Goal: Task Accomplishment & Management: Manage account settings

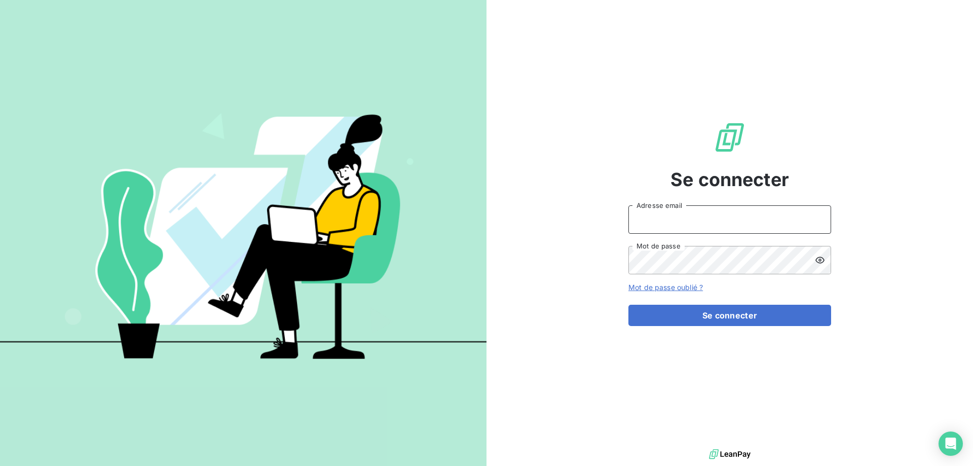
type input "met-france@recouvrement.met.com"
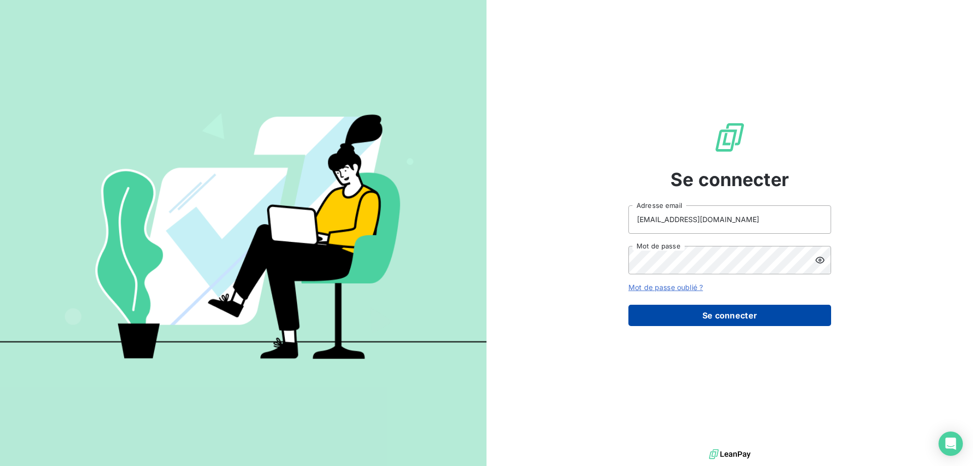
click at [723, 311] on button "Se connecter" at bounding box center [730, 315] width 203 height 21
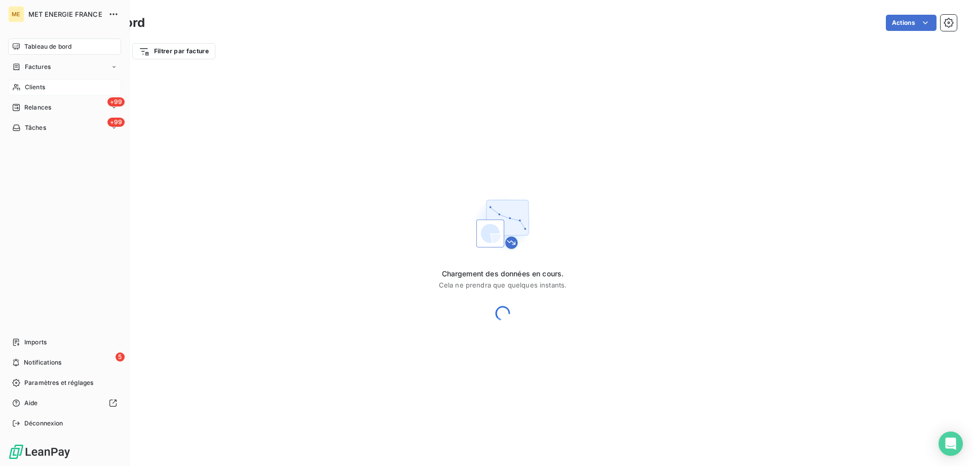
click at [46, 83] on div "Clients" at bounding box center [64, 87] width 113 height 16
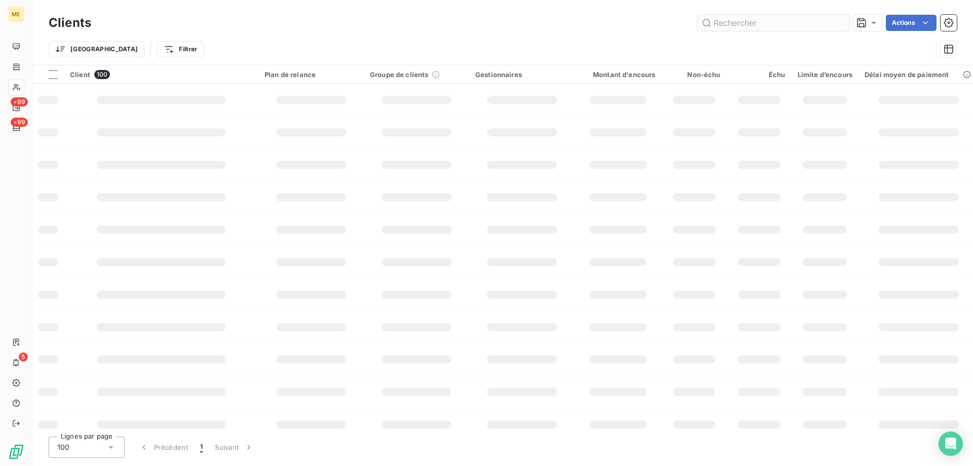
click at [739, 23] on input "text" at bounding box center [773, 23] width 152 height 16
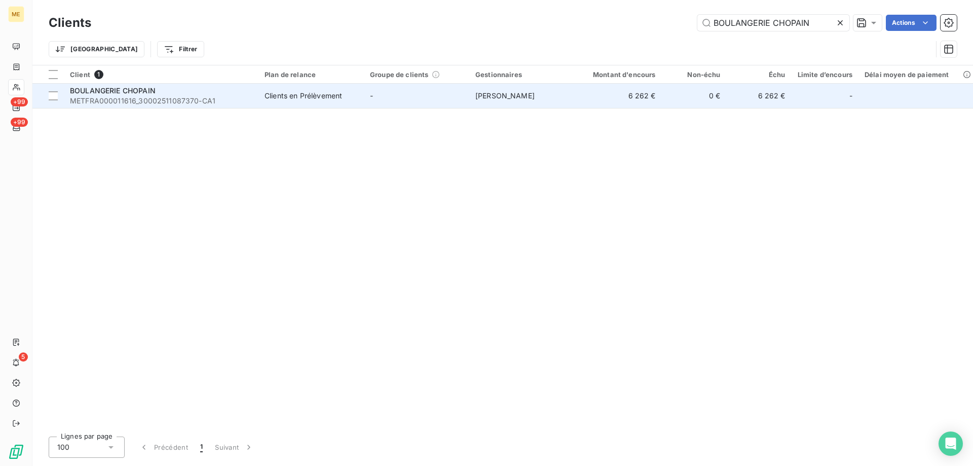
type input "BOULANGERIE CHOPAIN"
click at [234, 99] on span "METFRA000011616_30002511087370-CA1" at bounding box center [161, 101] width 182 height 10
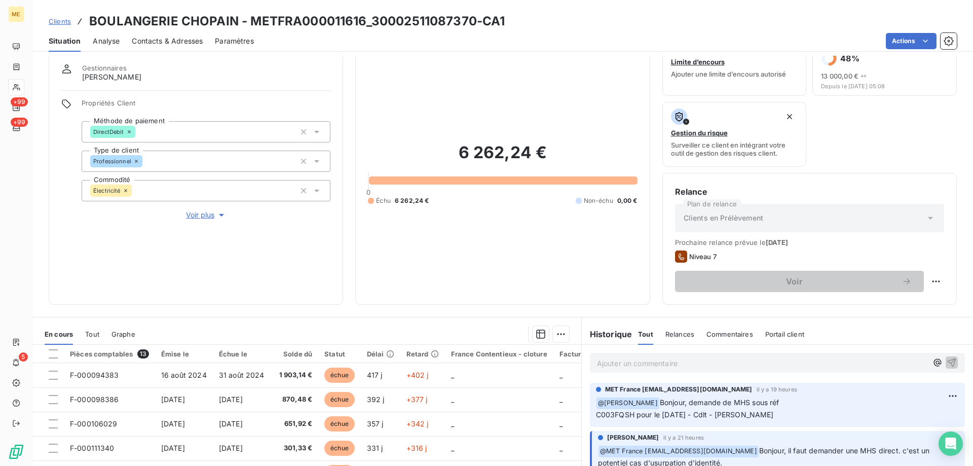
scroll to position [51, 0]
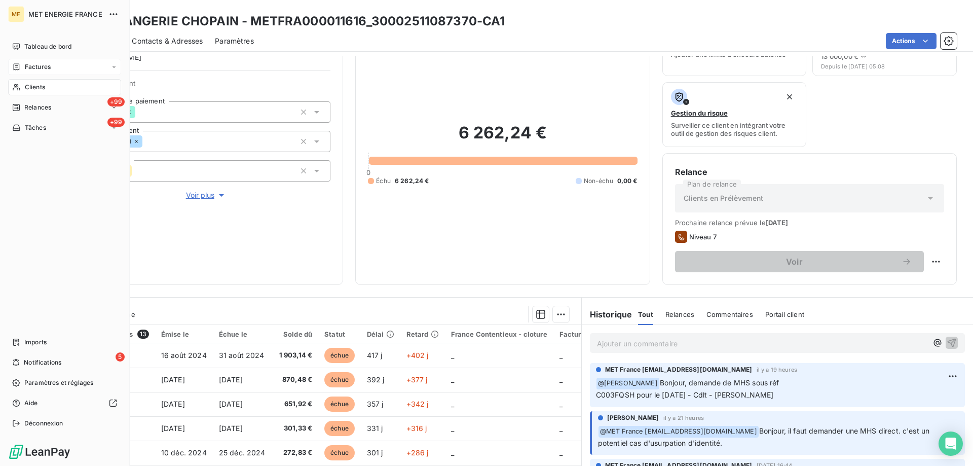
click at [44, 65] on span "Factures" at bounding box center [38, 66] width 26 height 9
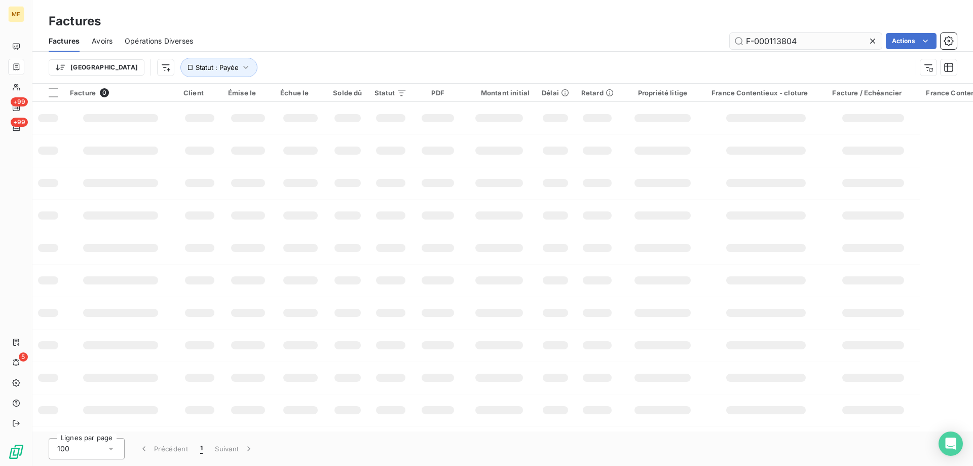
click at [771, 40] on input "F-000113804" at bounding box center [806, 41] width 152 height 16
click at [766, 39] on input "F-25181697" at bounding box center [806, 41] width 152 height 16
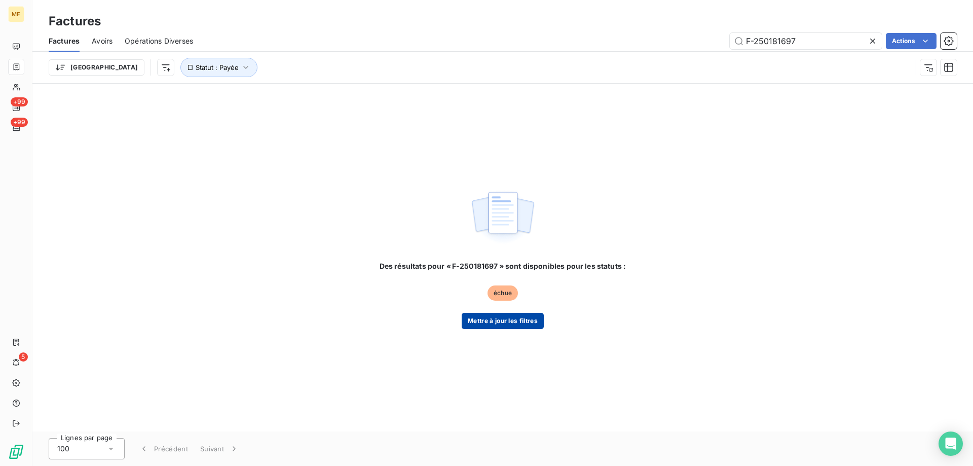
type input "F-250181697"
click at [519, 321] on button "Mettre à jour les filtres" at bounding box center [503, 321] width 82 height 16
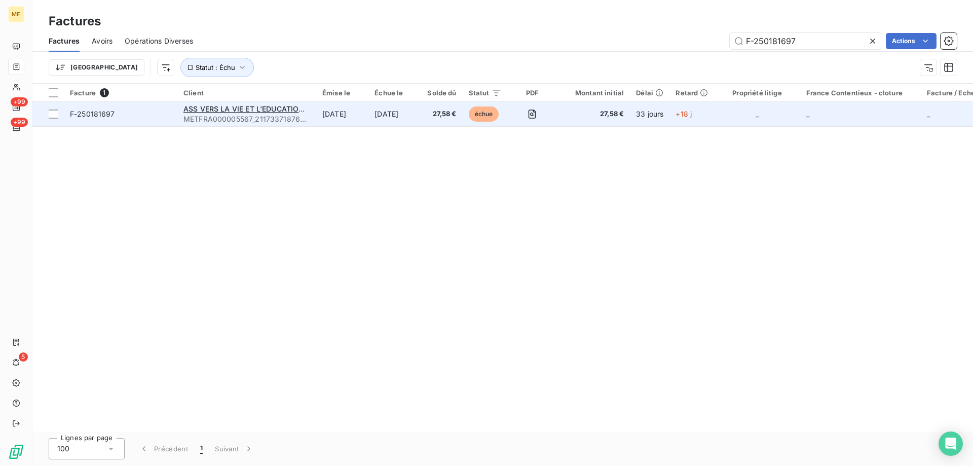
click at [152, 116] on span "F-250181697" at bounding box center [120, 114] width 101 height 10
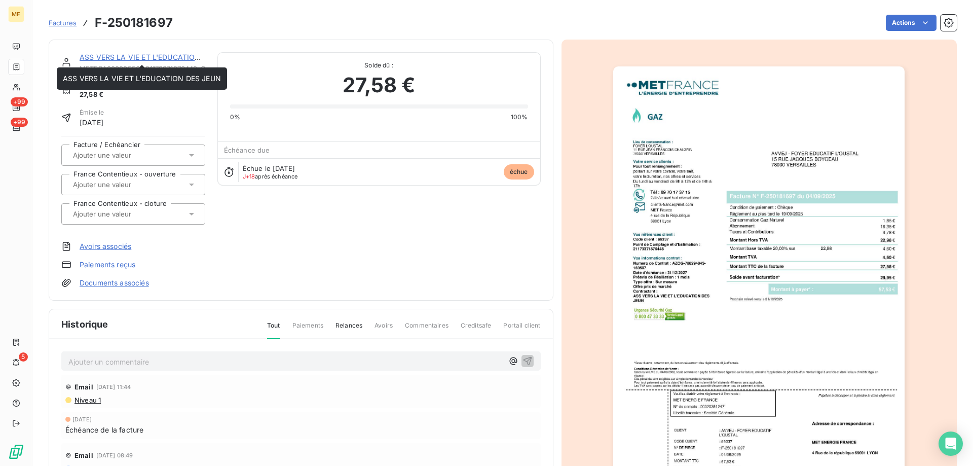
click at [153, 54] on link "ASS VERS LA VIE ET L'EDUCATION DES JEUN" at bounding box center [159, 57] width 158 height 9
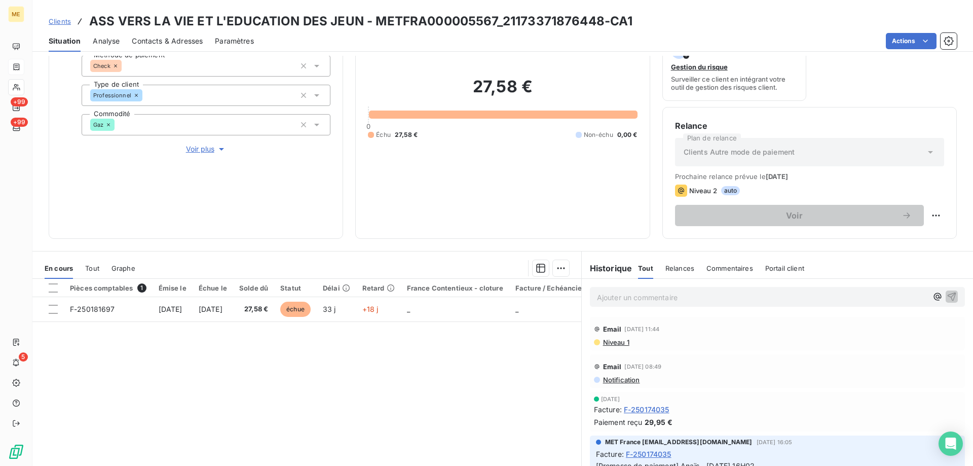
scroll to position [118, 0]
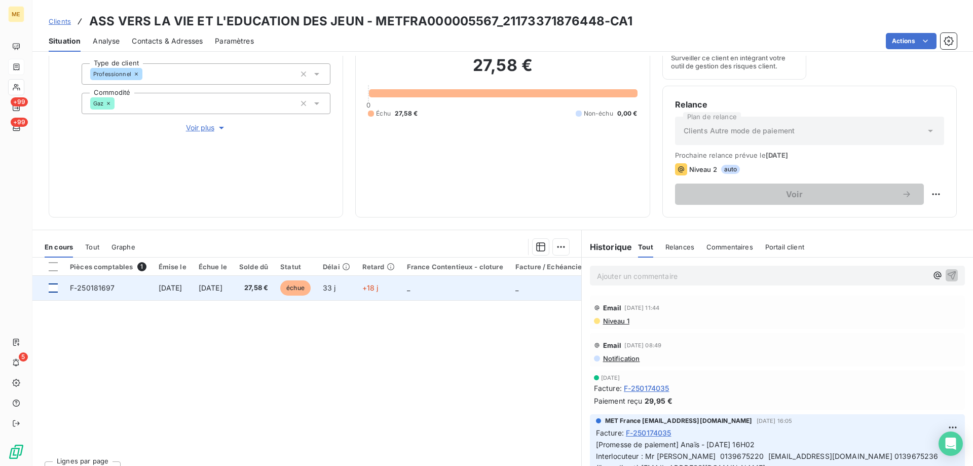
click at [54, 283] on div at bounding box center [53, 287] width 9 height 9
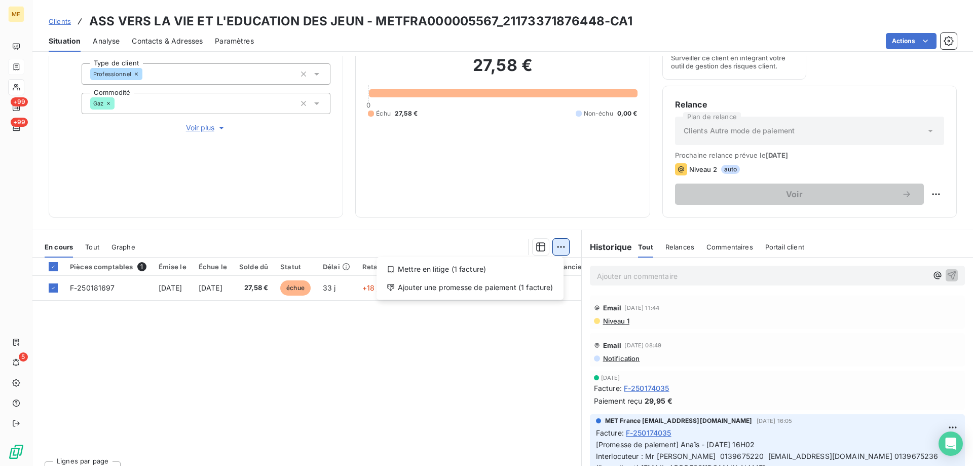
click at [558, 247] on html "ME +99 +99 5 Clients ASS VERS LA VIE ET L'EDUCATION DES JEUN - METFRA000005567_…" at bounding box center [486, 233] width 973 height 466
click at [464, 277] on div "Mettre en litige (1 facture) Ajouter une promesse de paiement (1 facture)" at bounding box center [470, 278] width 187 height 43
click at [491, 282] on div "Ajouter une promesse de paiement (1 facture)" at bounding box center [470, 287] width 179 height 16
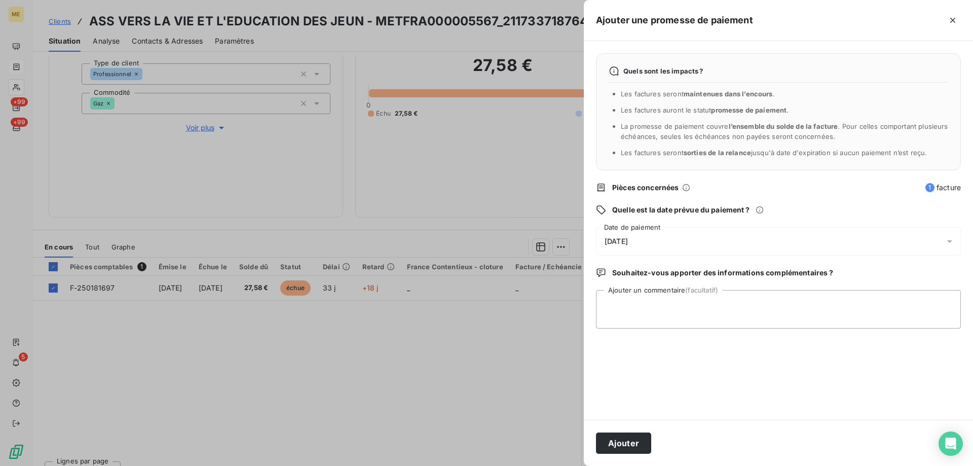
click at [667, 239] on div "[DATE]" at bounding box center [778, 241] width 365 height 28
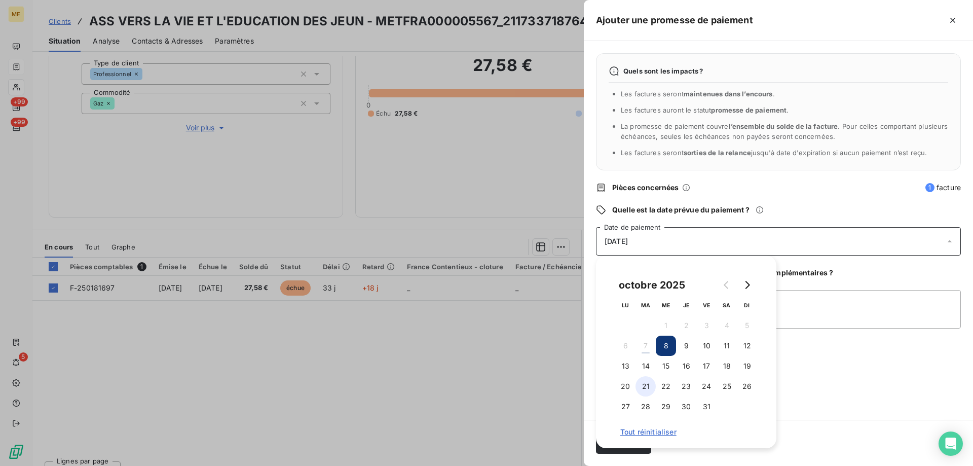
click at [646, 379] on button "21" at bounding box center [646, 386] width 20 height 20
click at [641, 361] on button "14" at bounding box center [646, 366] width 20 height 20
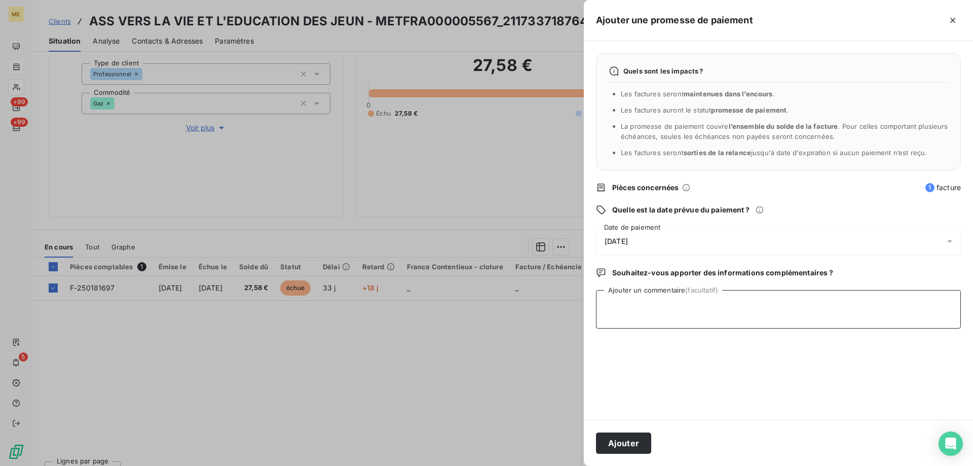
click at [796, 296] on textarea "Ajouter un commentaire (facultatif)" at bounding box center [778, 309] width 365 height 39
click at [677, 304] on textarea "Kenza/ interaction du / avis de virement effectué le 06/10/25 d'un montant de 2…" at bounding box center [778, 309] width 365 height 39
paste textarea "06/10/2025 10:36"
click at [676, 302] on textarea "Kenza/ interaction du06/10/2025 10:36 / avis de virement effectué le 06/10/25 d…" at bounding box center [778, 309] width 365 height 39
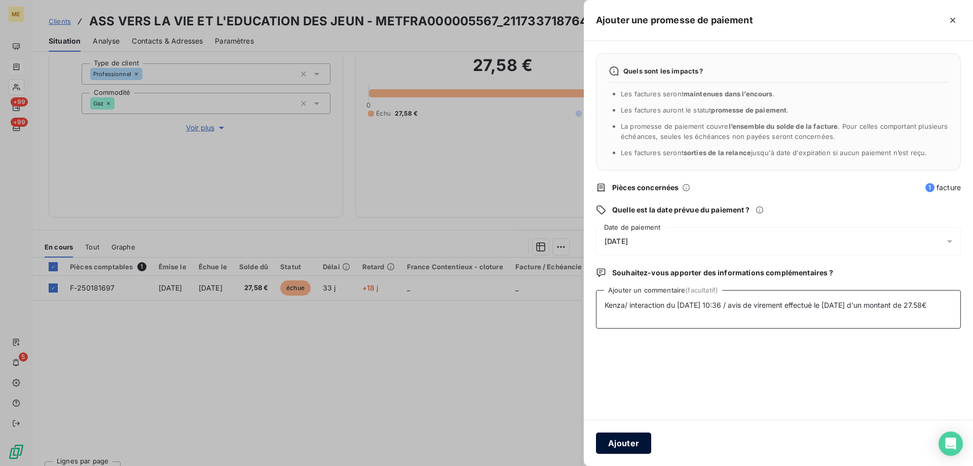
type textarea "Kenza/ interaction du 06/10/2025 10:36 / avis de virement effectué le 06/10/25 …"
click at [624, 435] on button "Ajouter" at bounding box center [623, 442] width 55 height 21
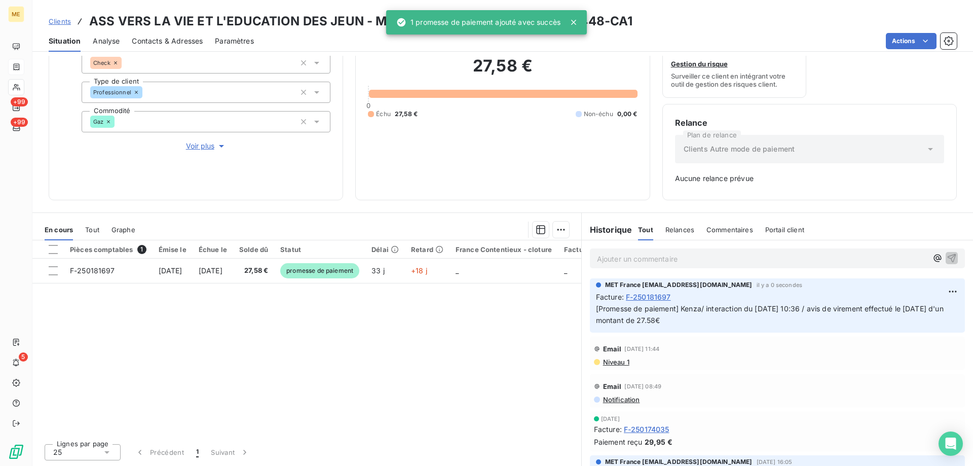
scroll to position [100, 0]
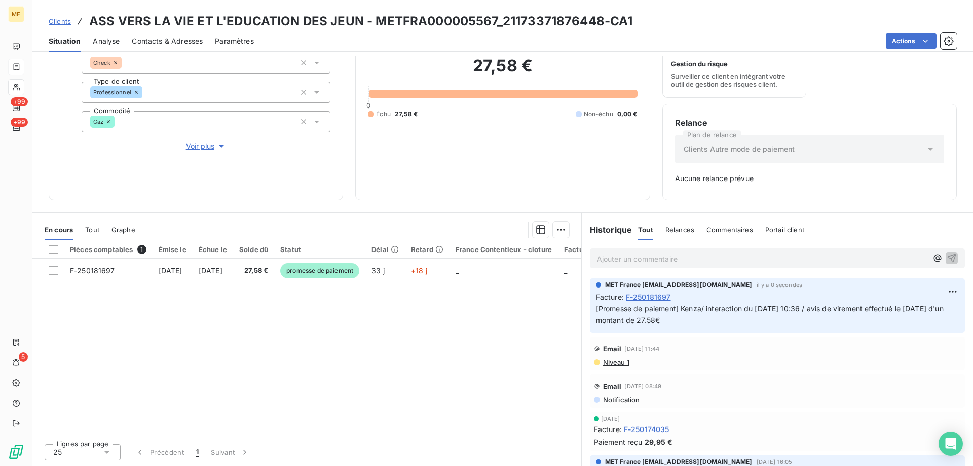
click at [377, 21] on h3 "ASS VERS LA VIE ET L'EDUCATION DES JEUN - METFRA000005567_21173371876448-CA1" at bounding box center [360, 21] width 543 height 18
copy h3 "METFRA000005567"
drag, startPoint x: 373, startPoint y: 19, endPoint x: 493, endPoint y: 19, distance: 120.6
click at [493, 19] on h3 "ASS VERS LA VIE ET L'EDUCATION DES JEUN - METFRA000005567_21173371876448-CA1" at bounding box center [360, 21] width 543 height 18
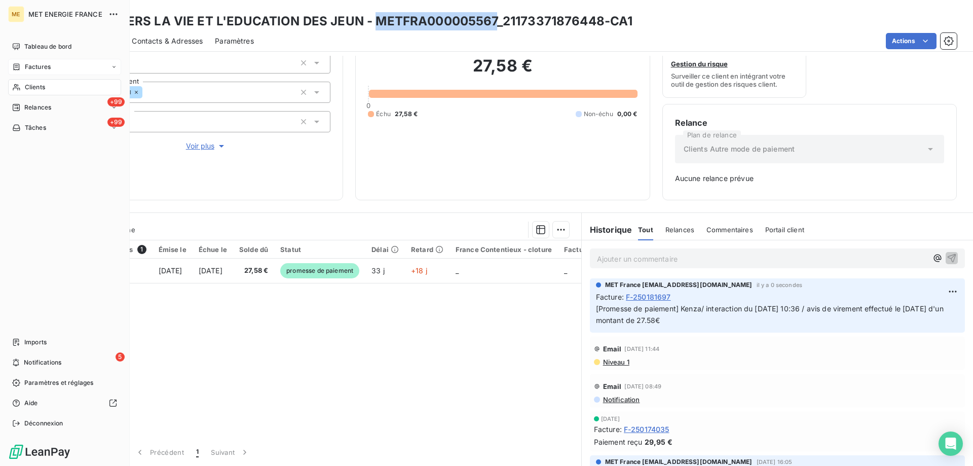
click at [42, 67] on span "Factures" at bounding box center [38, 66] width 26 height 9
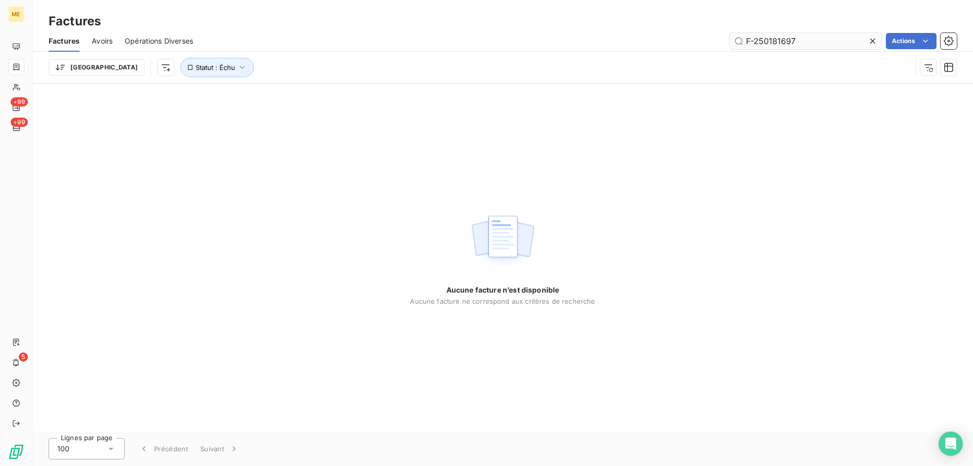
click at [802, 43] on input "F-250181697" at bounding box center [806, 41] width 152 height 16
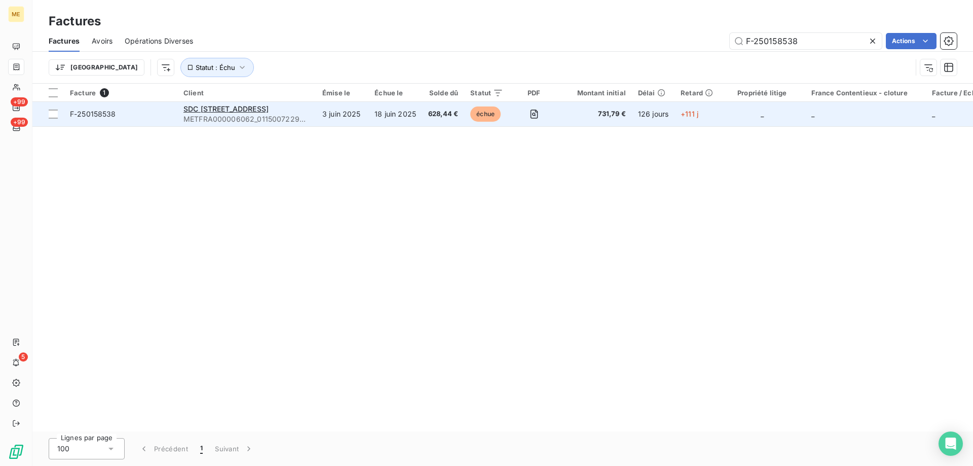
type input "F-250158538"
click at [166, 120] on td "F-250158538" at bounding box center [121, 114] width 114 height 24
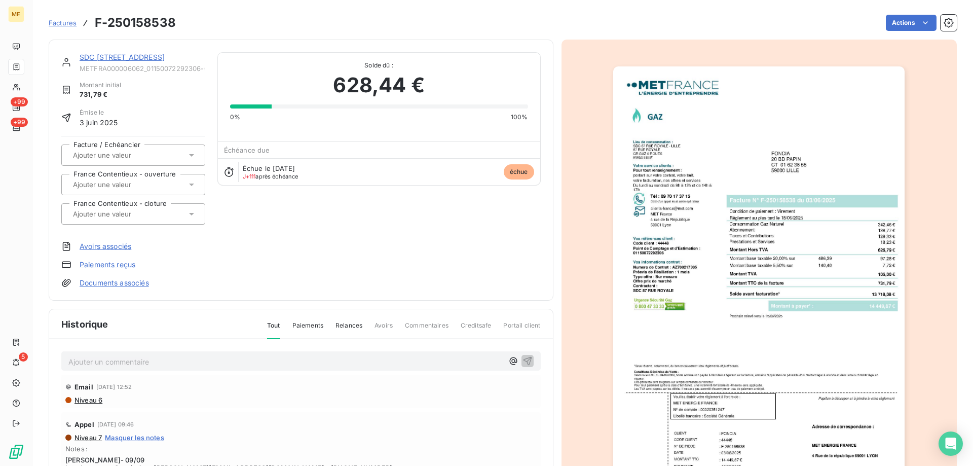
click at [145, 50] on div "SDC 87 RUE ROYALE METFRA000006062_01150072292306-CA1 Montant initial 731,79 € É…" at bounding box center [301, 170] width 505 height 261
click at [144, 57] on link "SDC [STREET_ADDRESS]" at bounding box center [122, 57] width 85 height 9
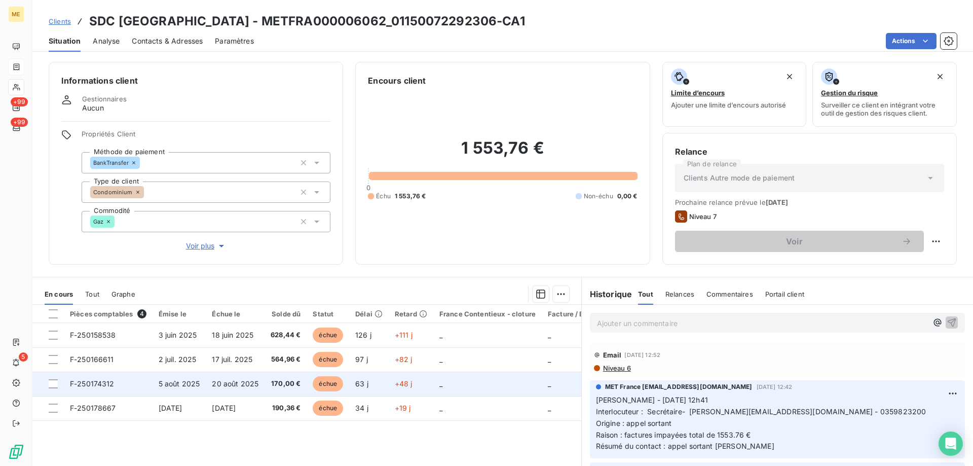
drag, startPoint x: 55, startPoint y: 381, endPoint x: 48, endPoint y: 381, distance: 6.6
click at [54, 381] on div at bounding box center [53, 383] width 9 height 9
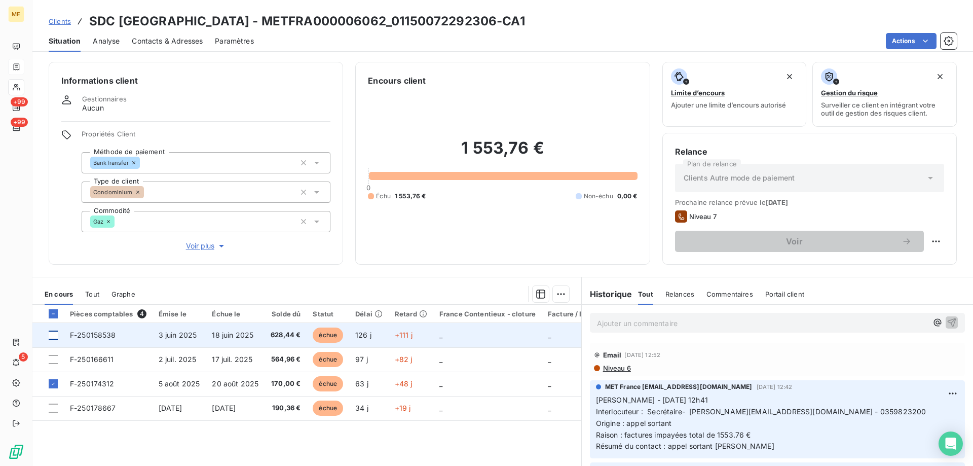
click at [54, 334] on div at bounding box center [53, 334] width 9 height 9
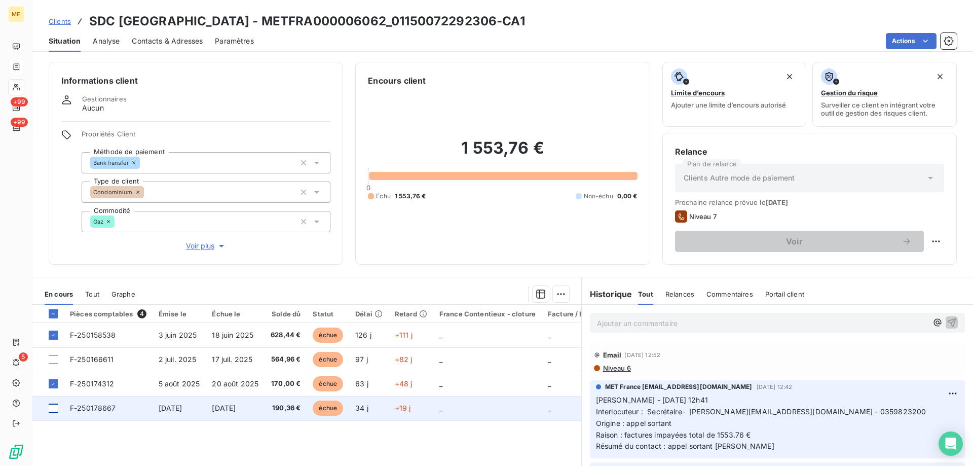
click at [53, 405] on div at bounding box center [53, 407] width 9 height 9
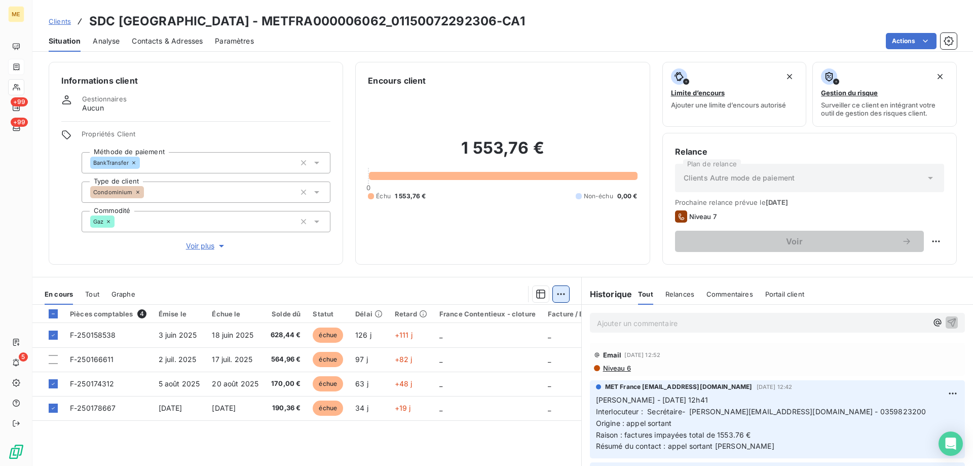
click at [557, 292] on html "ME +99 +99 5 Clients SDC 87 RUE ROYALE - METFRA000006062_01150072292306-CA1 Sit…" at bounding box center [486, 233] width 973 height 466
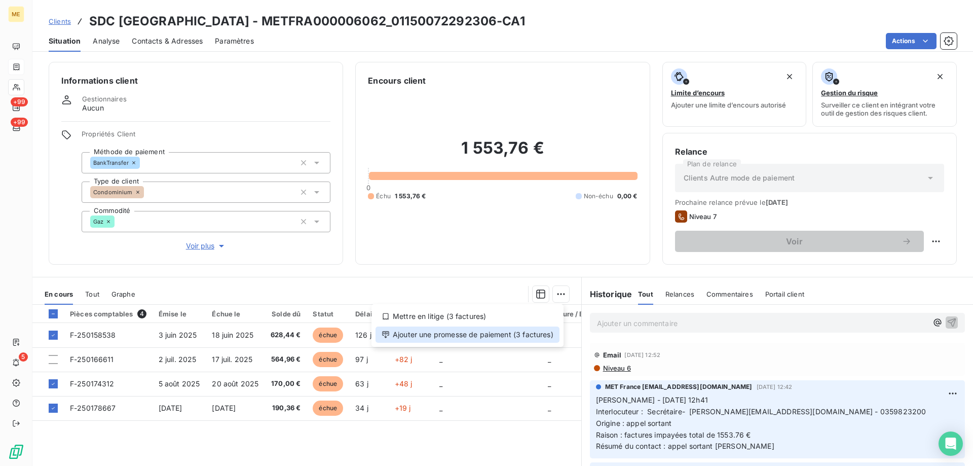
click at [442, 335] on div "Ajouter une promesse de paiement (3 factures)" at bounding box center [468, 334] width 184 height 16
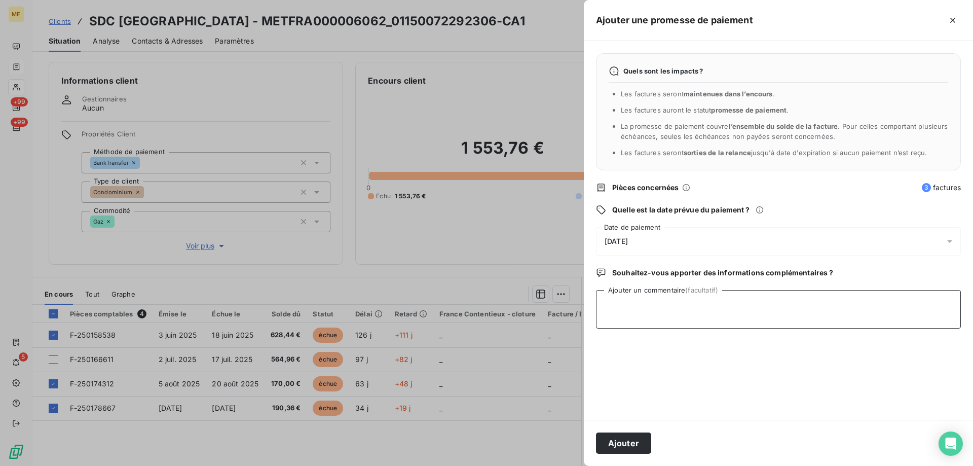
click at [623, 295] on textarea "Ajouter un commentaire (facultatif)" at bounding box center [778, 309] width 365 height 39
click at [694, 305] on textarea "Kenza / interaction du" at bounding box center [778, 309] width 365 height 39
paste textarea "07/10/2025 02:21"
click at [947, 302] on textarea "Kenza / interaction du 07/10/2025 02:21 / Avis de virement effectué le 07/10/25…" at bounding box center [778, 309] width 365 height 39
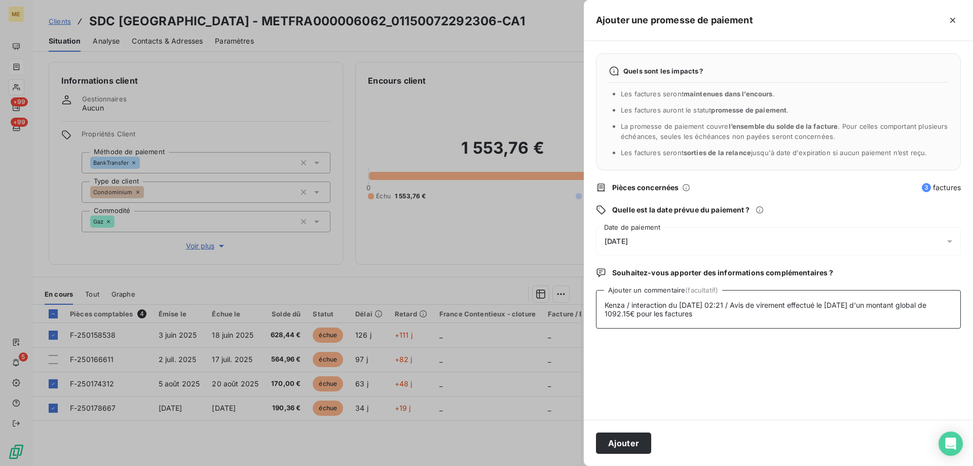
click at [724, 314] on textarea "Kenza / interaction du 07/10/2025 02:21 / Avis de virement effectué le 07/10/25…" at bounding box center [778, 309] width 365 height 39
paste textarea "F-250158538"
click at [816, 305] on textarea "Kenza / interaction du 07/10/2025 02:21 / Avis de virement effectué le 07/10/25…" at bounding box center [778, 309] width 365 height 39
click at [799, 308] on textarea "Kenza / interaction du 07/10/2025 02:21 / Avis de virement effectué le 07/10/25…" at bounding box center [778, 309] width 365 height 39
click at [776, 315] on textarea "Kenza / interaction du 07/10/2025 02:21 / Avis de virement effectué le 07/10/25…" at bounding box center [778, 309] width 365 height 39
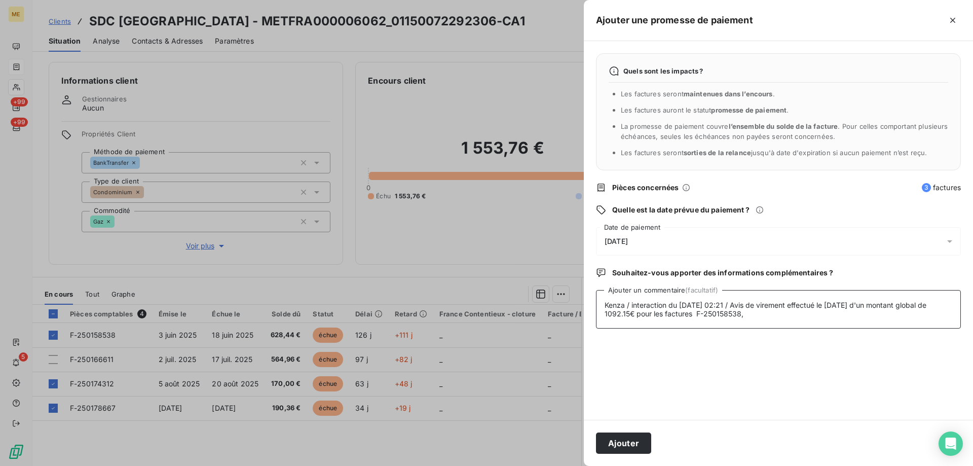
paste textarea "F-250174312"
drag, startPoint x: 803, startPoint y: 319, endPoint x: 802, endPoint y: 314, distance: 5.7
click at [803, 315] on textarea "Kenza / interaction du 07/10/2025 02:21 / Avis de virement effectué le 07/10/25…" at bounding box center [778, 309] width 365 height 39
paste textarea "F250178667"
type textarea "Kenza / interaction du 07/10/2025 02:21 / Avis de virement effectué le 07/10/25…"
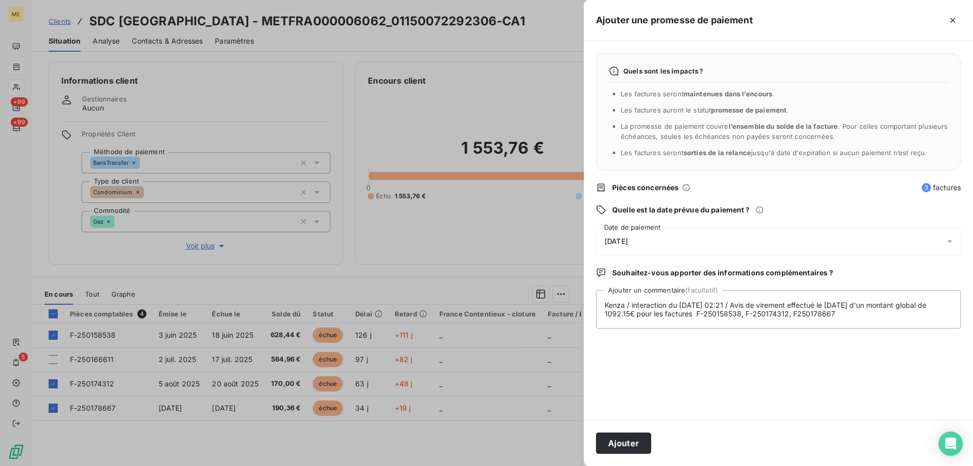
click at [659, 238] on div "[DATE]" at bounding box center [778, 241] width 365 height 28
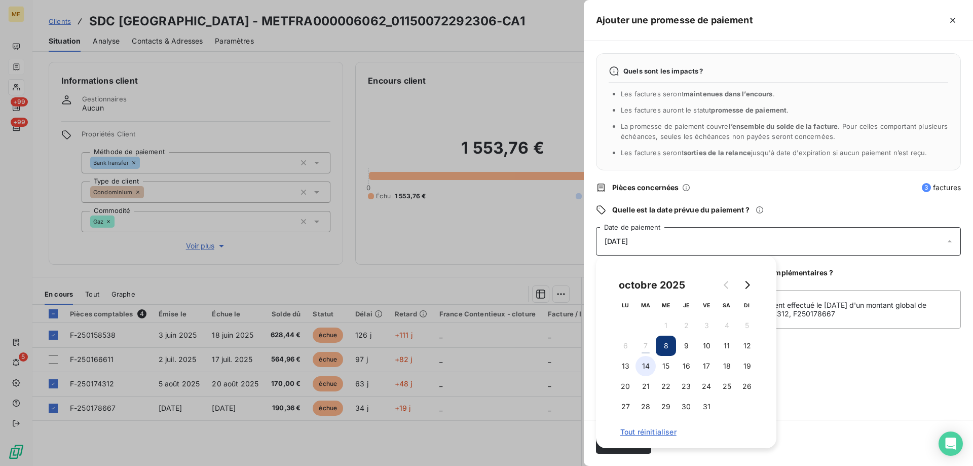
click at [642, 369] on button "14" at bounding box center [646, 366] width 20 height 20
click at [816, 359] on div "Quels sont les impacts ? Les factures seront maintenues dans l’encours . Les fa…" at bounding box center [778, 230] width 389 height 379
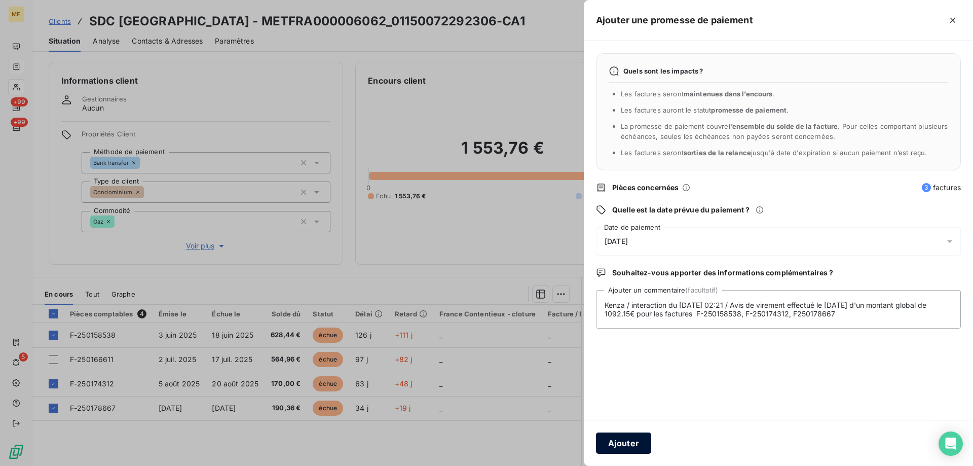
click at [620, 440] on button "Ajouter" at bounding box center [623, 442] width 55 height 21
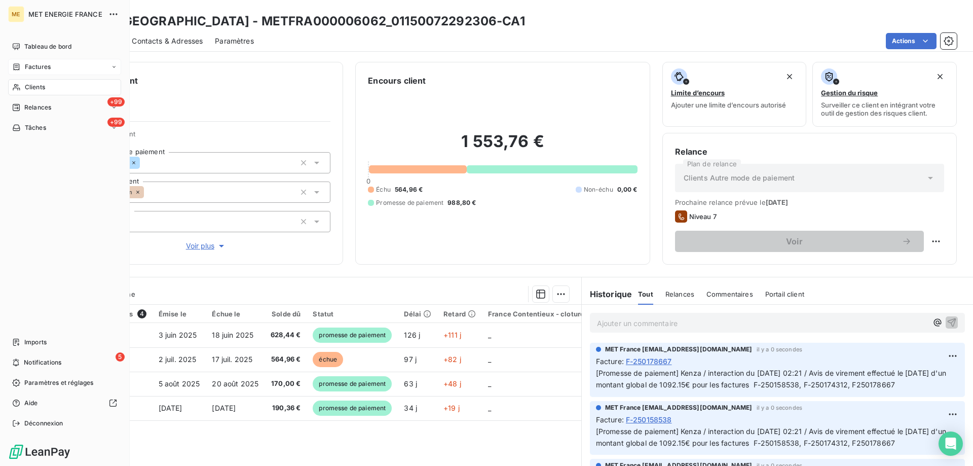
click at [25, 88] on span "Clients" at bounding box center [35, 87] width 20 height 9
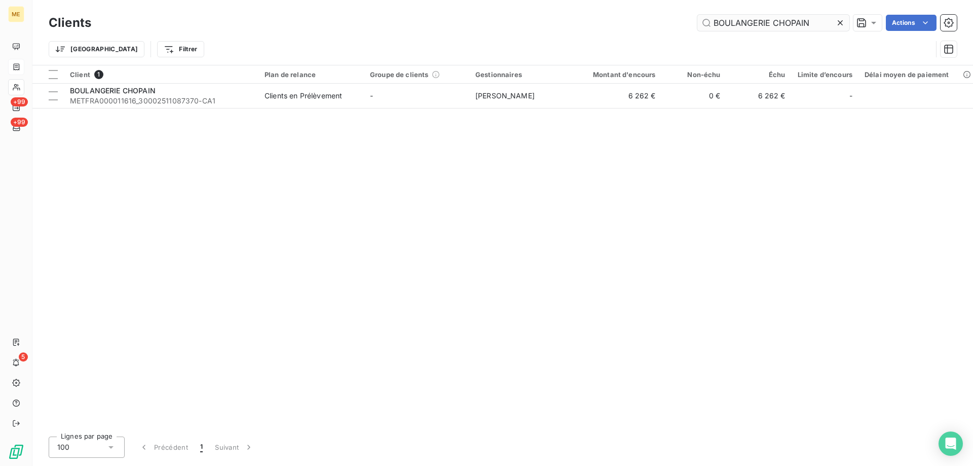
click at [787, 23] on input "BOULANGERIE CHOPAIN" at bounding box center [773, 23] width 152 height 16
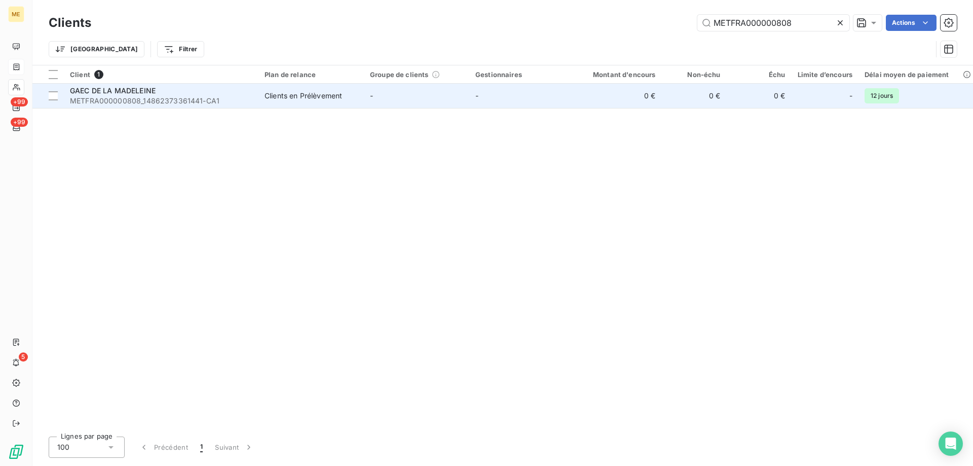
type input "METFRA000000808"
click at [259, 86] on td "Clients en Prélèvement" at bounding box center [311, 96] width 105 height 24
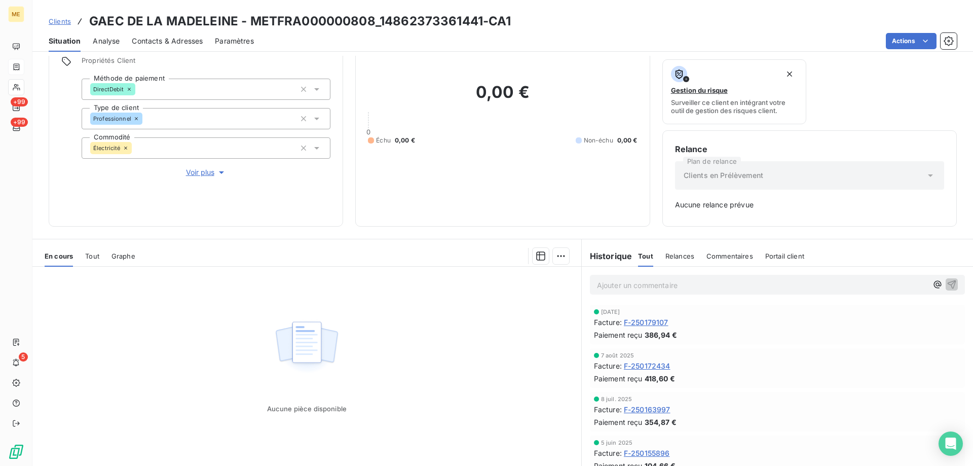
scroll to position [100, 0]
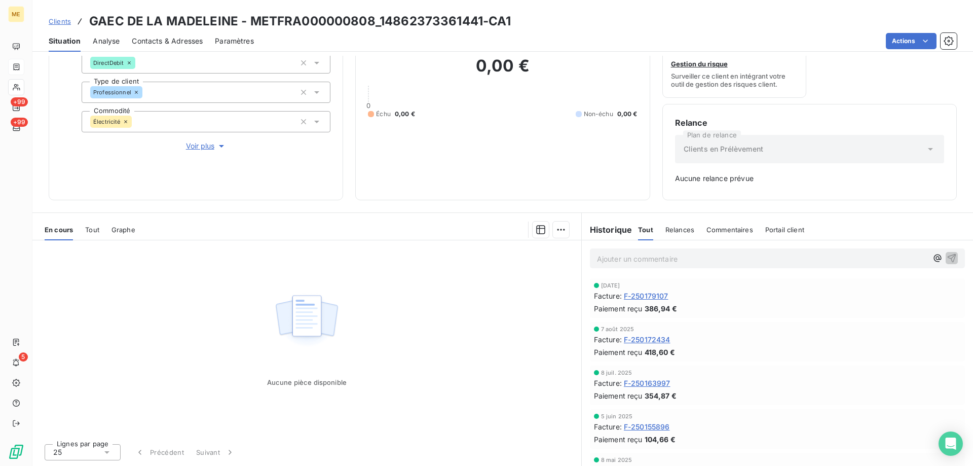
click at [735, 380] on div "Facture : F-250163997" at bounding box center [777, 383] width 367 height 11
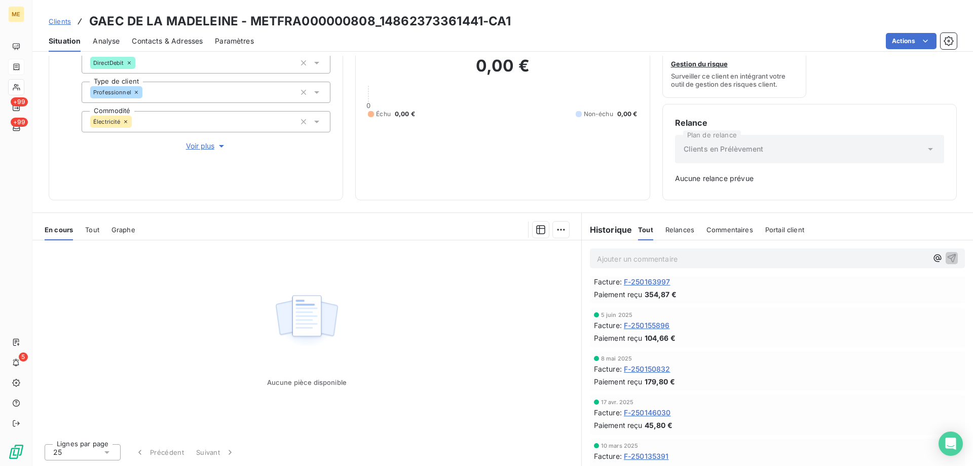
drag, startPoint x: 701, startPoint y: 350, endPoint x: 712, endPoint y: 343, distance: 13.2
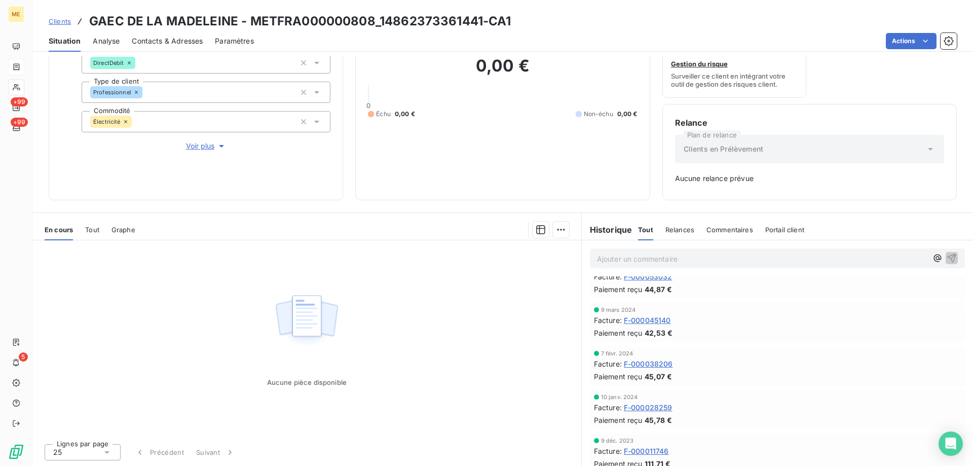
scroll to position [813, 0]
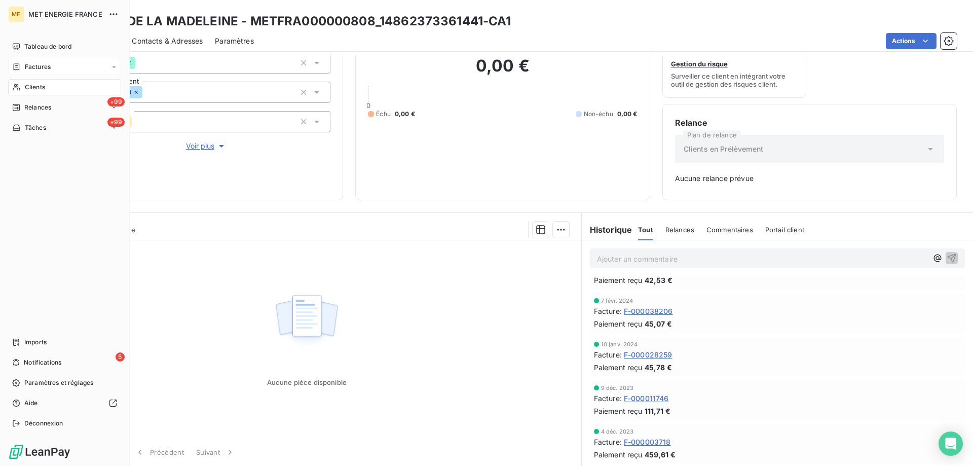
click at [22, 88] on div "Clients" at bounding box center [64, 87] width 113 height 16
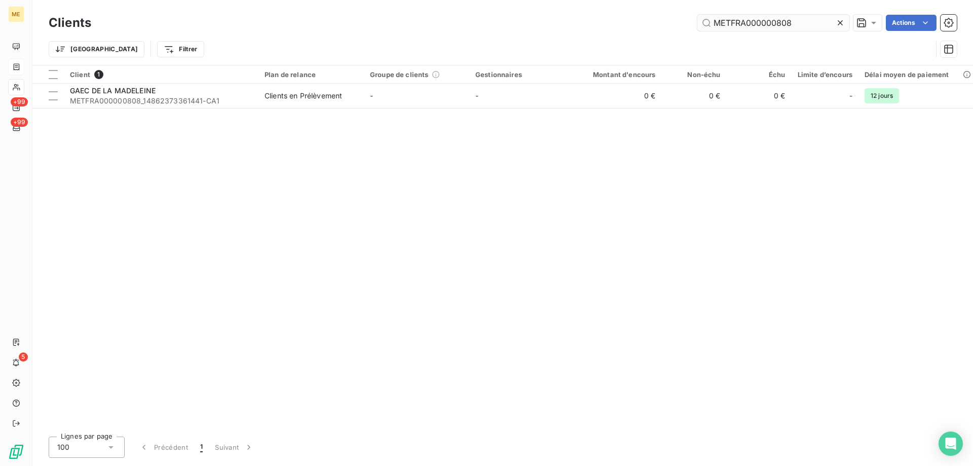
click at [742, 19] on input "METFRA000000808" at bounding box center [773, 23] width 152 height 16
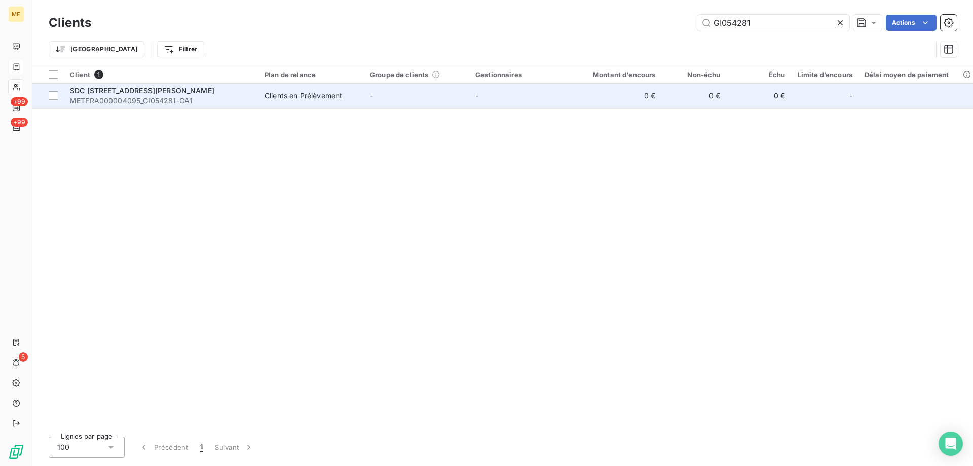
type input "GI054281"
click at [176, 99] on span "METFRA000004095_GI054281-CA1" at bounding box center [161, 101] width 182 height 10
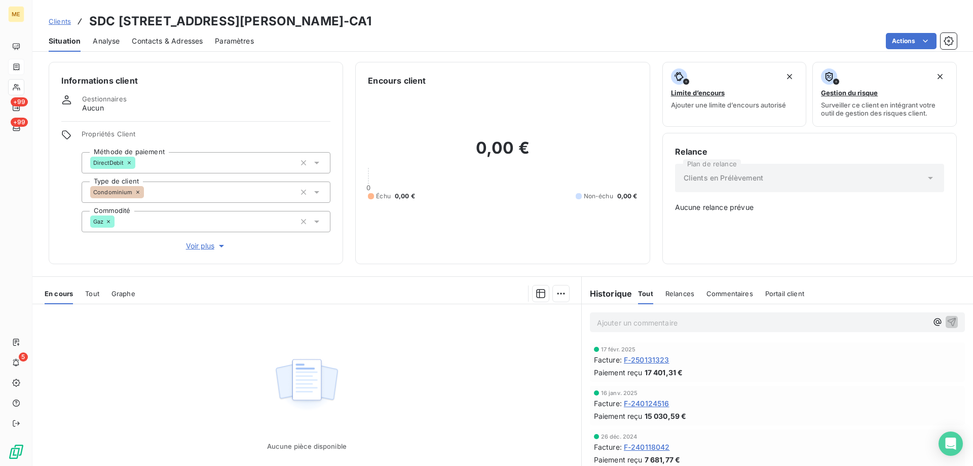
copy h3 "METFRA000004095"
drag, startPoint x: 271, startPoint y: 21, endPoint x: 391, endPoint y: 24, distance: 119.7
click at [372, 24] on h3 "SDC 100 RUE JEAN JAURES - METFRA000004095_GI054281-CA1" at bounding box center [230, 21] width 283 height 18
click at [650, 405] on span "F-240124516" at bounding box center [647, 403] width 46 height 11
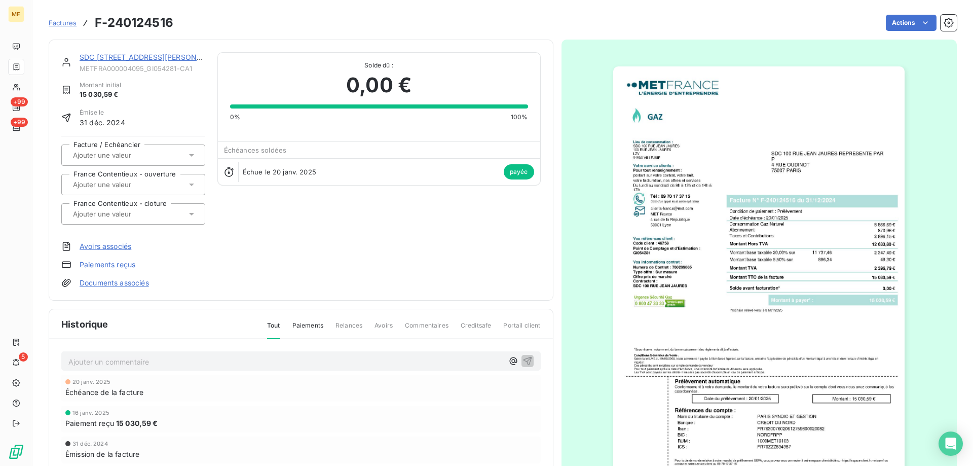
click at [746, 269] on img "button" at bounding box center [758, 272] width 291 height 413
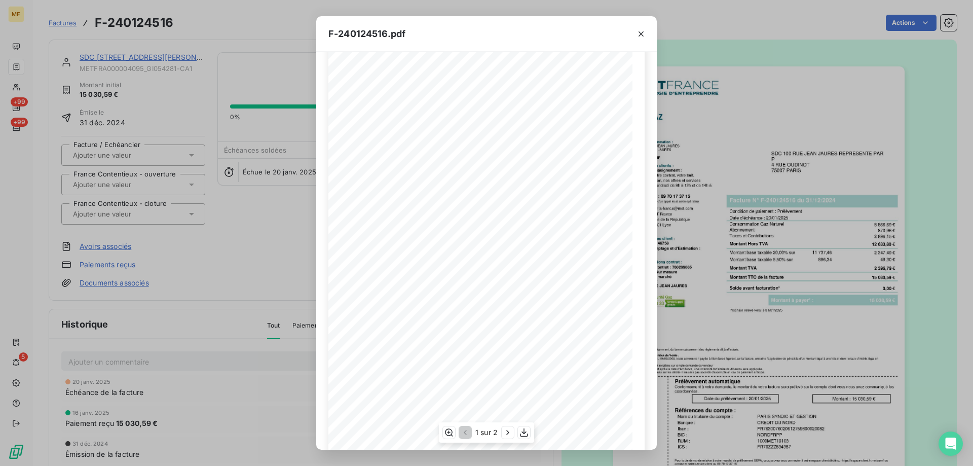
scroll to position [51, 0]
click at [521, 431] on icon "button" at bounding box center [524, 432] width 10 height 10
click at [156, 62] on div "F-240124516.pdf *Sous réserve, notamment, du bon encaissement des règlements dé…" at bounding box center [486, 233] width 973 height 466
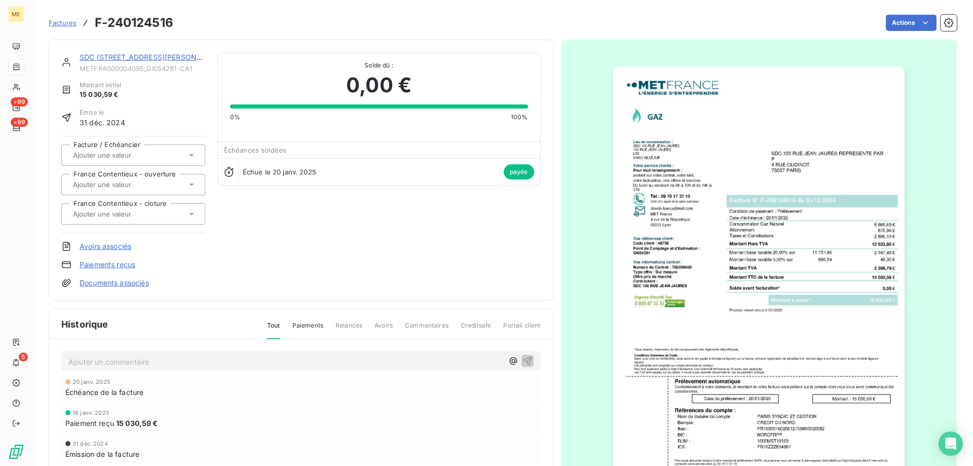
click at [158, 57] on link "SDC 100 RUE JEAN JAURES" at bounding box center [152, 57] width 144 height 9
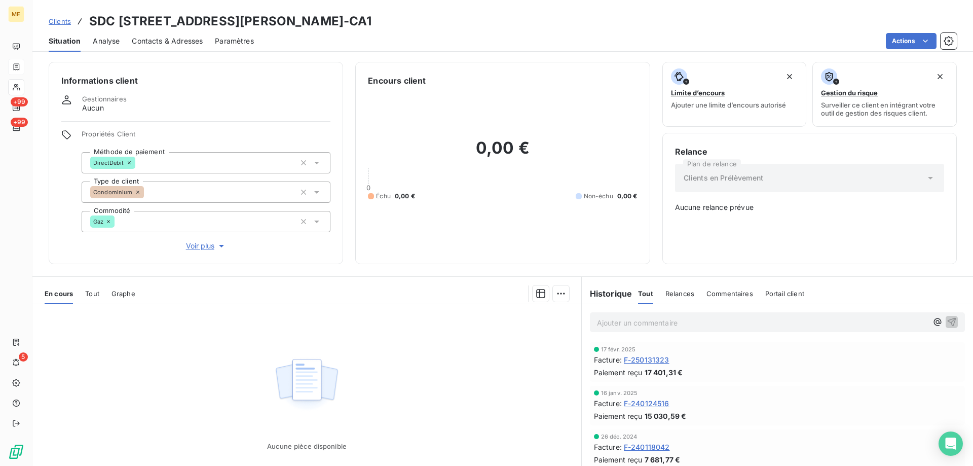
click at [662, 359] on span "F-250131323" at bounding box center [647, 359] width 46 height 11
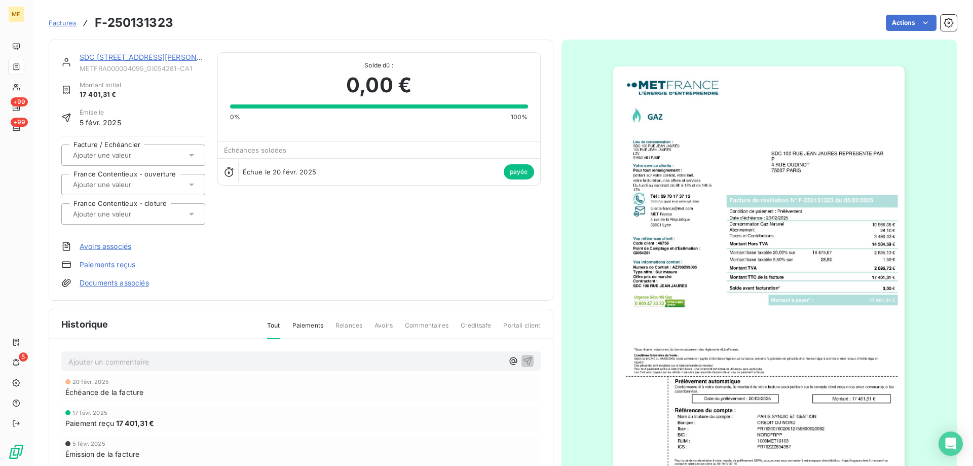
click at [687, 206] on img "button" at bounding box center [758, 272] width 291 height 413
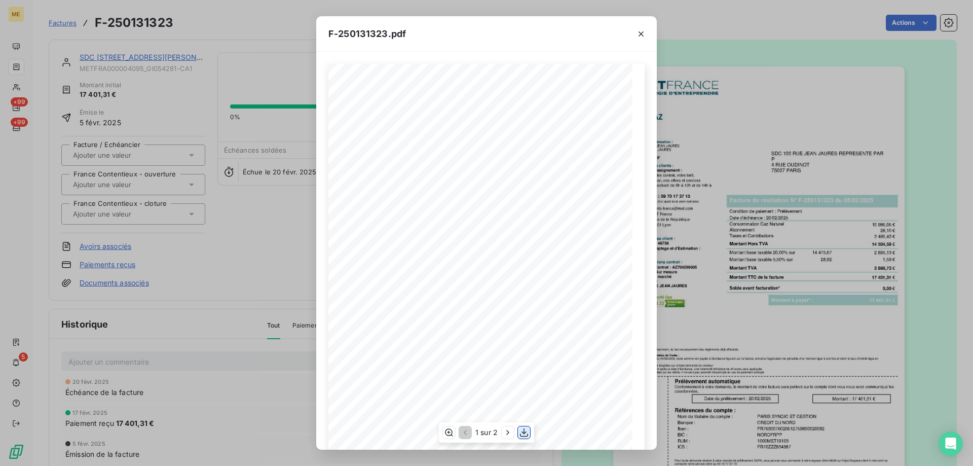
click at [522, 428] on icon "button" at bounding box center [524, 432] width 10 height 10
click at [640, 31] on icon "button" at bounding box center [641, 34] width 10 height 10
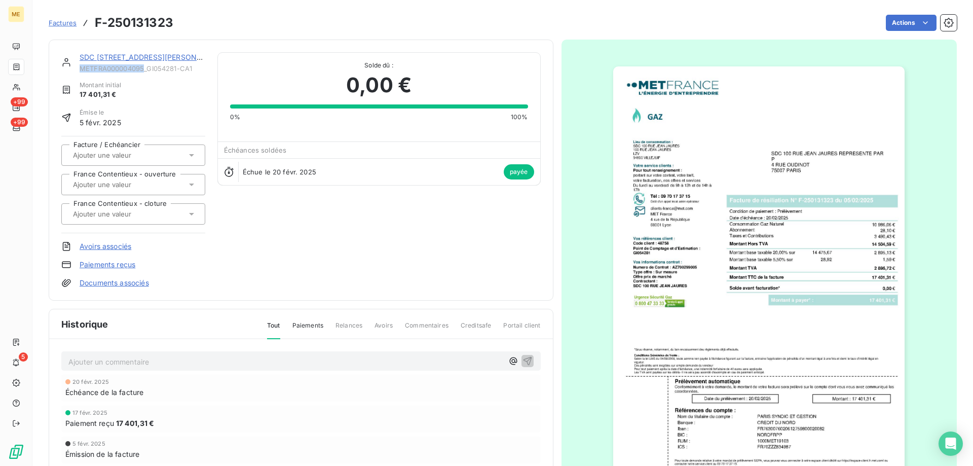
copy span "METFRA000004095"
drag, startPoint x: 146, startPoint y: 68, endPoint x: 81, endPoint y: 72, distance: 65.0
click at [81, 72] on span "METFRA000004095_GI054281-CA1" at bounding box center [143, 68] width 126 height 8
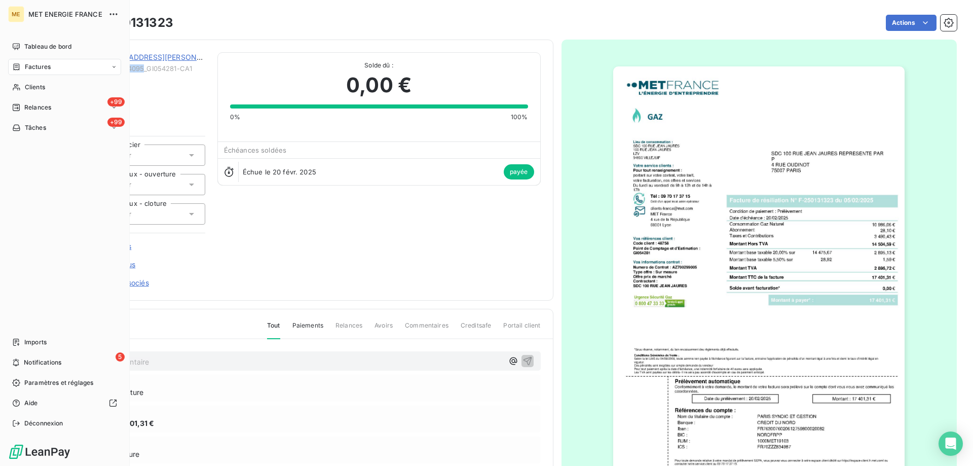
click at [43, 72] on div "Factures" at bounding box center [64, 67] width 113 height 16
click at [44, 71] on div "Factures" at bounding box center [64, 67] width 113 height 16
click at [45, 70] on span "Factures" at bounding box center [38, 66] width 26 height 9
click at [36, 90] on span "Factures" at bounding box center [37, 87] width 26 height 9
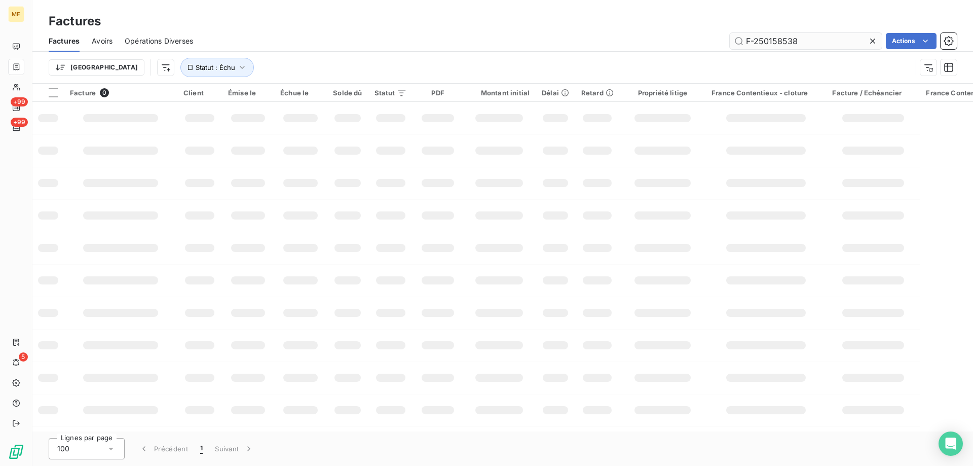
click at [764, 42] on input "F-250158538" at bounding box center [806, 41] width 152 height 16
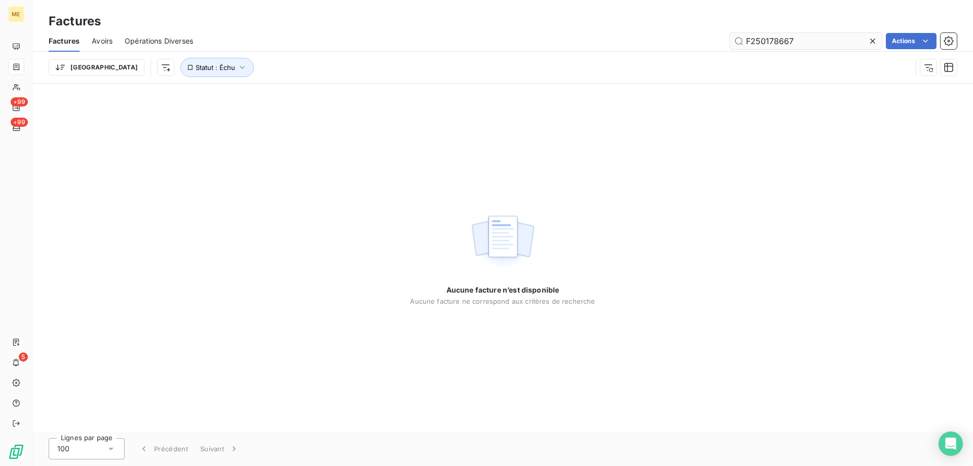
click at [753, 43] on input "F250178667" at bounding box center [806, 41] width 152 height 16
type input "250178667"
click at [817, 38] on input "250178667" at bounding box center [806, 41] width 152 height 16
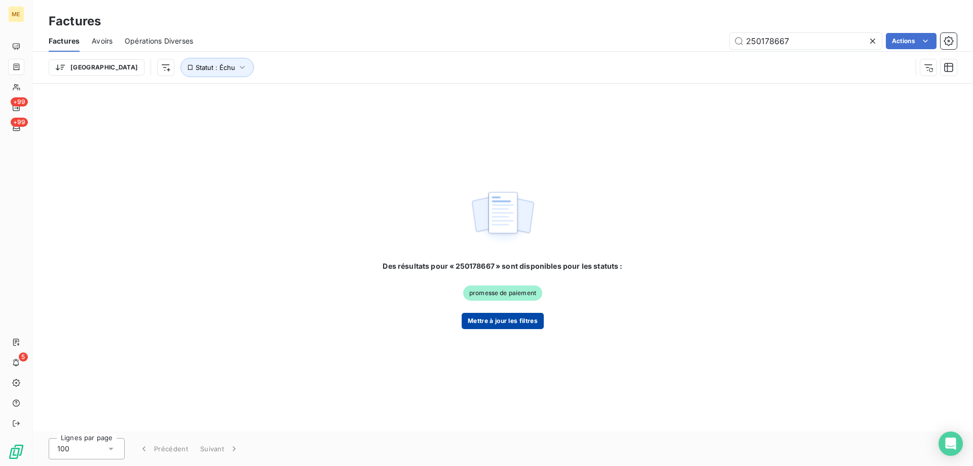
click at [487, 327] on button "Mettre à jour les filtres" at bounding box center [503, 321] width 82 height 16
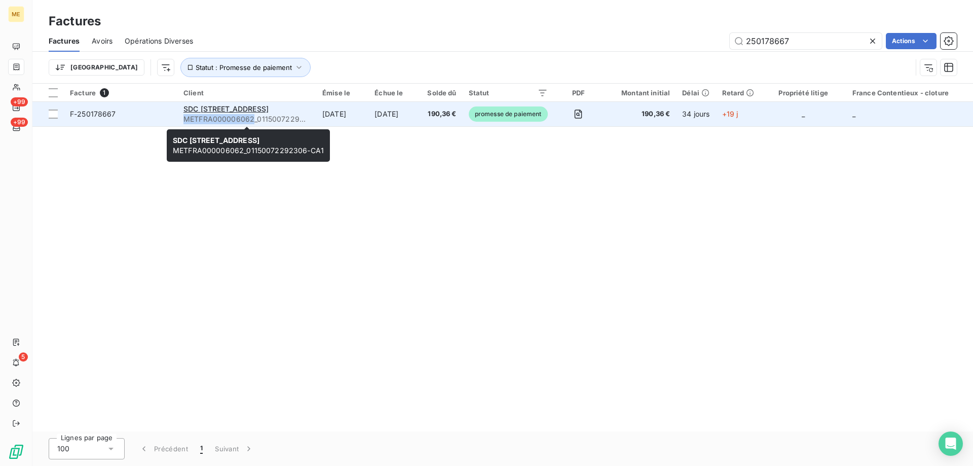
copy span "METFRA000006062"
drag, startPoint x: 252, startPoint y: 118, endPoint x: 186, endPoint y: 119, distance: 66.9
click at [186, 119] on span "METFRA000006062_01150072292306-CA1" at bounding box center [246, 119] width 127 height 10
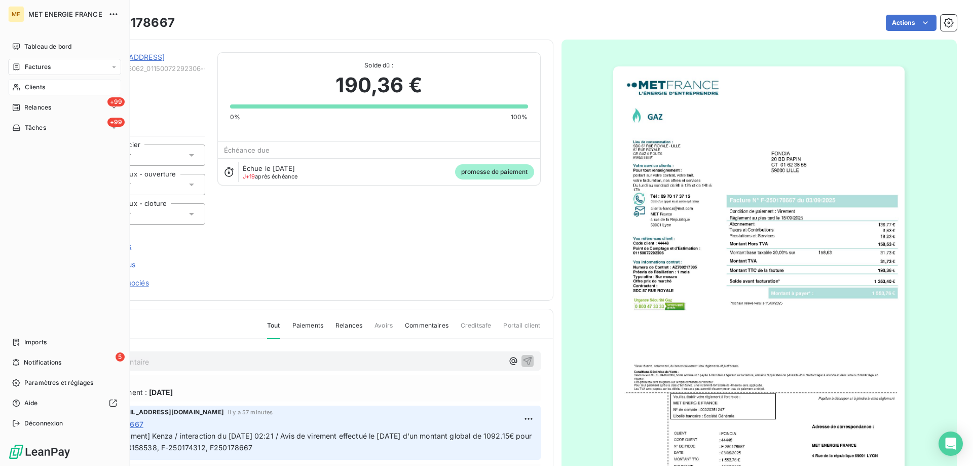
click at [23, 84] on div "Clients" at bounding box center [64, 87] width 113 height 16
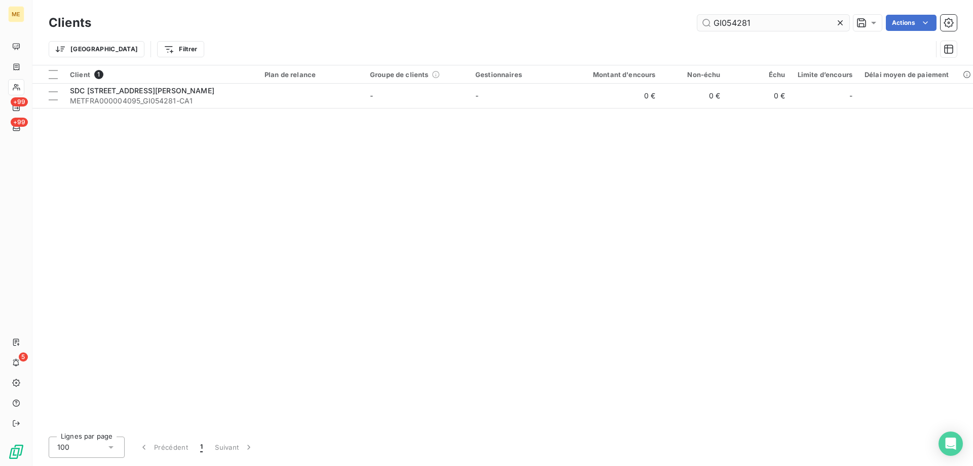
click at [735, 23] on input "GI054281" at bounding box center [773, 23] width 152 height 16
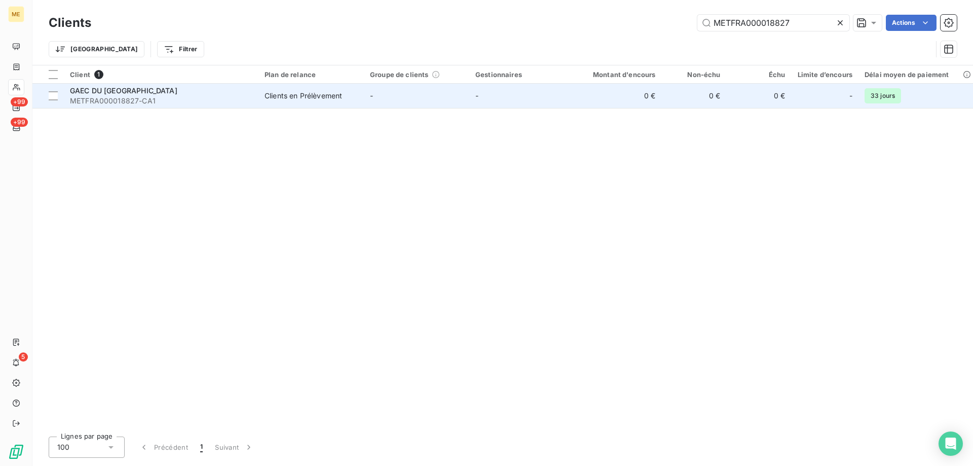
type input "METFRA000018827"
click at [171, 97] on span "METFRA000018827-CA1" at bounding box center [161, 101] width 182 height 10
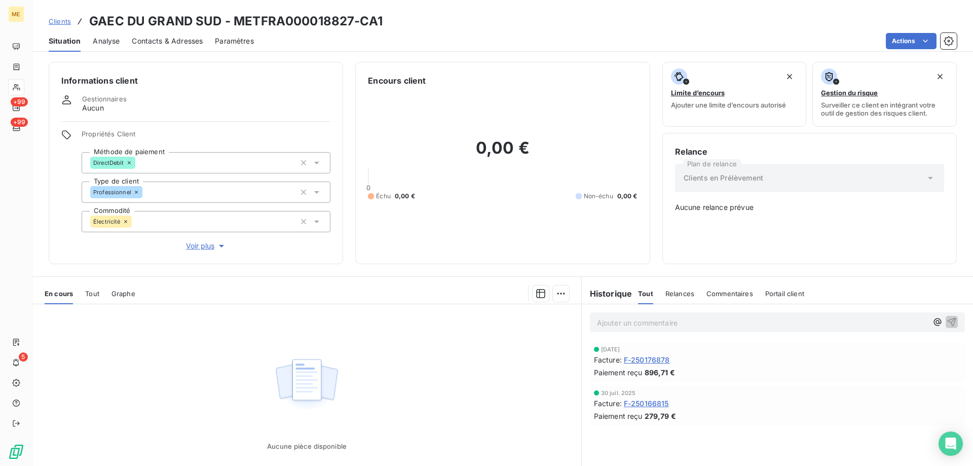
click at [645, 359] on span "F-250176878" at bounding box center [647, 359] width 46 height 11
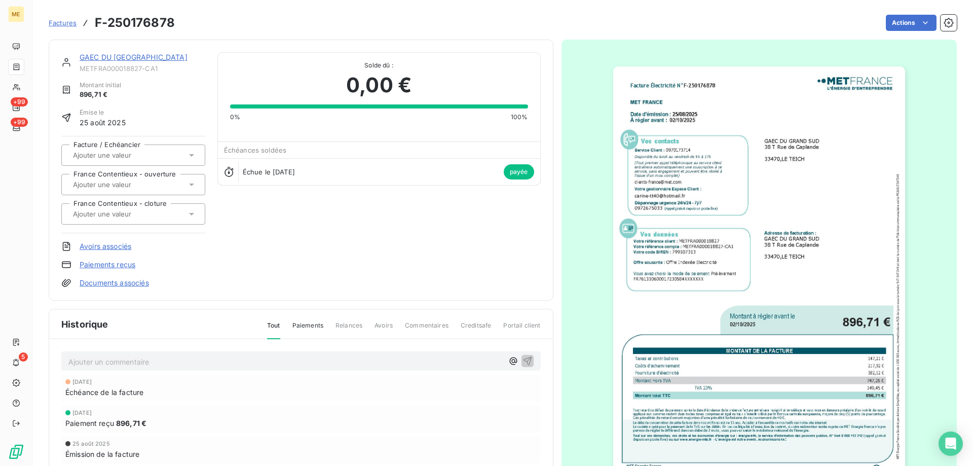
click at [657, 329] on img "button" at bounding box center [759, 272] width 292 height 413
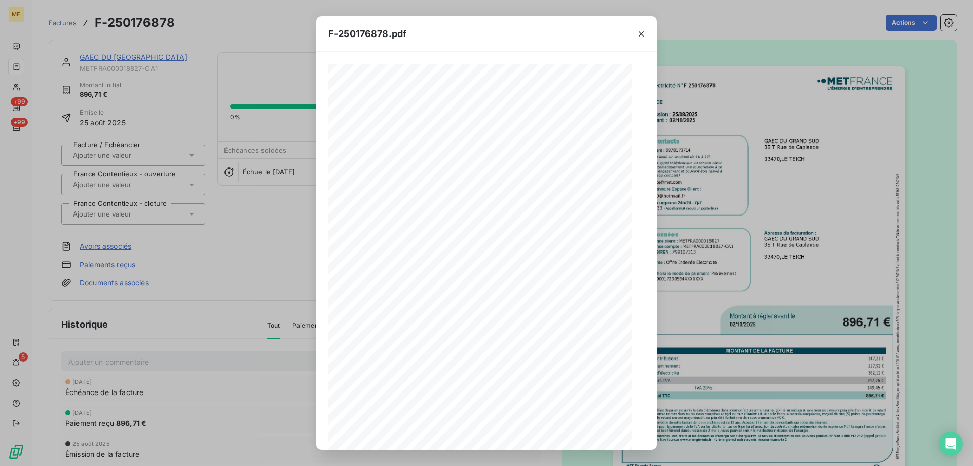
click at [530, 439] on div "1 sur 3" at bounding box center [486, 432] width 95 height 20
click at [528, 434] on icon "button" at bounding box center [524, 432] width 8 height 9
click at [130, 49] on div "F-250176878.pdf Facture Électricité N° F-250176878 MET Energie France 4, rue de…" at bounding box center [486, 233] width 973 height 466
click at [127, 58] on div "F-250176878.pdf Facture Électricité N° F-250176878 MET Energie France 4, rue de…" at bounding box center [486, 233] width 973 height 466
click at [643, 33] on icon "button" at bounding box center [641, 34] width 10 height 10
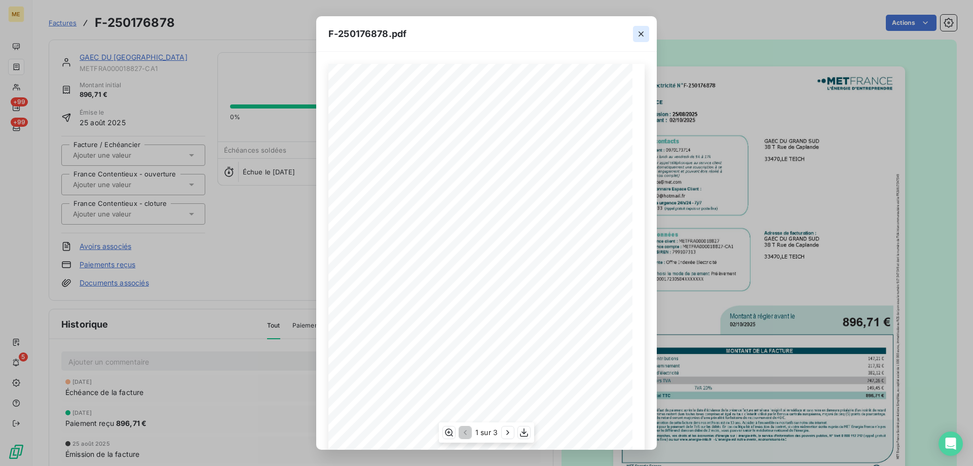
click at [637, 36] on icon "button" at bounding box center [641, 34] width 10 height 10
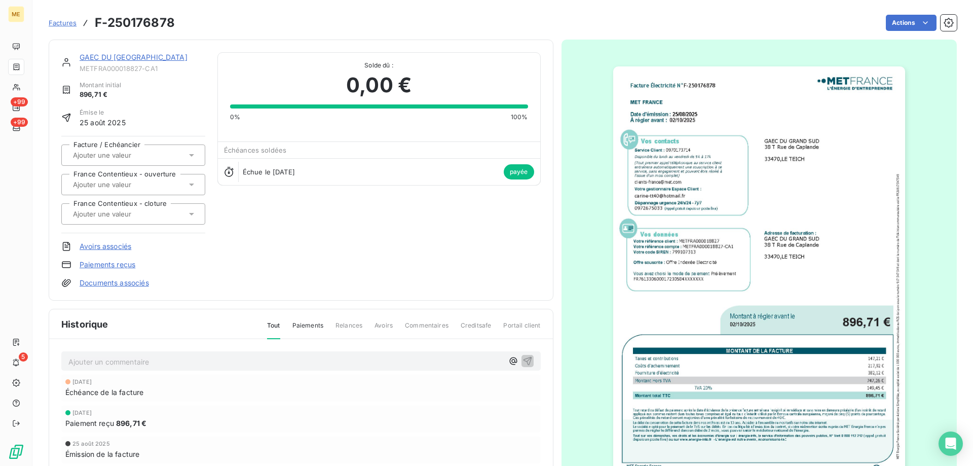
click at [129, 63] on div "GAEC DU GRAND SUD METFRA000018827-CA1" at bounding box center [143, 62] width 126 height 20
click at [135, 60] on link "GAEC DU GRAND SUD" at bounding box center [134, 57] width 108 height 9
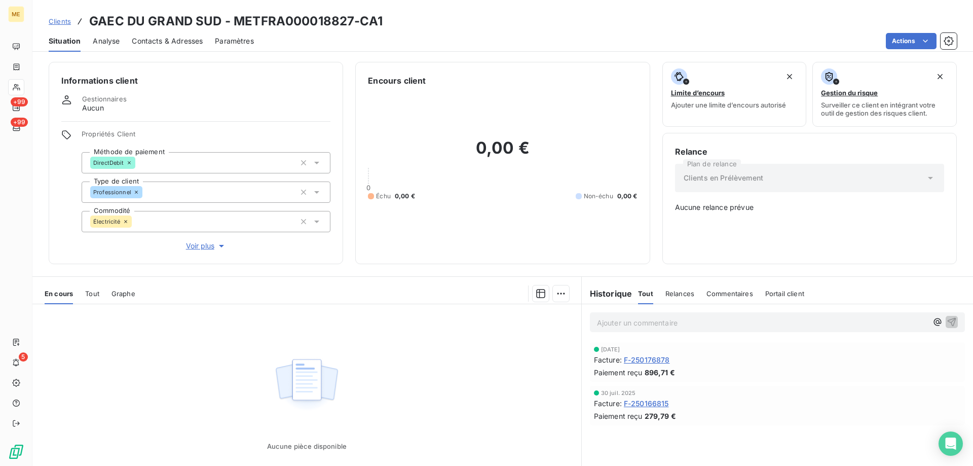
click at [655, 394] on div "30 juil. 2025" at bounding box center [777, 393] width 367 height 6
click at [657, 400] on span "F-250166815" at bounding box center [646, 403] width 45 height 11
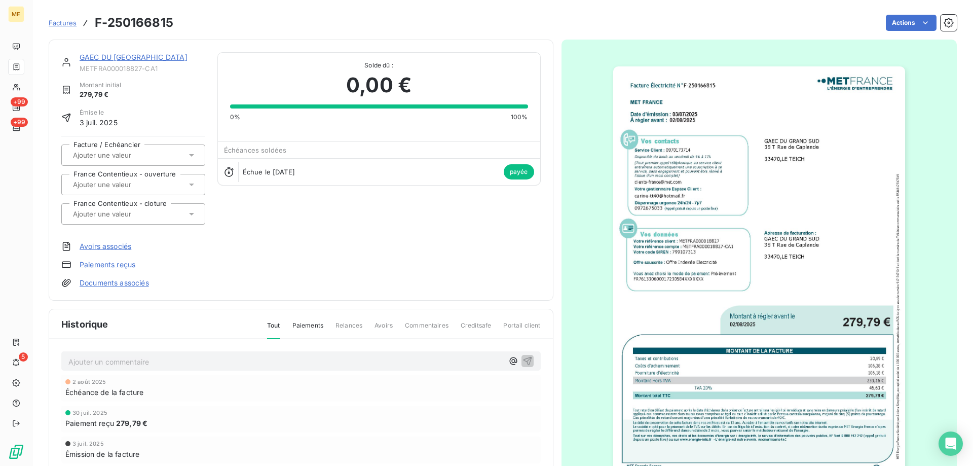
click at [811, 361] on img "button" at bounding box center [759, 272] width 292 height 413
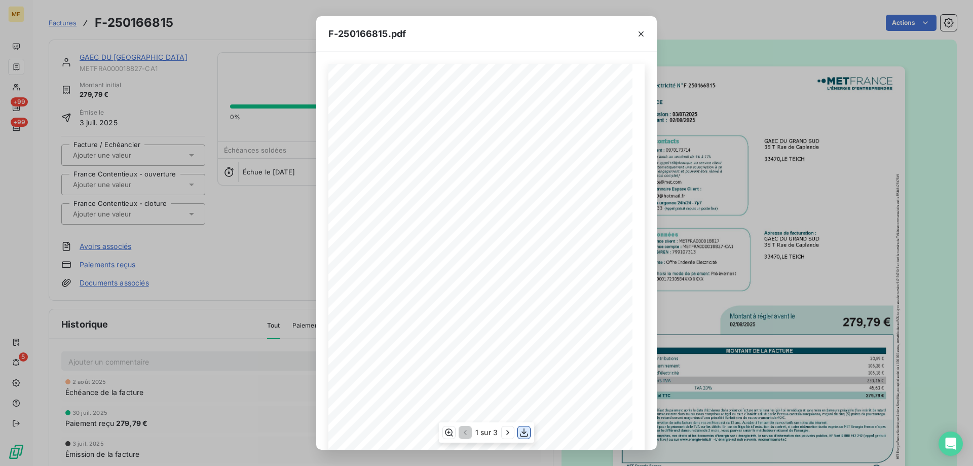
click at [528, 429] on icon "button" at bounding box center [524, 432] width 10 height 10
click at [636, 38] on icon "button" at bounding box center [641, 34] width 10 height 10
click at [642, 36] on icon "button" at bounding box center [641, 34] width 10 height 10
click at [641, 33] on icon "button" at bounding box center [641, 33] width 5 height 5
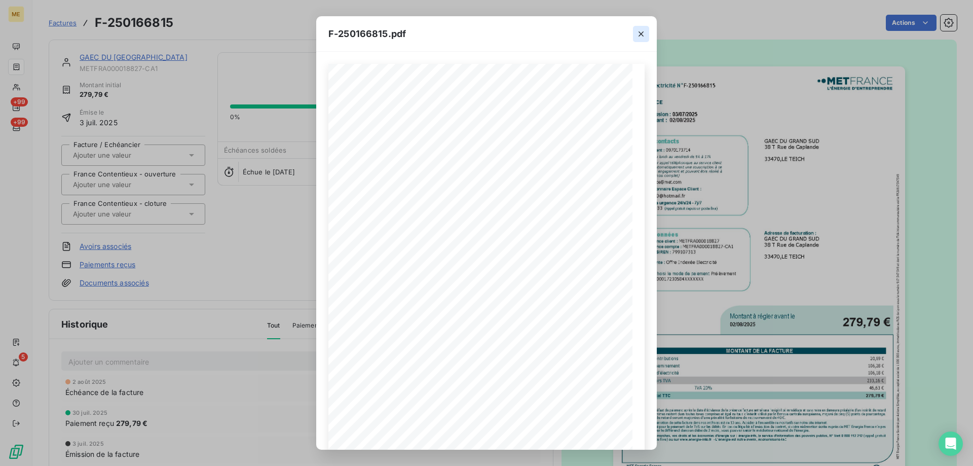
click at [22, 85] on div "F-250166815.pdf Facture Électricité N° F-250166815 MET Energie France 4, rue de…" at bounding box center [486, 233] width 973 height 466
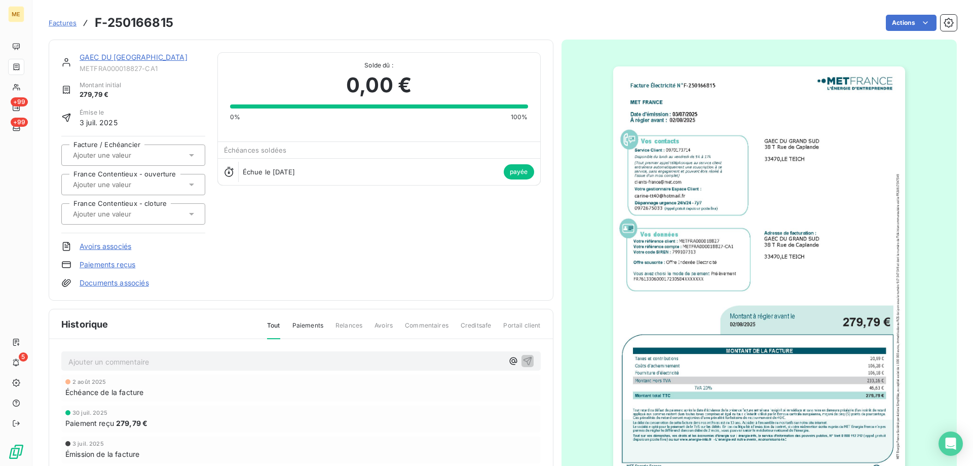
click at [638, 39] on icon "button" at bounding box center [634, 44] width 10 height 10
click at [650, 33] on div "GAEC DU GRAND SUD METFRA000018827-CA1 Montant initial 279,79 € Émise le 3 juil.…" at bounding box center [503, 288] width 908 height 511
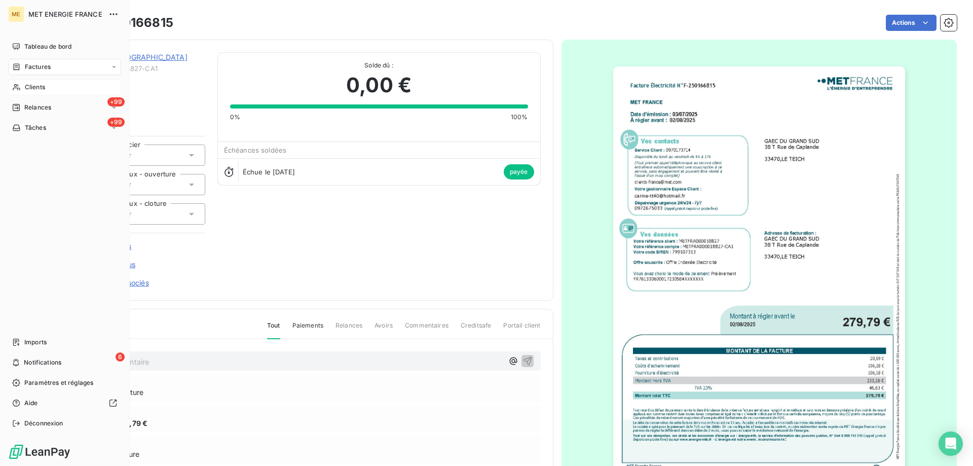
click at [17, 86] on icon at bounding box center [16, 87] width 9 height 8
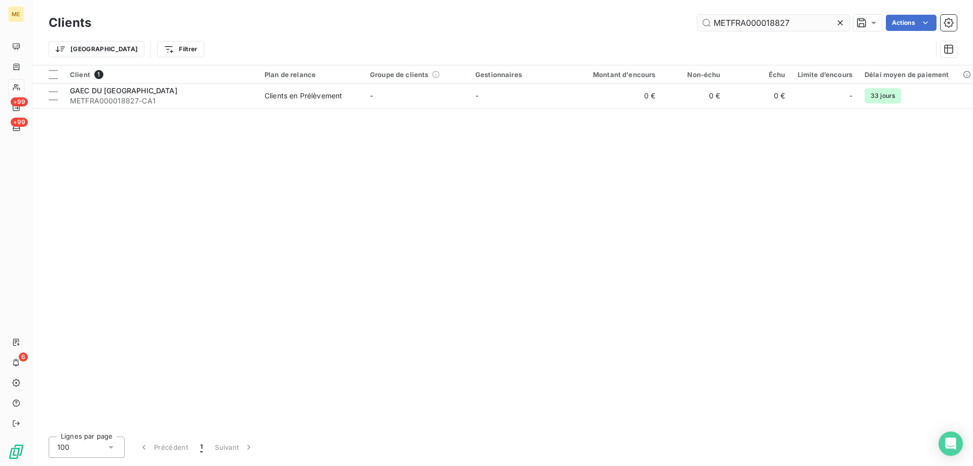
click at [755, 23] on input "METFRA000018827" at bounding box center [773, 23] width 152 height 16
click at [756, 23] on input "METFRA000018827" at bounding box center [773, 23] width 152 height 16
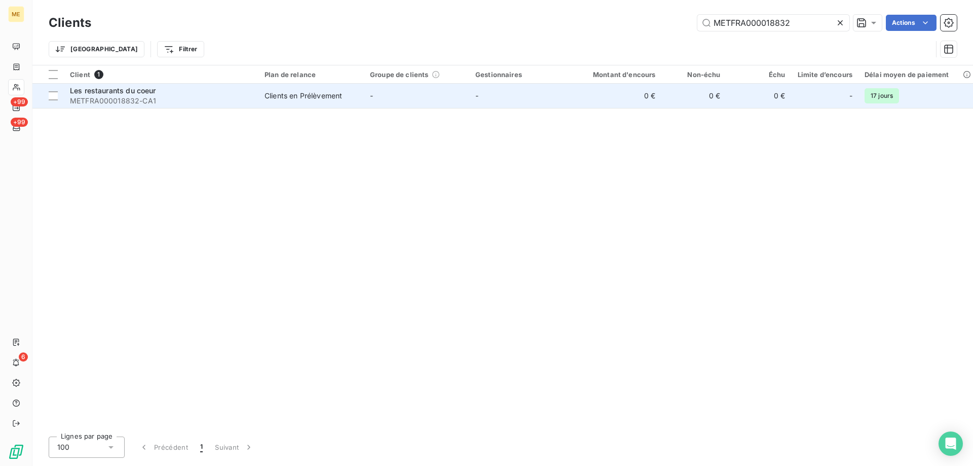
type input "METFRA000018832"
click at [123, 93] on span "Les restaurants du coeur" at bounding box center [113, 90] width 86 height 9
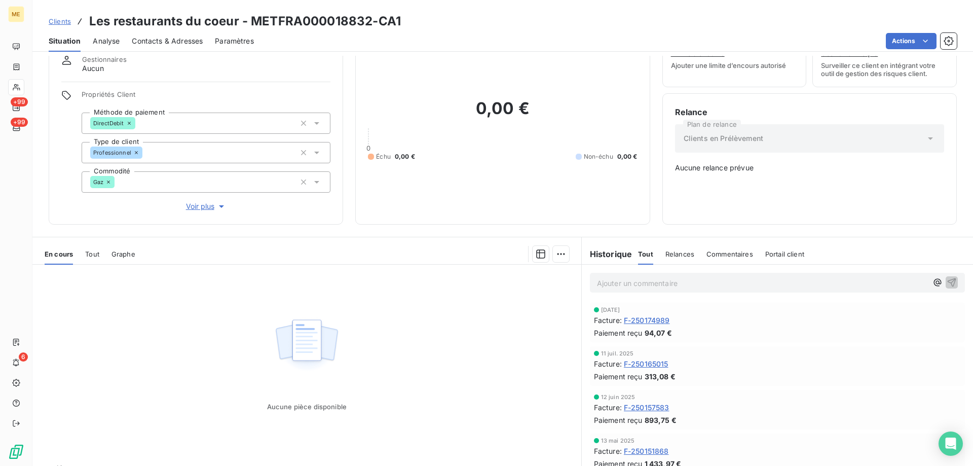
scroll to position [64, 0]
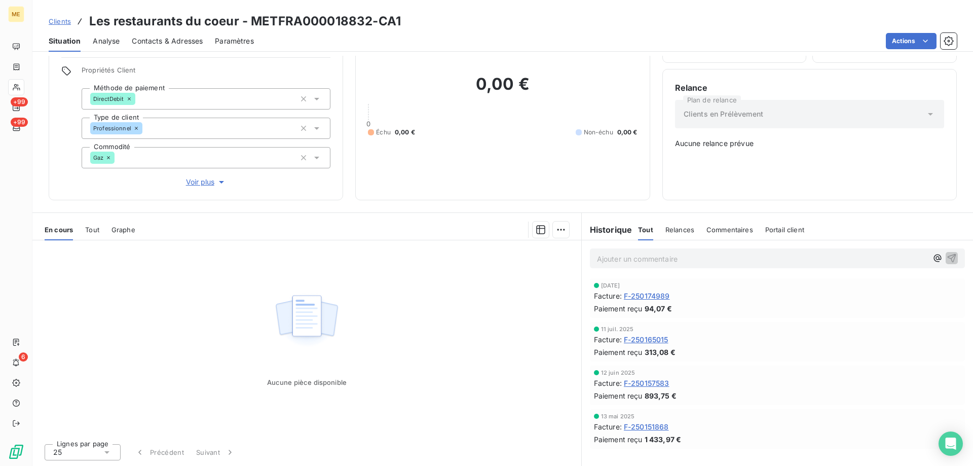
click at [654, 428] on span "F-250151868" at bounding box center [646, 426] width 45 height 11
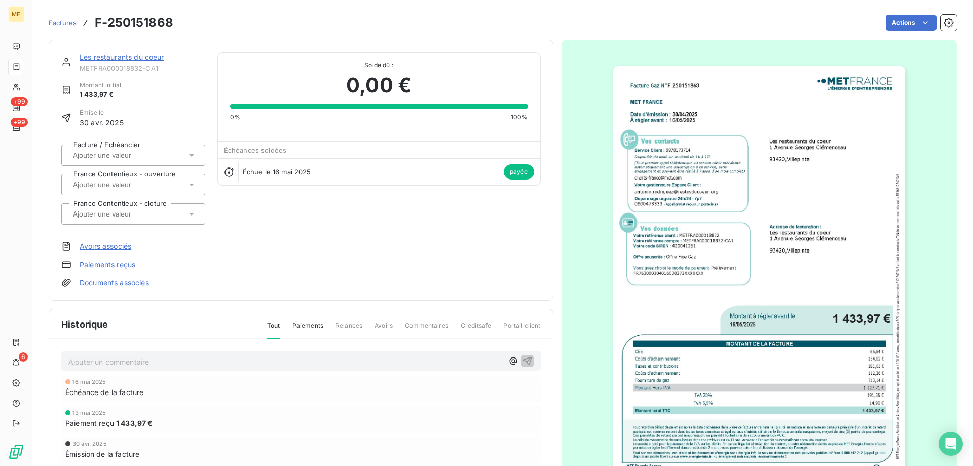
click at [766, 354] on img "button" at bounding box center [759, 272] width 292 height 413
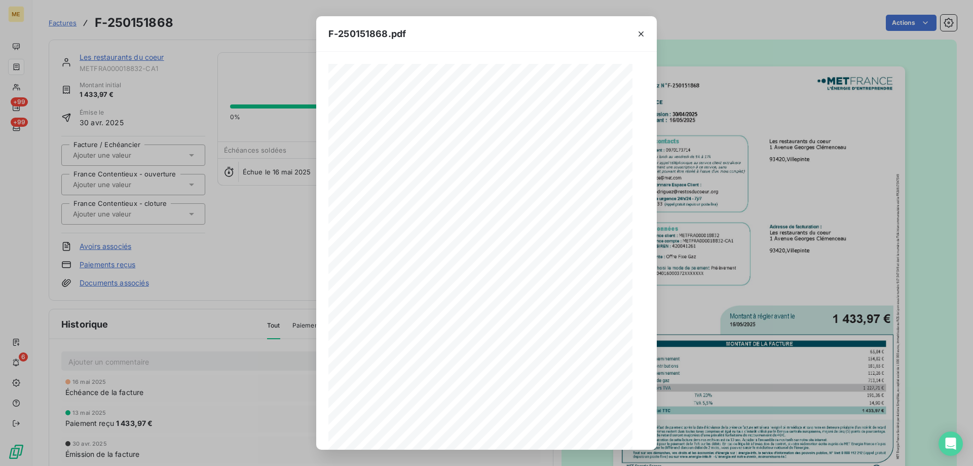
click at [533, 439] on div "1 sur 3" at bounding box center [486, 432] width 95 height 20
click at [532, 439] on div "1 sur 3" at bounding box center [486, 432] width 95 height 20
click at [527, 439] on div "1 sur 3" at bounding box center [486, 432] width 95 height 20
click at [523, 437] on icon "button" at bounding box center [524, 432] width 10 height 10
click at [682, 28] on div "F-250151868.pdf Facture Gaz N° F-250151868 MET Energie France 4, rue de la Répu…" at bounding box center [486, 233] width 973 height 466
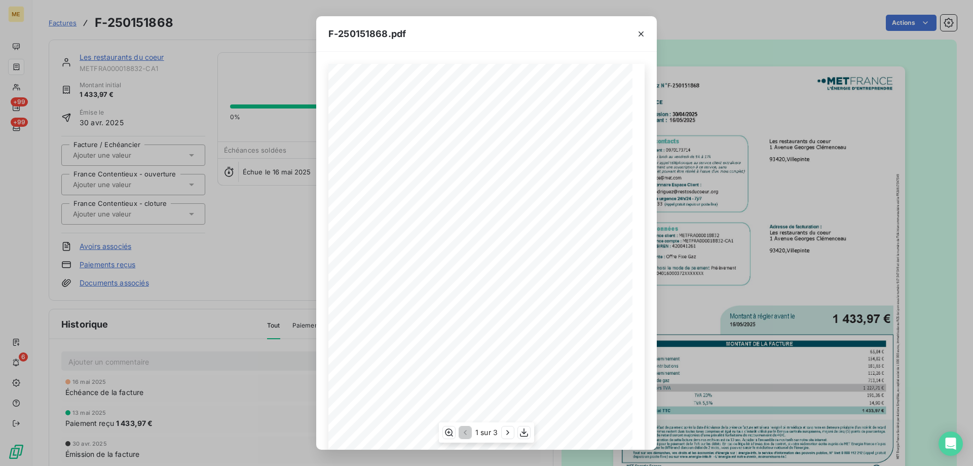
click at [640, 34] on icon "button" at bounding box center [641, 34] width 10 height 10
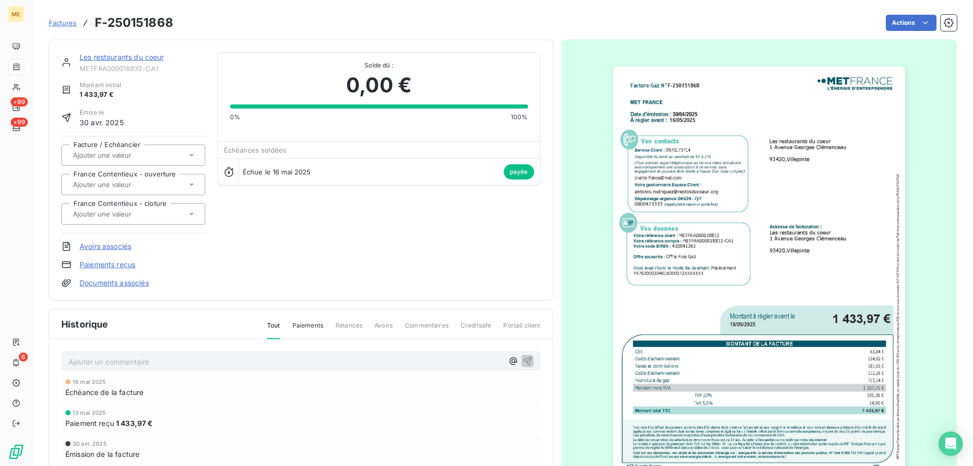
click at [152, 54] on link "Les restaurants du coeur" at bounding box center [122, 57] width 85 height 9
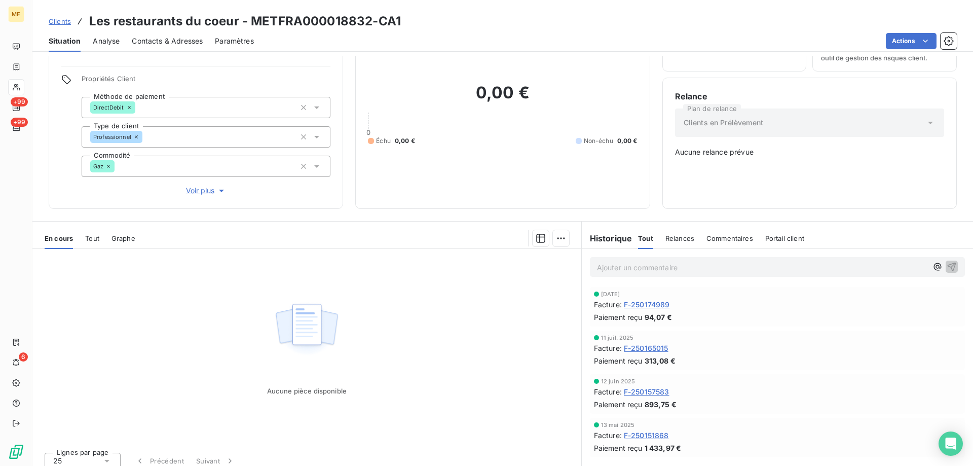
scroll to position [64, 0]
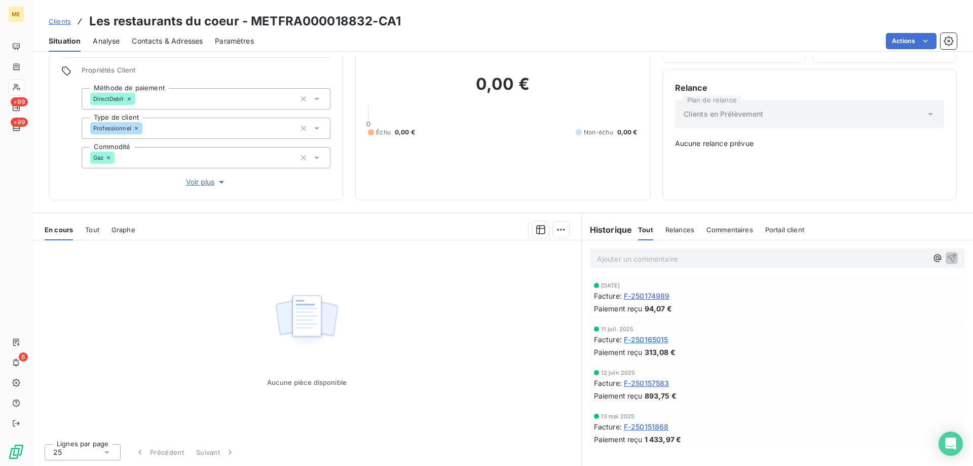
click at [650, 384] on span "F-250157583" at bounding box center [647, 383] width 46 height 11
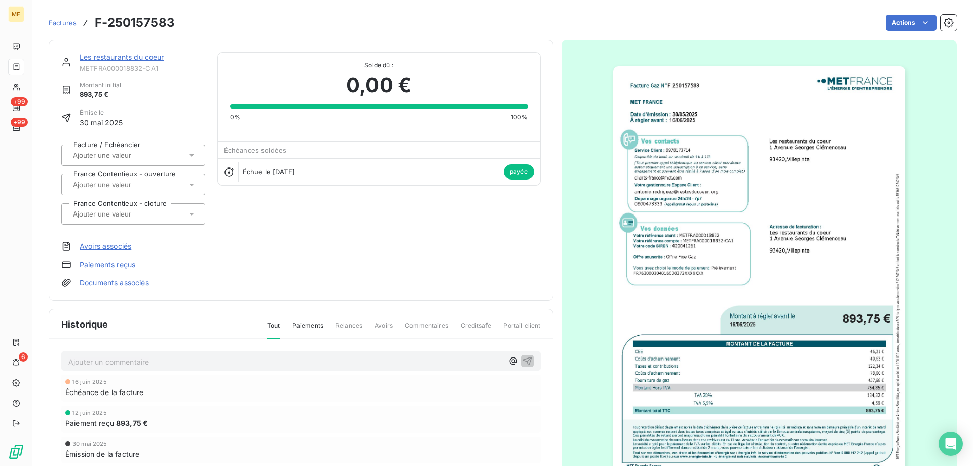
click at [682, 410] on img "button" at bounding box center [759, 272] width 292 height 413
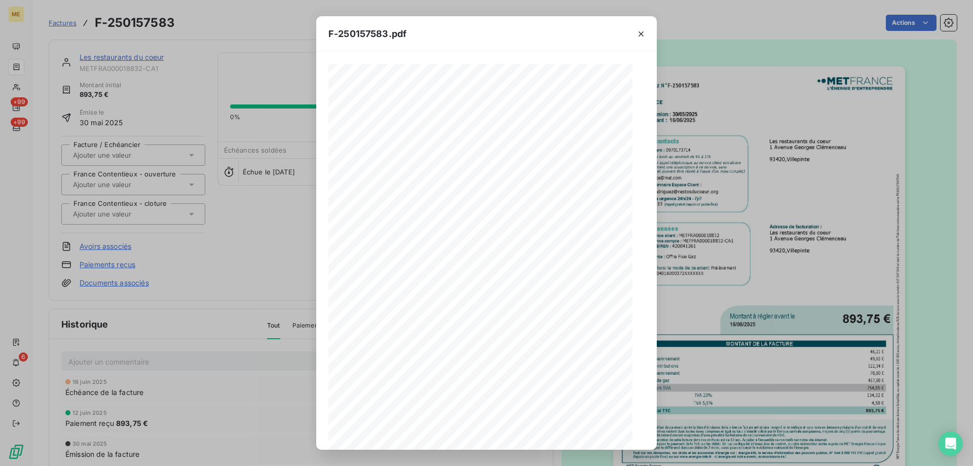
click at [522, 432] on icon "button" at bounding box center [524, 432] width 10 height 10
click at [640, 32] on icon "button" at bounding box center [641, 34] width 10 height 10
click at [114, 52] on div "F-250157583.pdf Facture Gaz N° F-250157583 MET Energie France 4, rue de la Répu…" at bounding box center [486, 233] width 973 height 466
click at [113, 55] on div "F-250157583.pdf Facture Gaz N° F-250157583 MET Energie France 4, rue de la Répu…" at bounding box center [486, 233] width 973 height 466
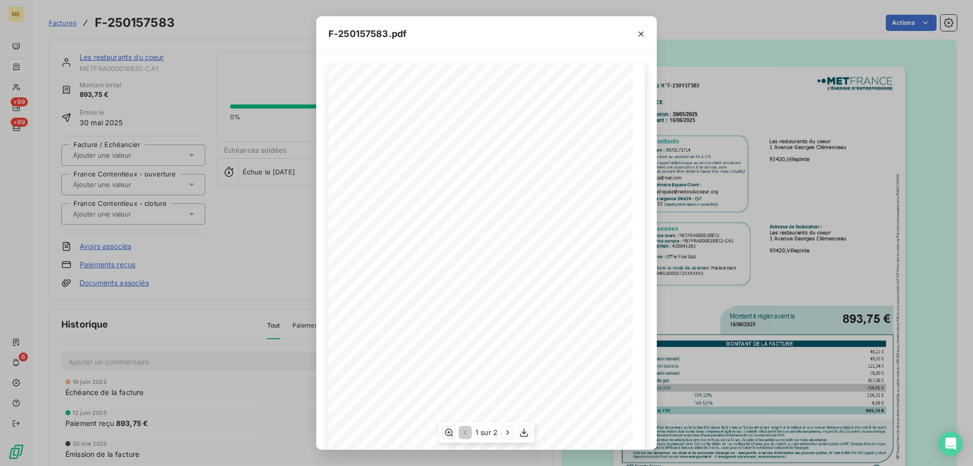
click at [113, 55] on div "F-250157583.pdf Facture Gaz N° F-250157583 MET Energie France 4, rue de la Répu…" at bounding box center [486, 233] width 973 height 466
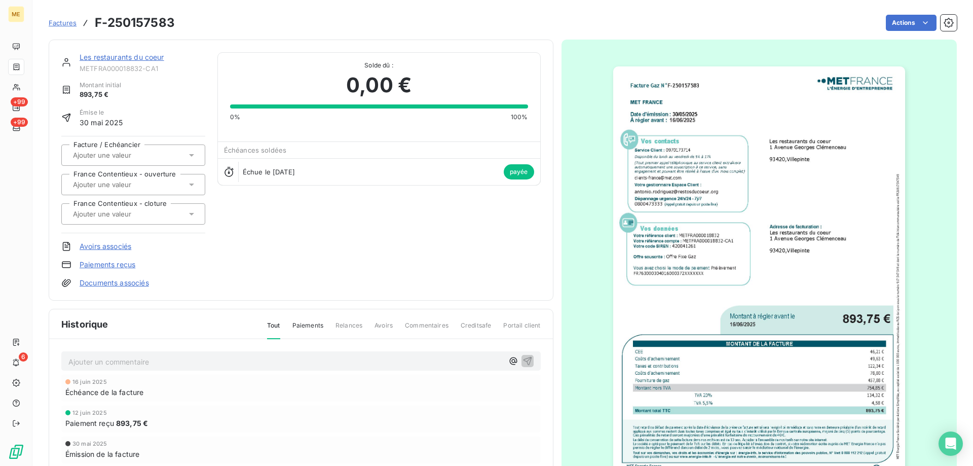
click at [136, 54] on link "Les restaurants du coeur" at bounding box center [122, 57] width 85 height 9
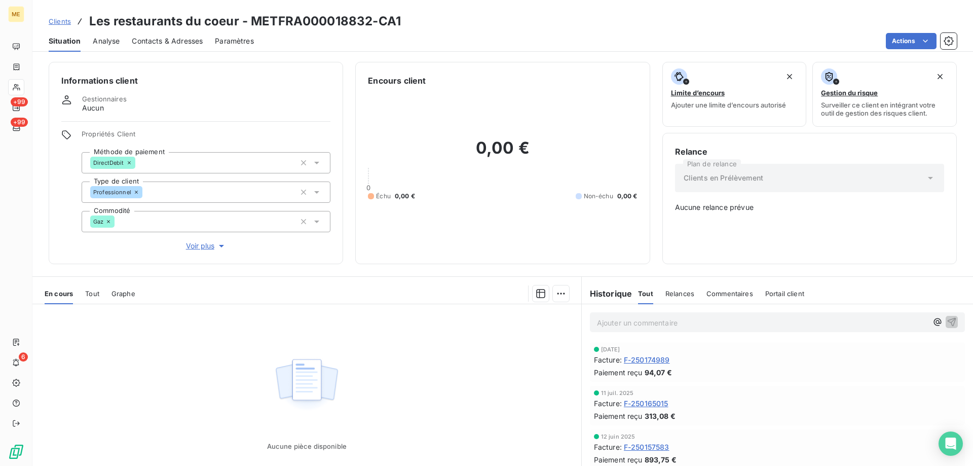
click at [653, 401] on span "F-250165015" at bounding box center [646, 403] width 45 height 11
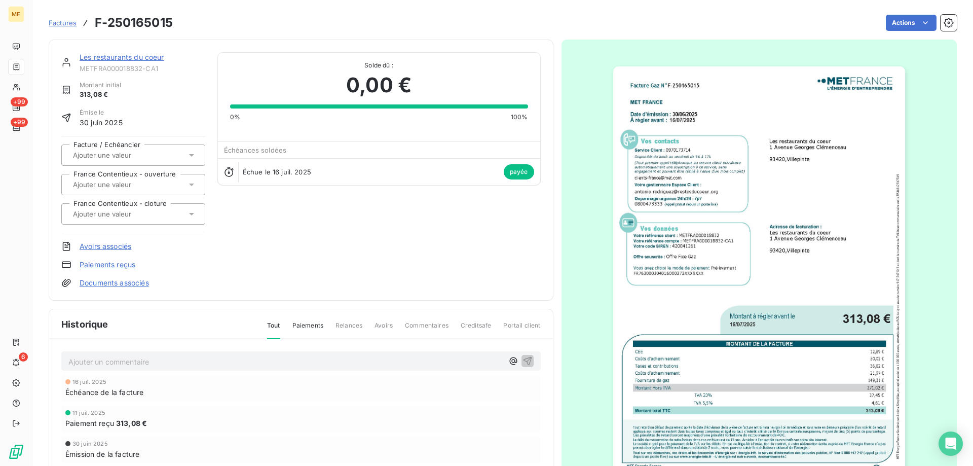
click at [668, 352] on img "button" at bounding box center [759, 272] width 292 height 413
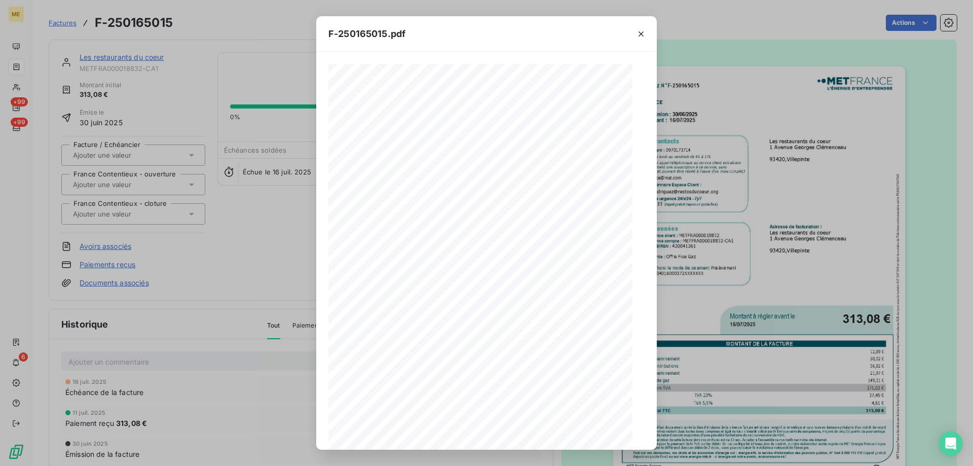
click at [525, 437] on icon "button" at bounding box center [524, 432] width 10 height 10
click at [640, 34] on icon "button" at bounding box center [641, 33] width 5 height 5
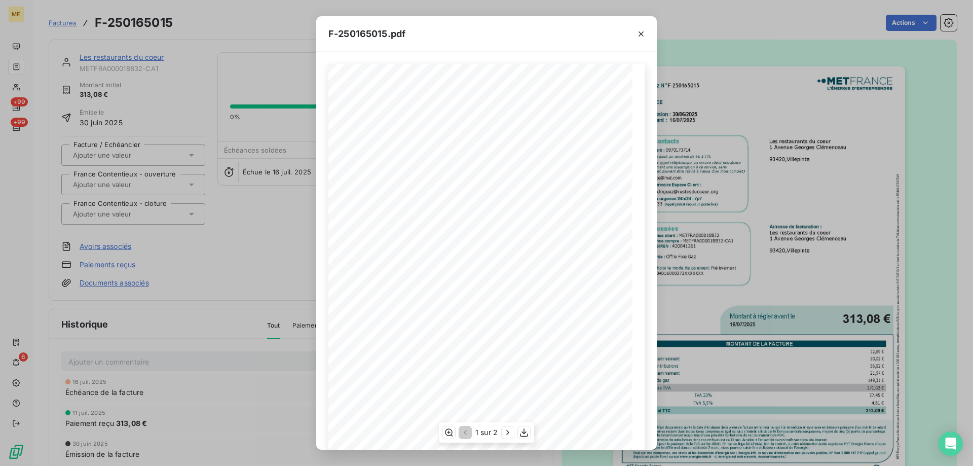
click at [640, 34] on icon "button" at bounding box center [641, 33] width 5 height 5
click at [127, 55] on div "F-250165015.pdf Facture Gaz N° F-250165015 MET Energie France 4, rue de la Répu…" at bounding box center [486, 233] width 973 height 466
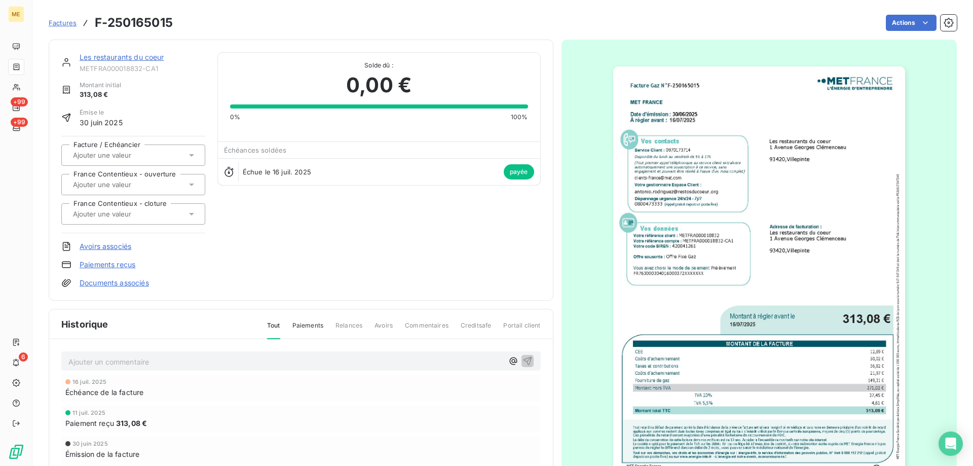
click at [641, 34] on div "Les restaurants du coeur METFRA000018832-CA1 Montant initial 313,08 € Émise le …" at bounding box center [503, 288] width 908 height 511
click at [94, 52] on div "Les restaurants du coeur METFRA000018832-CA1 Montant initial 313,08 € Émise le …" at bounding box center [301, 170] width 505 height 261
click at [99, 58] on link "Les restaurants du coeur" at bounding box center [122, 57] width 85 height 9
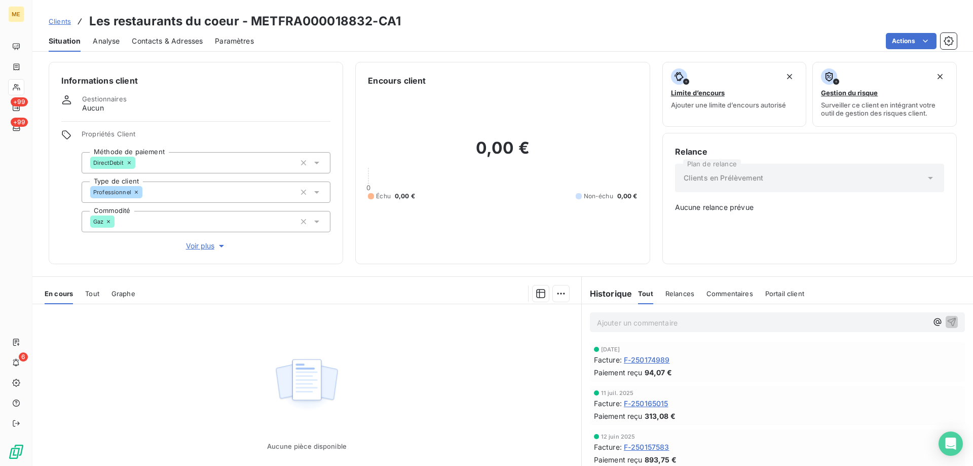
click at [657, 361] on span "F-250174989" at bounding box center [647, 359] width 46 height 11
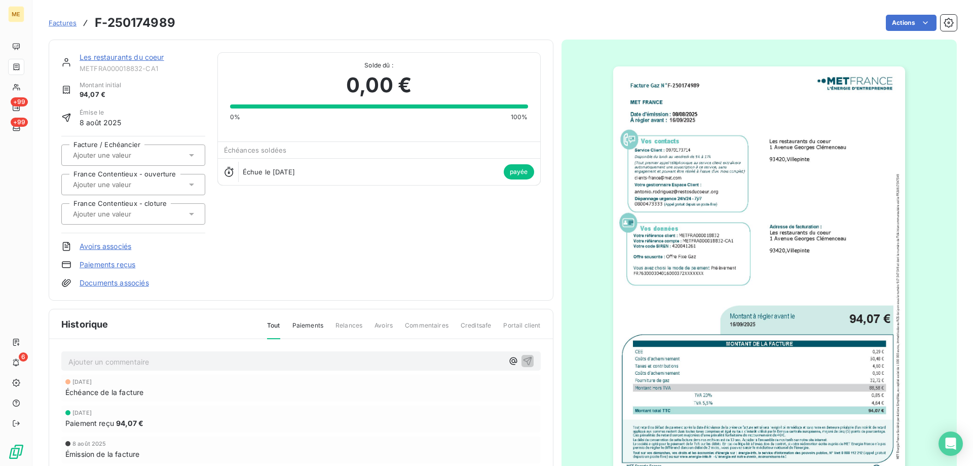
click at [687, 433] on img "button" at bounding box center [759, 272] width 292 height 413
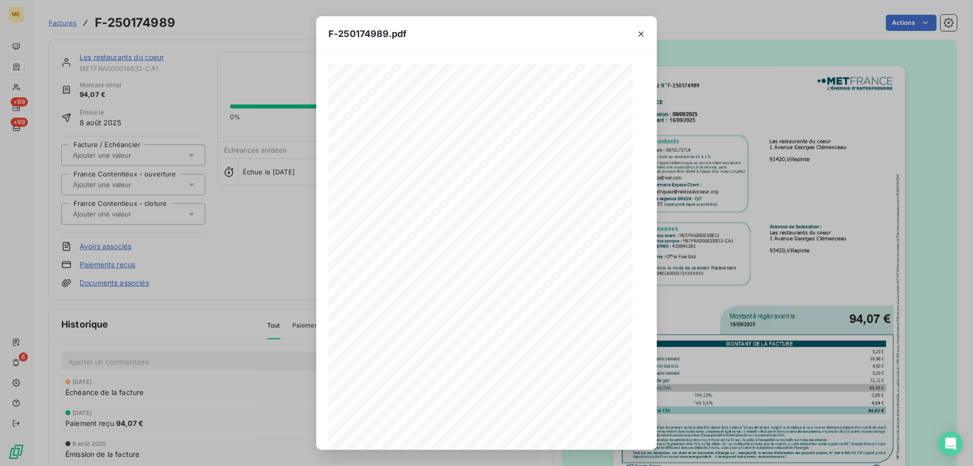
click at [515, 438] on div "1 sur 2" at bounding box center [486, 432] width 95 height 20
click at [522, 436] on icon "button" at bounding box center [524, 432] width 8 height 9
click at [642, 31] on icon "button" at bounding box center [641, 34] width 10 height 10
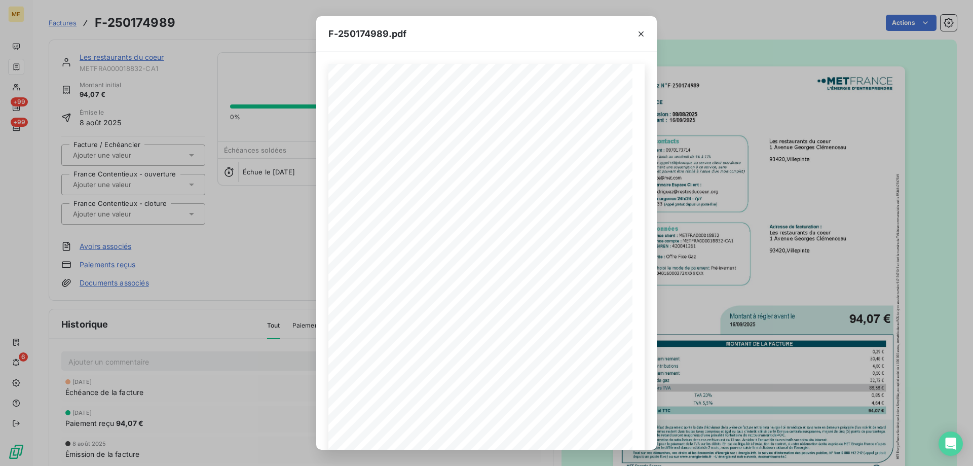
click at [642, 31] on icon "button" at bounding box center [641, 34] width 10 height 10
click at [642, 30] on icon "button" at bounding box center [641, 34] width 10 height 10
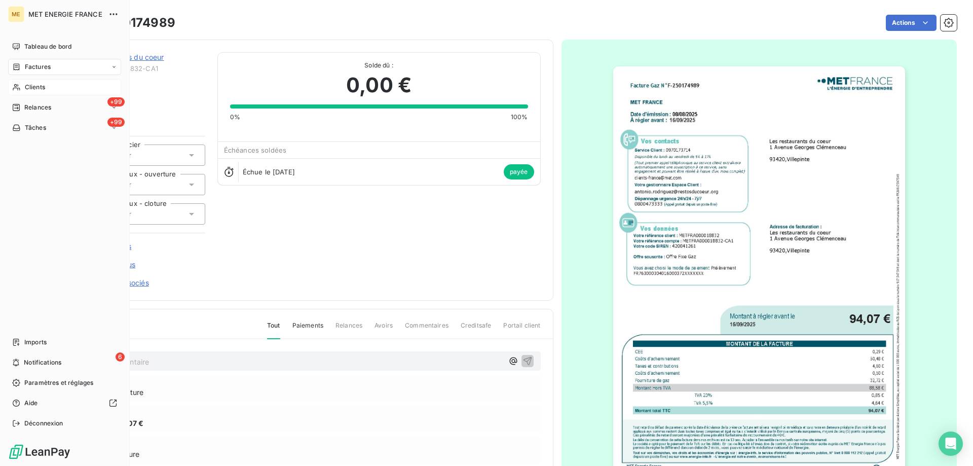
click at [44, 89] on span "Clients" at bounding box center [35, 87] width 20 height 9
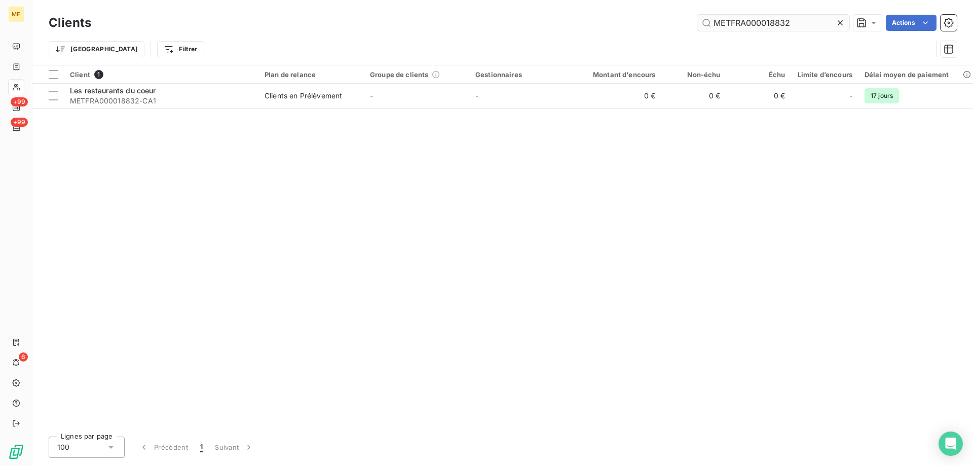
click at [747, 28] on input "METFRA000018832" at bounding box center [773, 23] width 152 height 16
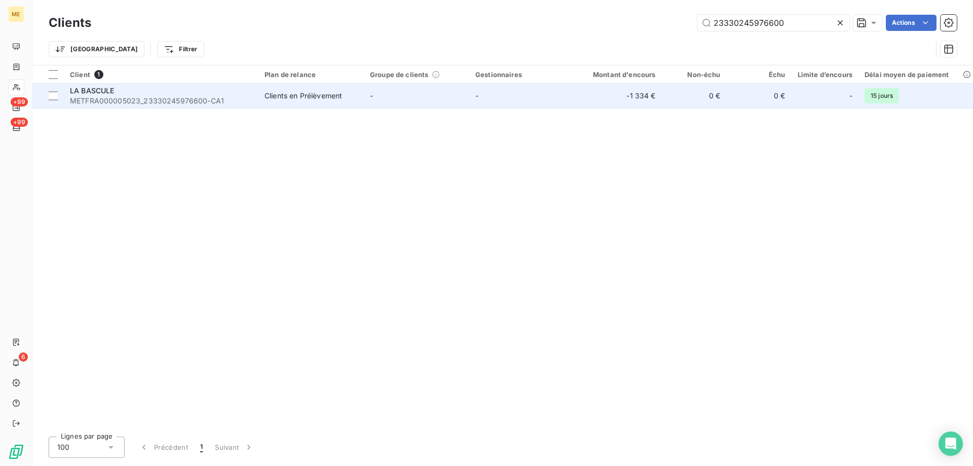
type input "23330245976600"
click at [183, 93] on div "LA BASCULE" at bounding box center [161, 91] width 182 height 10
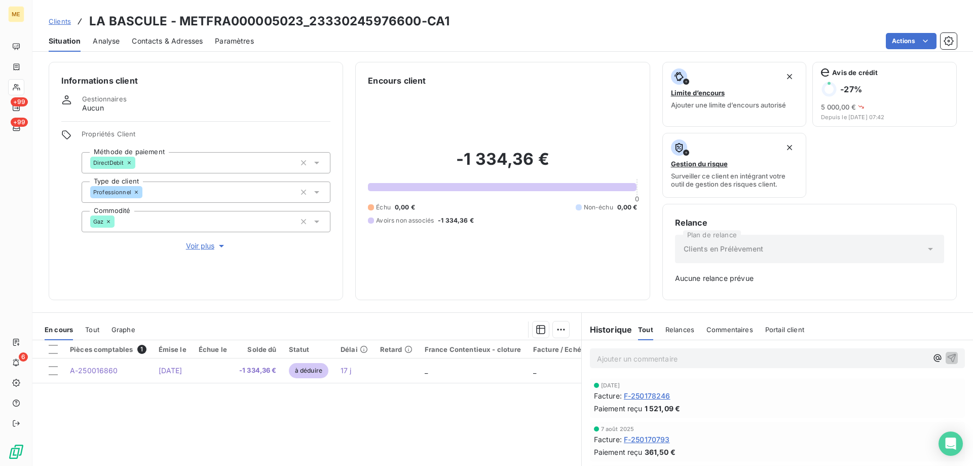
click at [650, 396] on span "F-250178246" at bounding box center [647, 395] width 47 height 11
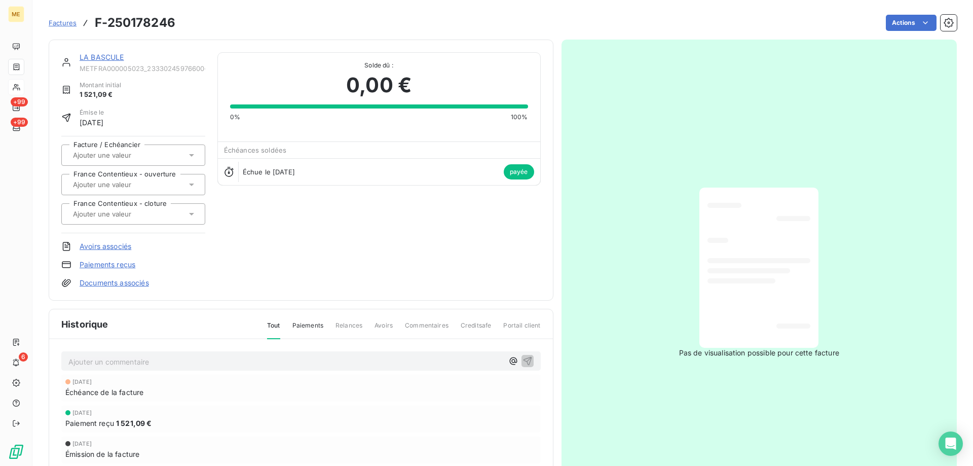
click at [106, 54] on link "LA BASCULE" at bounding box center [102, 57] width 45 height 9
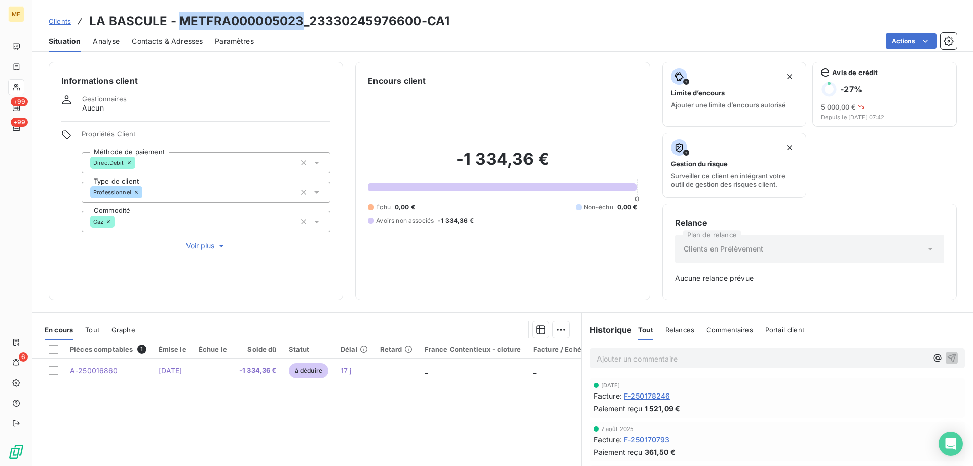
copy h3 "METFRA000005023"
drag, startPoint x: 300, startPoint y: 18, endPoint x: 178, endPoint y: 22, distance: 121.7
click at [178, 22] on h3 "LA BASCULE - METFRA000005023_23330245976600-CA1" at bounding box center [269, 21] width 360 height 18
click at [27, 64] on div "ME +99 +99 6" at bounding box center [16, 233] width 32 height 466
click at [19, 66] on icon at bounding box center [17, 66] width 6 height 7
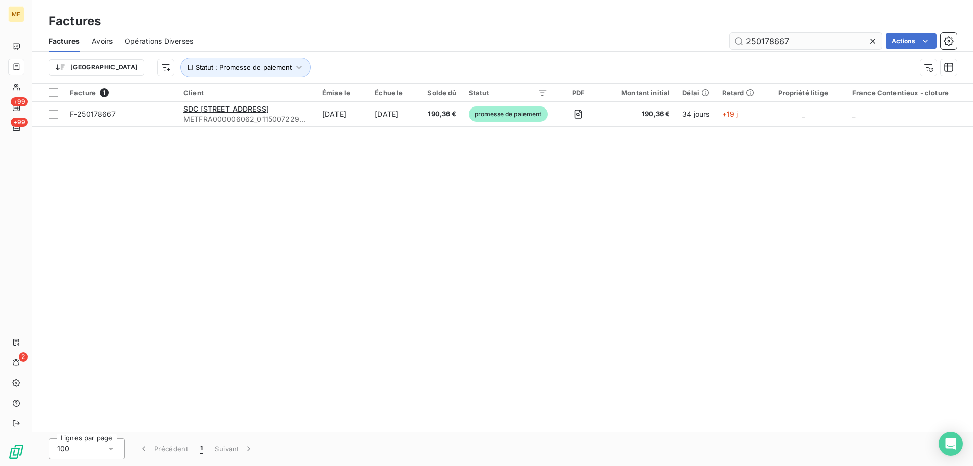
click at [747, 46] on input "250178667" at bounding box center [806, 41] width 152 height 16
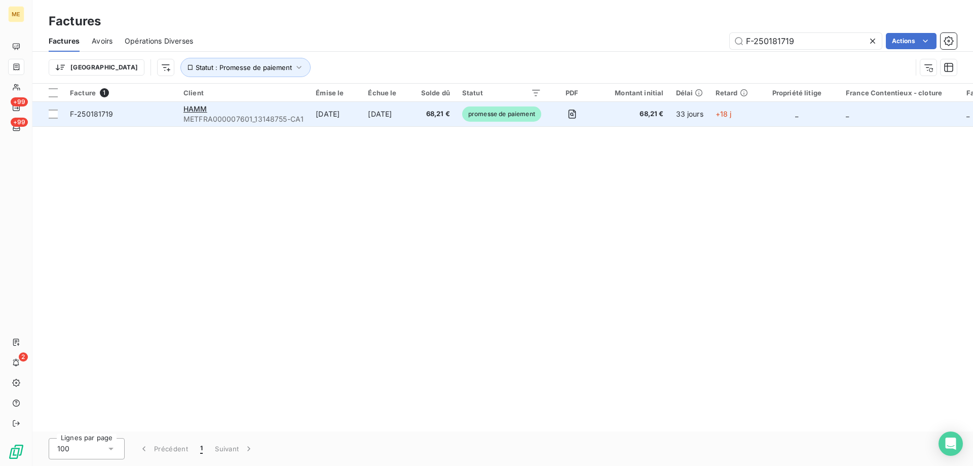
type input "F-250181719"
click at [159, 116] on span "F-250181719" at bounding box center [120, 114] width 101 height 10
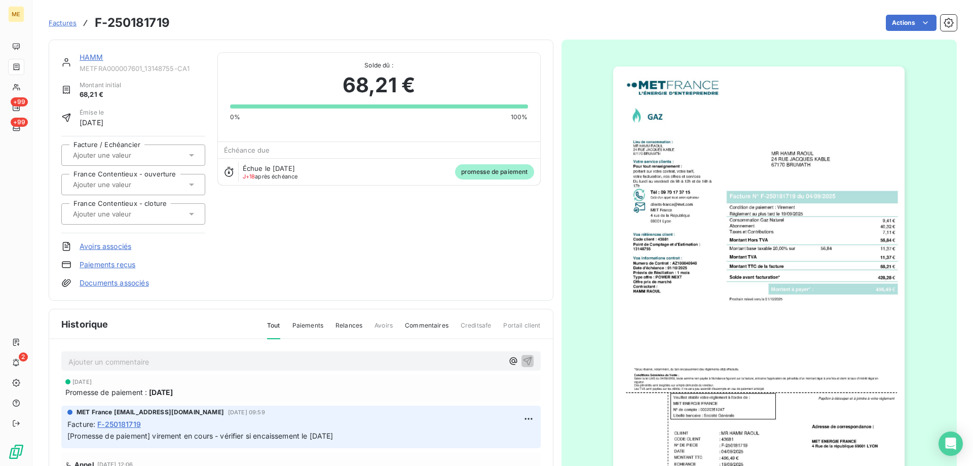
click at [95, 57] on link "HAMM" at bounding box center [92, 57] width 24 height 9
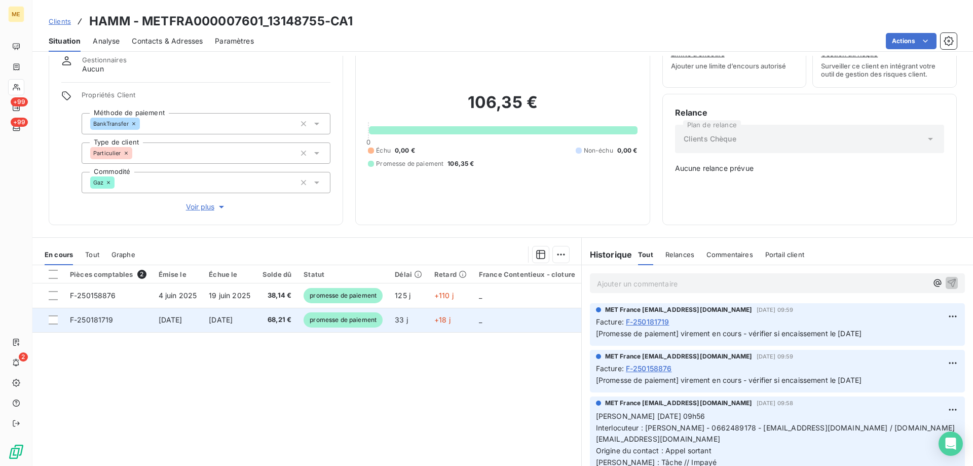
scroll to position [13, 0]
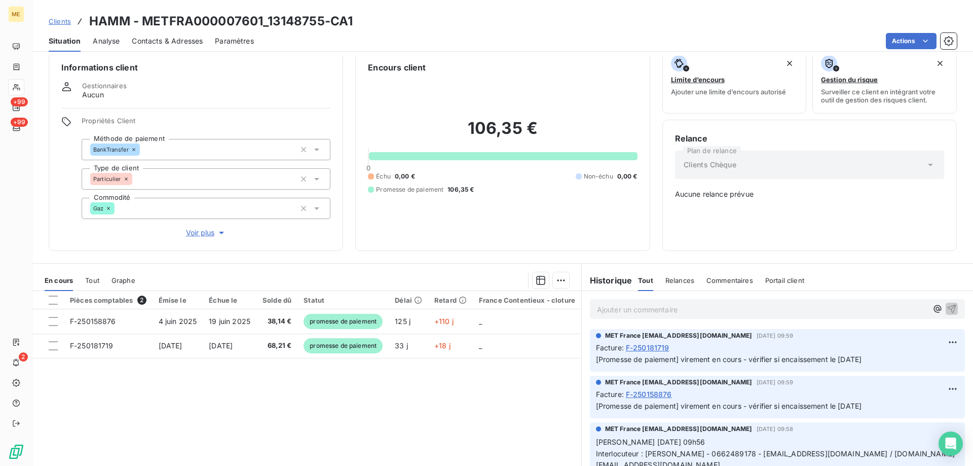
click at [687, 310] on p "Ajouter un commentaire ﻿" at bounding box center [762, 309] width 330 height 13
click at [0, 0] on lt-div at bounding box center [0, 0] width 0 height 0
drag, startPoint x: 812, startPoint y: 311, endPoint x: 826, endPoint y: 309, distance: 14.4
click at [814, 309] on span "Kenza / interaction [DATE] 16:07 / avis de virement d'un montant de 68.21€ effe…" at bounding box center [744, 308] width 295 height 9
drag, startPoint x: 887, startPoint y: 308, endPoint x: 911, endPoint y: 305, distance: 25.0
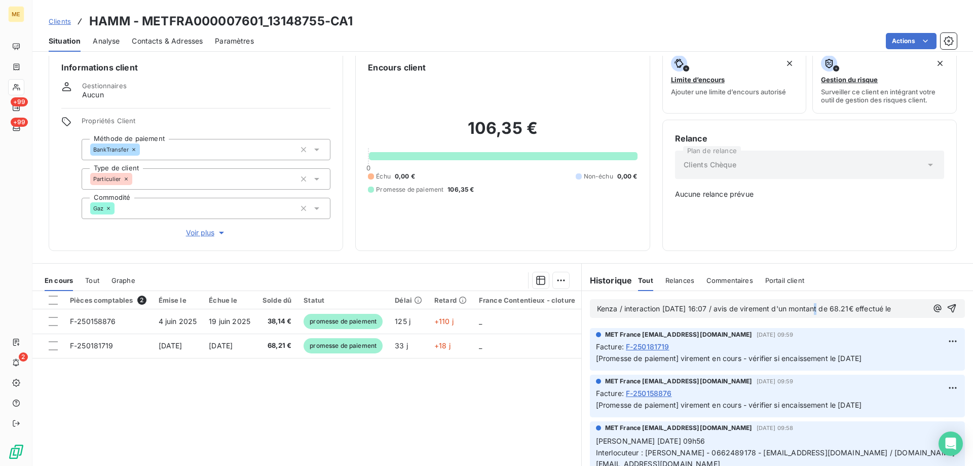
click at [911, 305] on p "Kenza / interaction [DATE] 16:07 / avis de virement d'un montant de 68.21€ effe…" at bounding box center [762, 309] width 330 height 12
copy span "Kenza / interaction [DATE] 16:07 / avis de virement d'un montant de 68.21€ effe…"
drag, startPoint x: 639, startPoint y: 320, endPoint x: 584, endPoint y: 305, distance: 56.3
click at [584, 305] on div "Kenza / interaction [DATE] 16:07 / avis de virement d'un montant de 68.21€ effe…" at bounding box center [777, 308] width 391 height 35
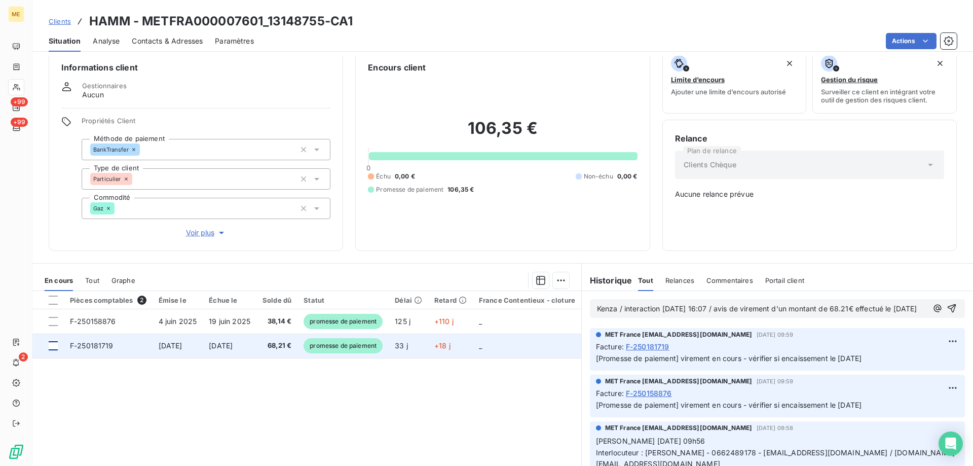
click at [54, 343] on div at bounding box center [53, 345] width 9 height 9
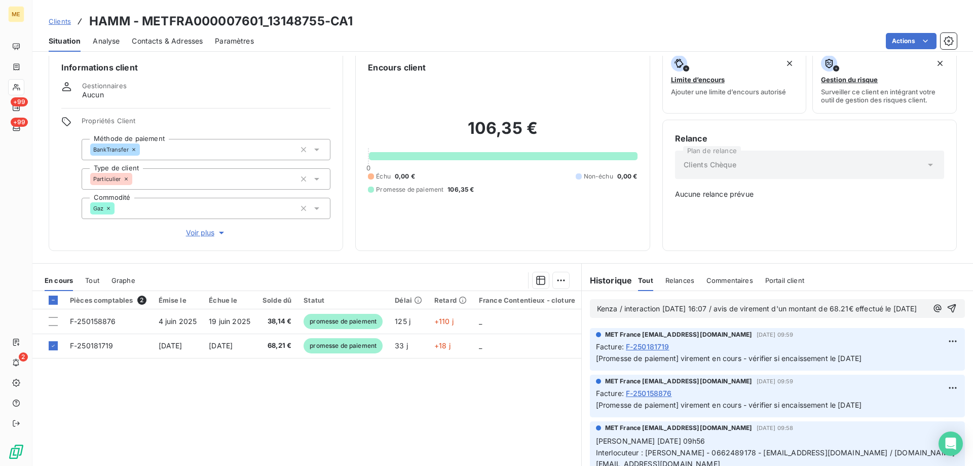
click at [557, 282] on html "ME +99 +99 2 Clients HAMM - METFRA000007601_13148755-CA1 Situation Analyse Cont…" at bounding box center [486, 233] width 973 height 466
click at [529, 326] on div "Ajouter une promesse de paiement (1 facture)" at bounding box center [470, 321] width 179 height 16
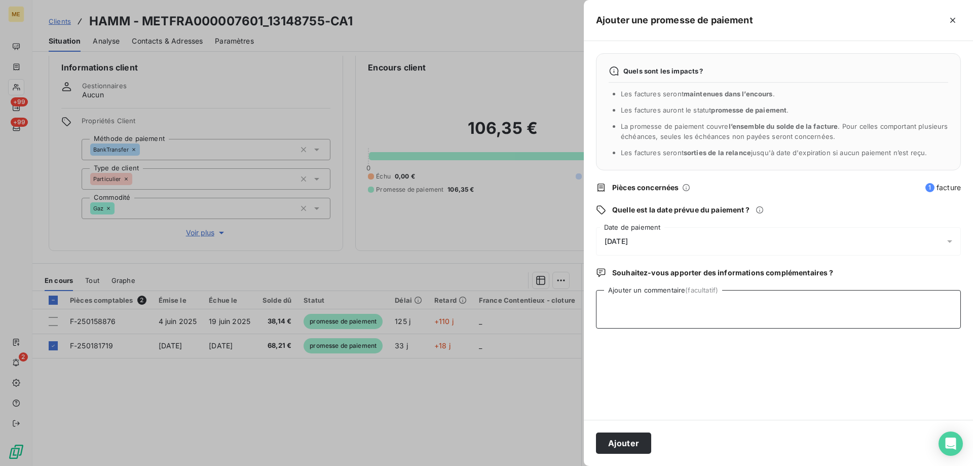
click at [629, 311] on textarea "Ajouter un commentaire (facultatif)" at bounding box center [778, 309] width 365 height 39
paste textarea "Kenza / interaction [DATE] 16:07 / avis de virement d'un montant de 68.21€ effe…"
type textarea "Kenza / interaction [DATE] 16:07 / avis de virement d'un montant de 68.21€ effe…"
click at [650, 242] on div "[DATE]" at bounding box center [778, 241] width 365 height 28
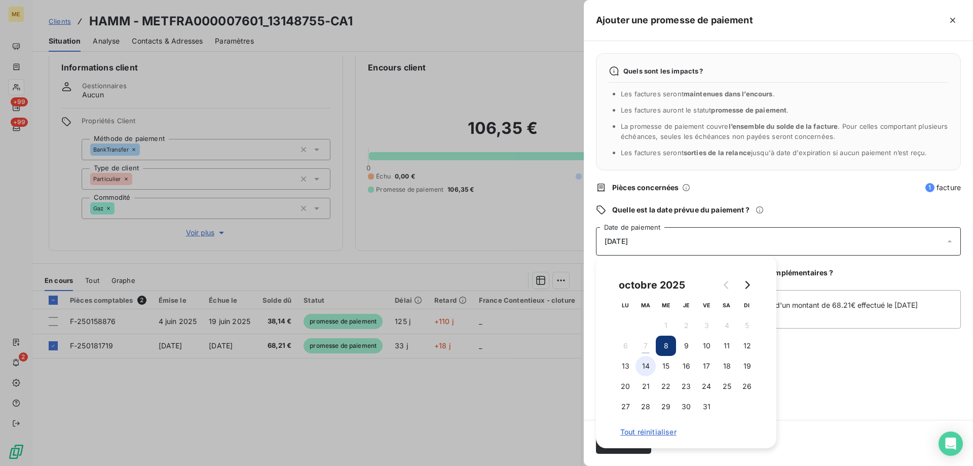
click at [648, 369] on button "14" at bounding box center [646, 366] width 20 height 20
click at [896, 351] on div "Quels sont les impacts ? Les factures seront maintenues dans l’encours . Les fa…" at bounding box center [778, 230] width 389 height 379
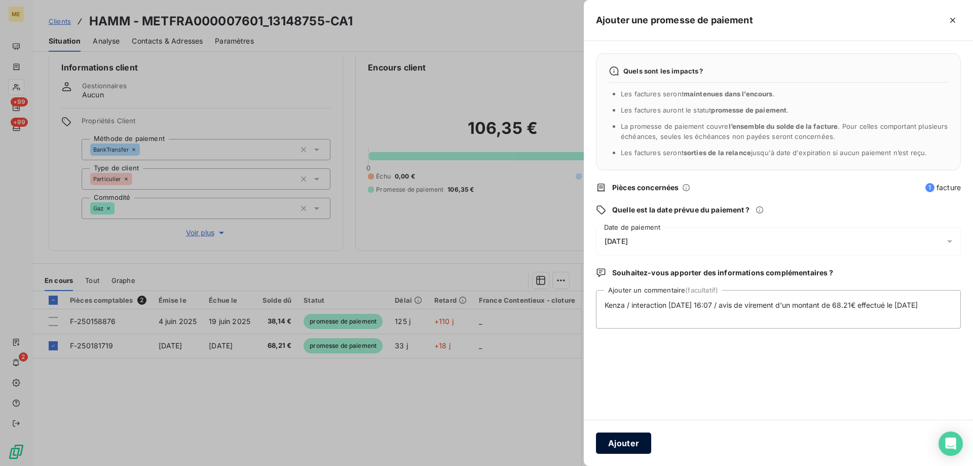
click at [624, 443] on button "Ajouter" at bounding box center [623, 442] width 55 height 21
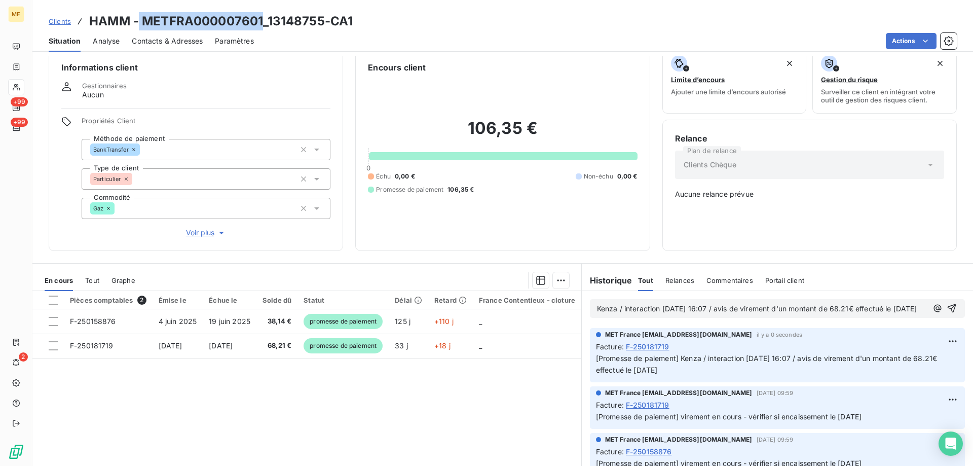
copy h3 "METFRA000007601"
drag, startPoint x: 143, startPoint y: 19, endPoint x: 262, endPoint y: 20, distance: 118.6
click at [262, 20] on h3 "HAMM - METFRA000007601_13148755-CA1" at bounding box center [221, 21] width 264 height 18
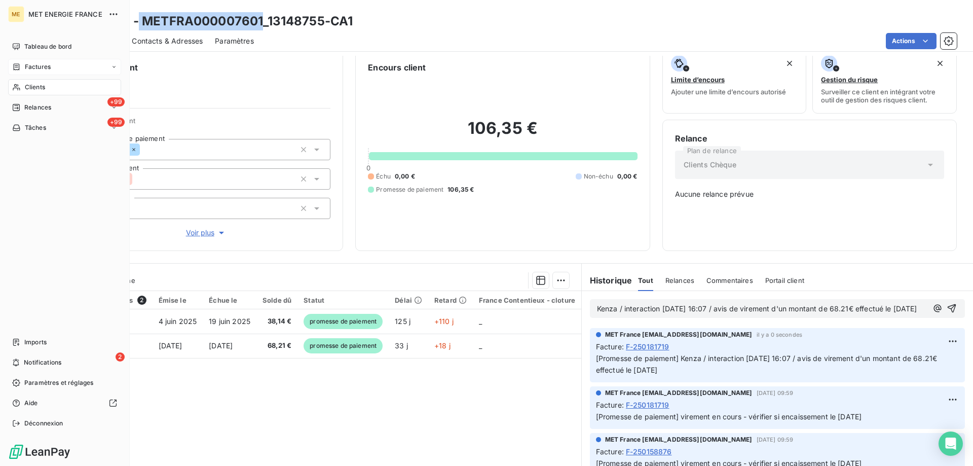
click at [23, 70] on div "Factures" at bounding box center [31, 66] width 39 height 9
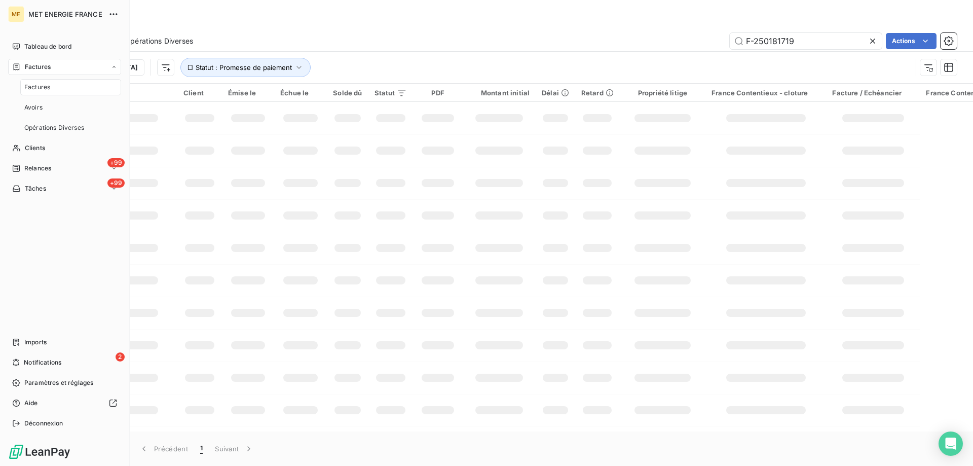
click at [23, 67] on div "Factures" at bounding box center [31, 66] width 39 height 9
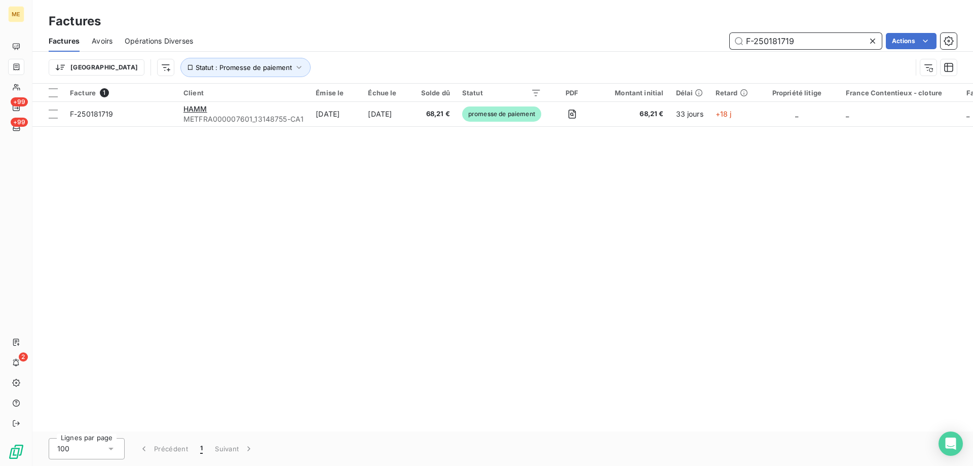
click at [808, 46] on input "F-250181719" at bounding box center [806, 41] width 152 height 16
paste input "78318"
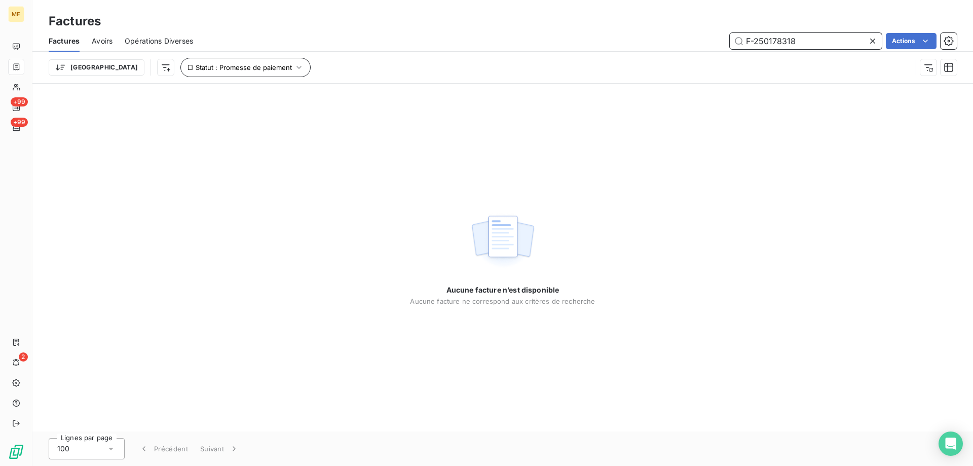
type input "F-250178318"
click at [228, 74] on button "Statut : Promesse de paiement" at bounding box center [245, 67] width 130 height 19
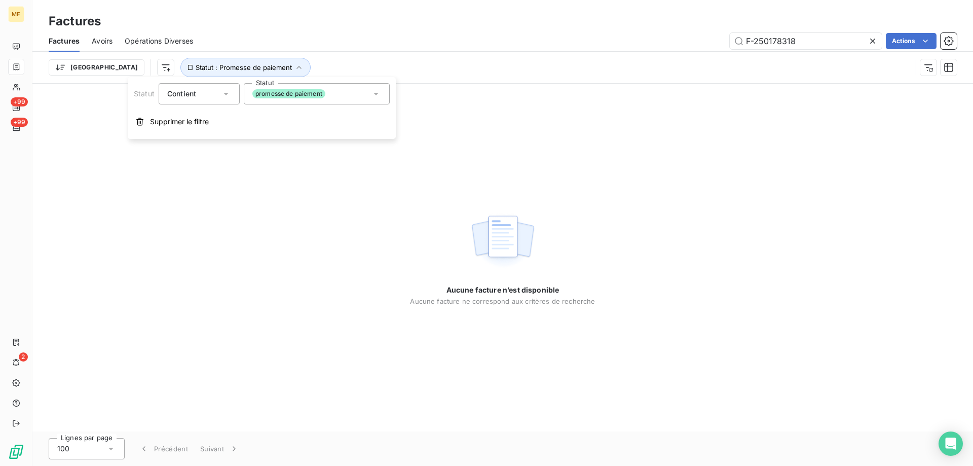
click at [357, 96] on div "promesse de paiement" at bounding box center [317, 93] width 146 height 21
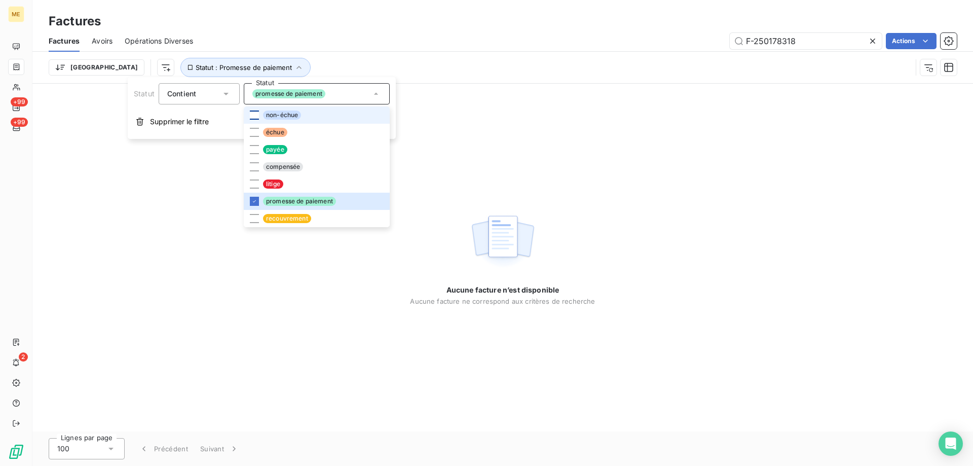
click at [250, 112] on div at bounding box center [254, 115] width 9 height 9
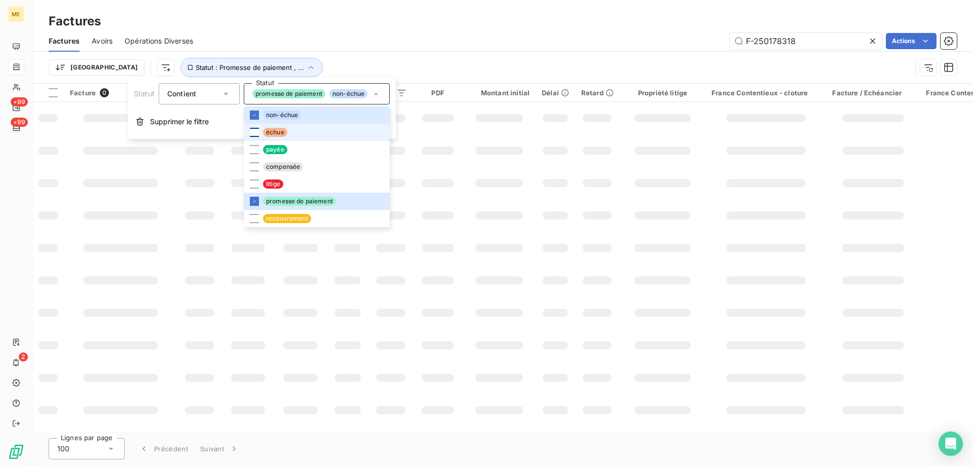
click at [254, 129] on div at bounding box center [254, 132] width 9 height 9
click at [258, 151] on div at bounding box center [254, 149] width 9 height 9
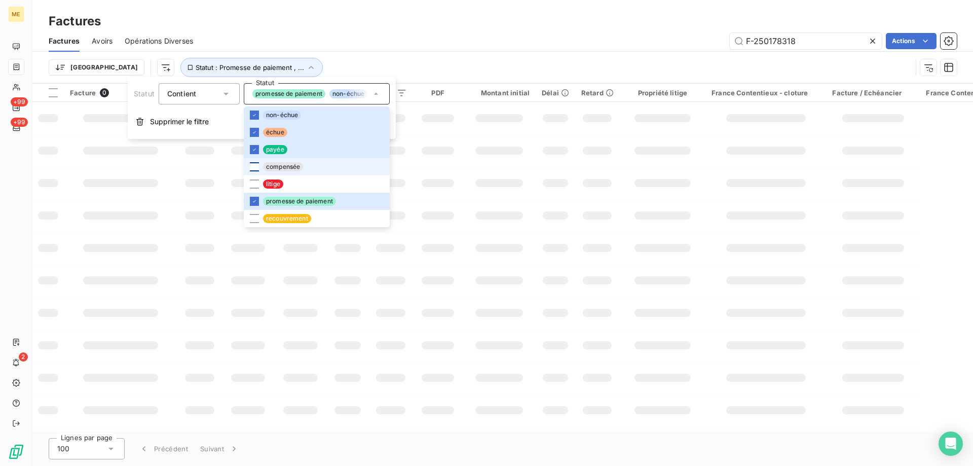
click at [255, 167] on div at bounding box center [254, 166] width 9 height 9
click at [259, 188] on li "litige" at bounding box center [317, 183] width 146 height 17
click at [254, 224] on li "recouvrement" at bounding box center [317, 218] width 146 height 17
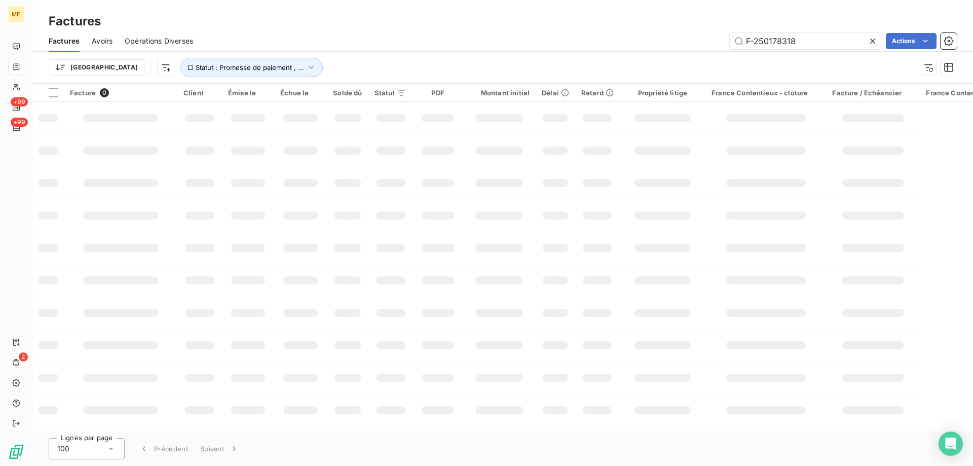
click at [156, 201] on td at bounding box center [121, 215] width 114 height 32
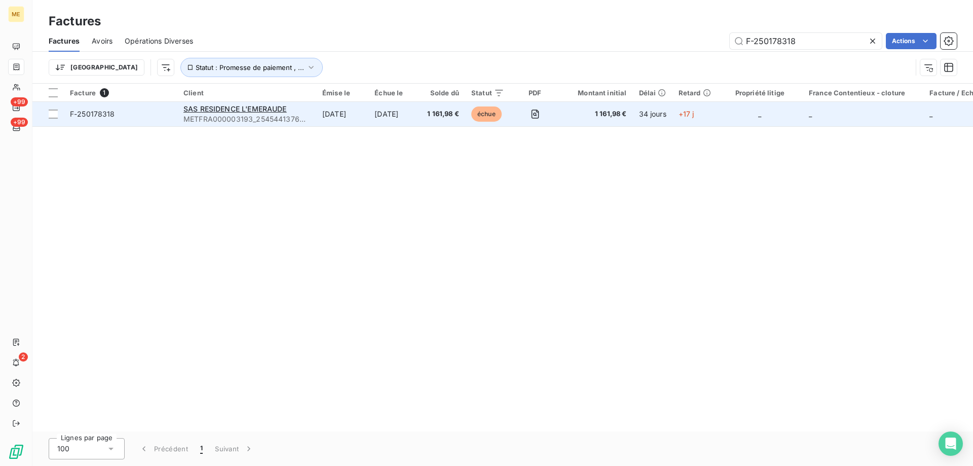
click at [139, 115] on span "F-250178318" at bounding box center [120, 114] width 101 height 10
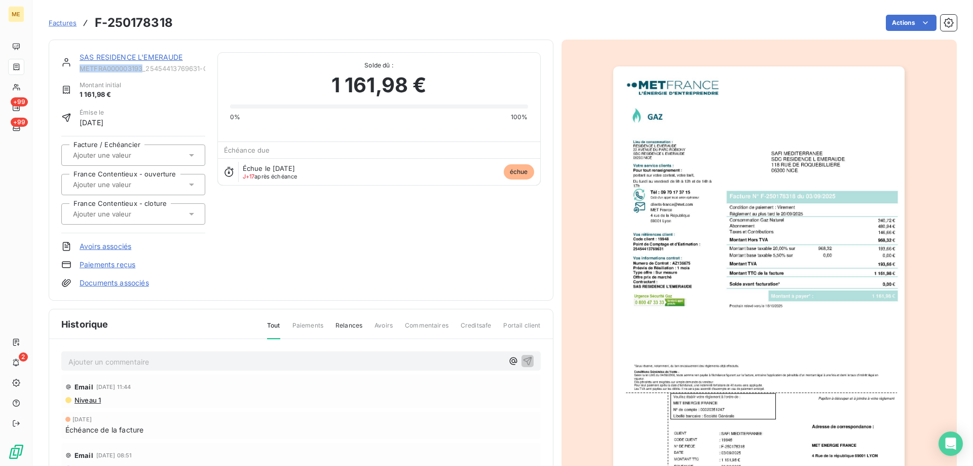
copy span "METFRA000003193"
drag, startPoint x: 143, startPoint y: 70, endPoint x: 82, endPoint y: 67, distance: 61.4
click at [82, 67] on span "METFRA000003193_25454413769631-CA1" at bounding box center [143, 68] width 126 height 8
click at [122, 55] on link "SAS RESIDENCE L'EMERAUDE" at bounding box center [131, 57] width 103 height 9
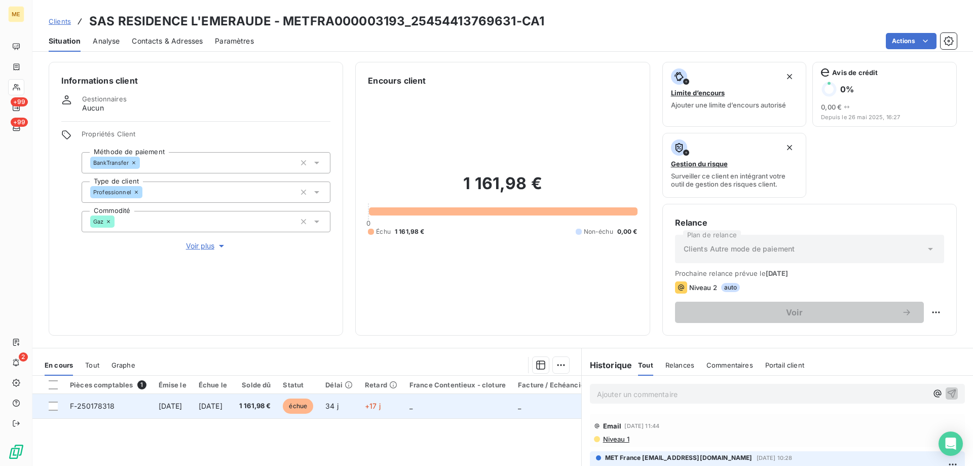
click at [62, 406] on td at bounding box center [47, 406] width 31 height 24
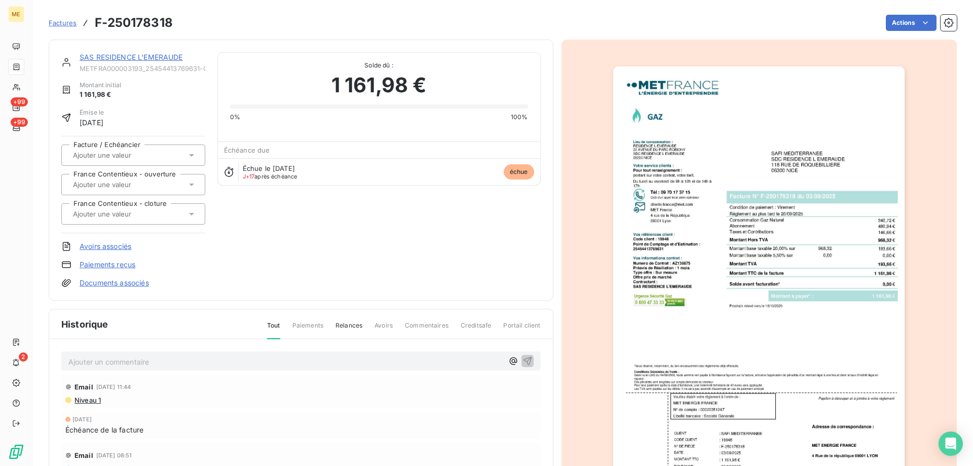
click at [114, 55] on link "SAS RESIDENCE L'EMERAUDE" at bounding box center [131, 57] width 103 height 9
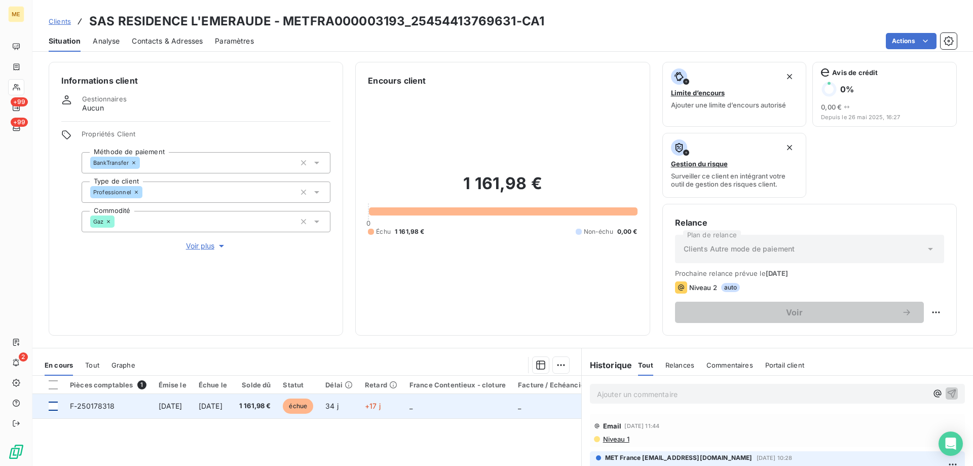
click at [51, 408] on div at bounding box center [53, 405] width 9 height 9
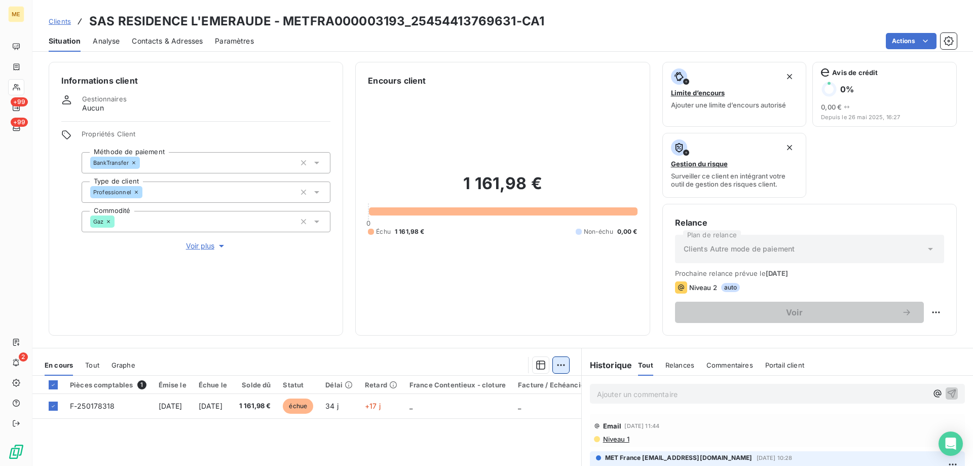
click at [559, 370] on html "ME +99 +99 2 Clients SAS RESIDENCE L'EMERAUDE - METFRA000003193_25454413769631-…" at bounding box center [486, 233] width 973 height 466
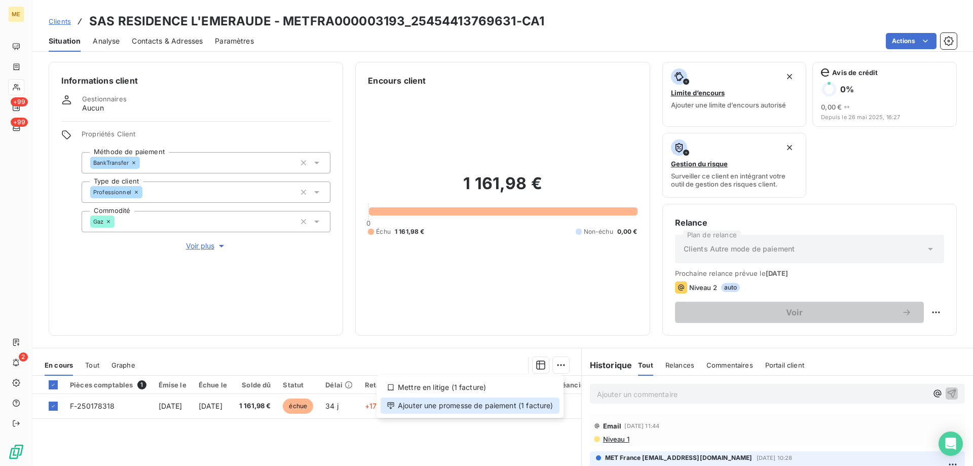
click at [539, 403] on div "Ajouter une promesse de paiement (1 facture)" at bounding box center [470, 405] width 179 height 16
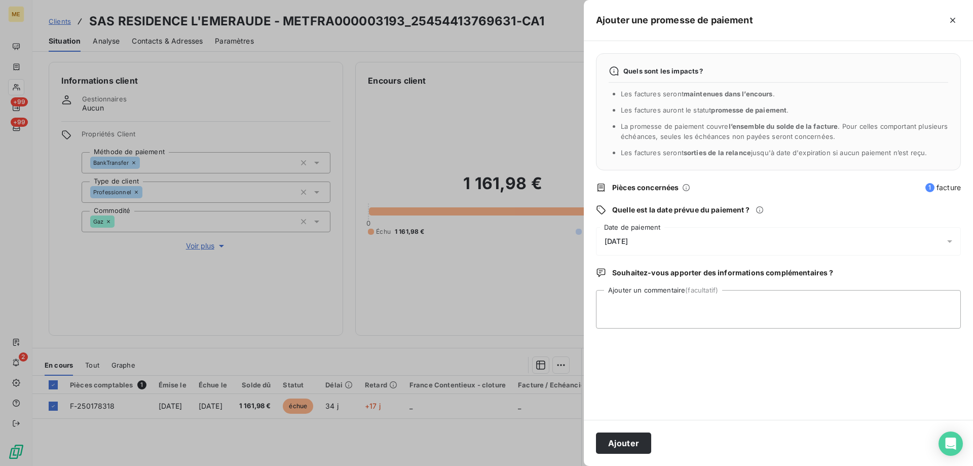
click at [691, 248] on div "[DATE]" at bounding box center [778, 241] width 365 height 28
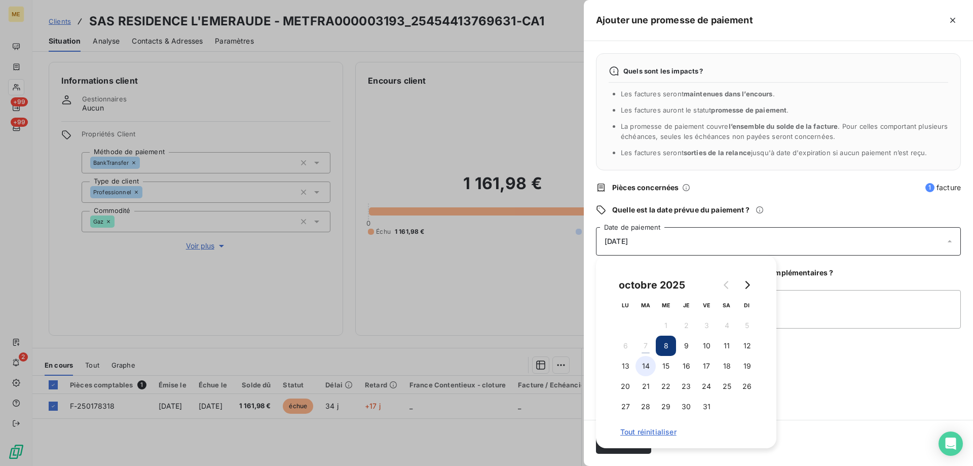
click at [643, 370] on button "14" at bounding box center [646, 366] width 20 height 20
click at [863, 295] on textarea "Ajouter un commentaire (facultatif)" at bounding box center [778, 309] width 365 height 39
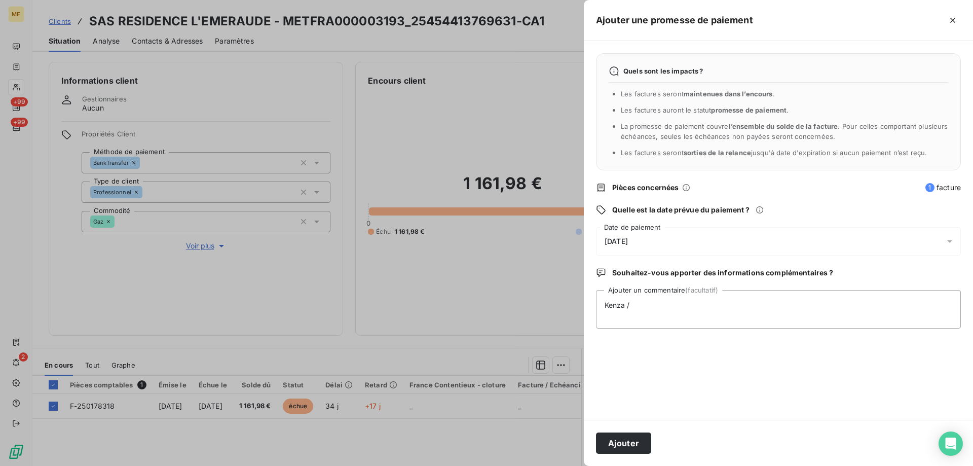
click at [754, 241] on div "[DATE]" at bounding box center [778, 241] width 365 height 28
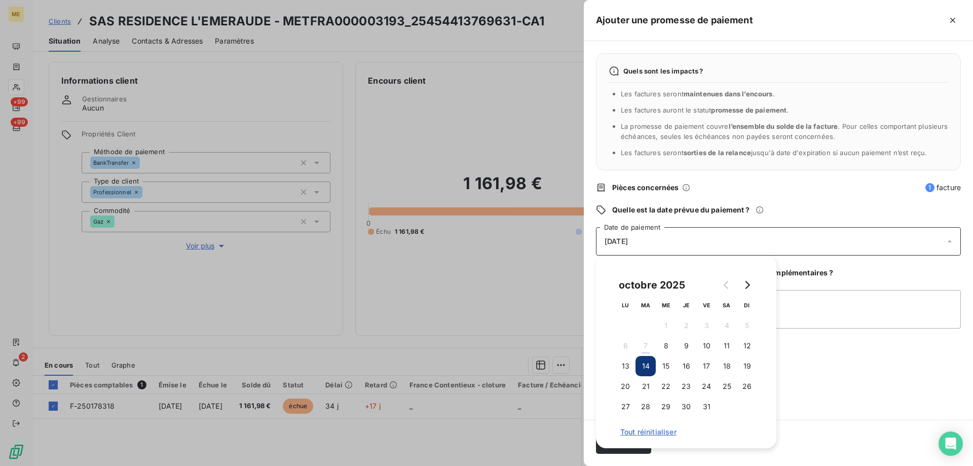
drag, startPoint x: 649, startPoint y: 382, endPoint x: 650, endPoint y: 366, distance: 15.8
click at [648, 381] on button "21" at bounding box center [646, 386] width 20 height 20
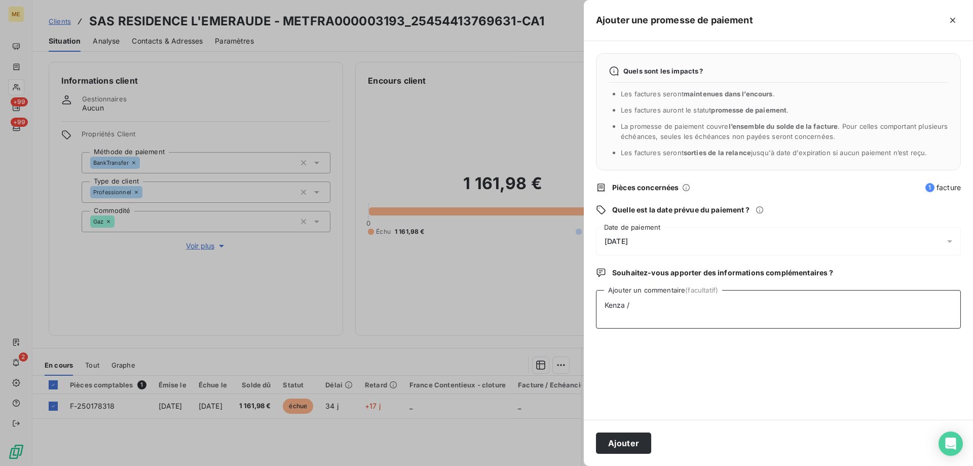
click at [847, 299] on textarea "Kenza /" at bounding box center [778, 309] width 365 height 39
click at [689, 306] on textarea "Kenza / interaction du" at bounding box center [778, 309] width 365 height 39
paste textarea "[DATE] 13:33"
drag, startPoint x: 718, startPoint y: 305, endPoint x: 759, endPoint y: 286, distance: 44.7
click at [683, 303] on textarea "Kenza / interaction du [DATE] 13:33 / Avis de virement effectué le" at bounding box center [778, 309] width 365 height 39
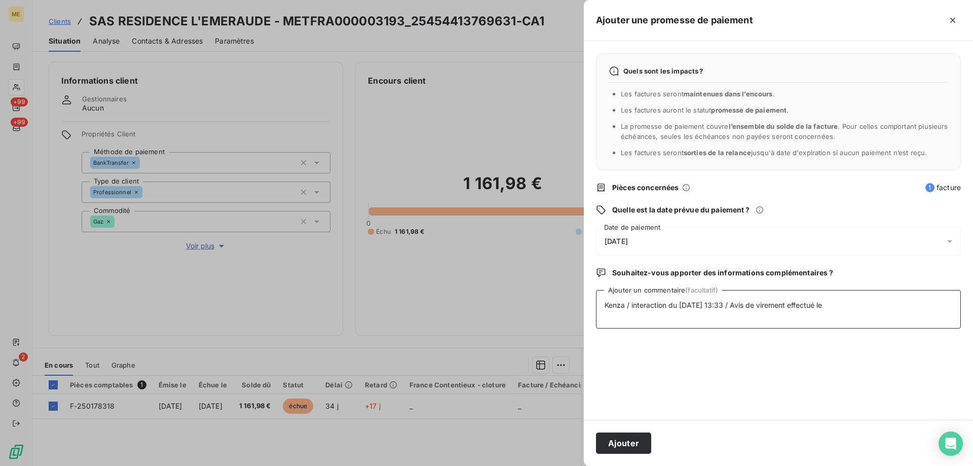
click at [852, 310] on textarea "Kenza / interaction du [DATE] 13:33 / Avis de virement effectué le" at bounding box center [778, 309] width 365 height 39
paste textarea "[DATE]"
type textarea "Kenza / interaction du [DATE] 13:33 / Avis de virement effectué le [DATE] d'un …"
click at [644, 444] on button "Ajouter" at bounding box center [623, 442] width 55 height 21
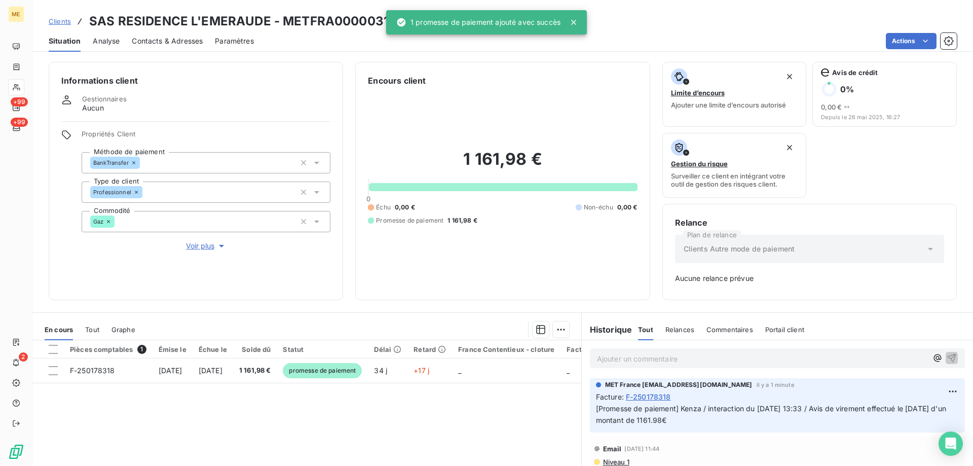
click at [16, 84] on icon at bounding box center [16, 87] width 9 height 8
click at [13, 86] on icon at bounding box center [16, 87] width 9 height 8
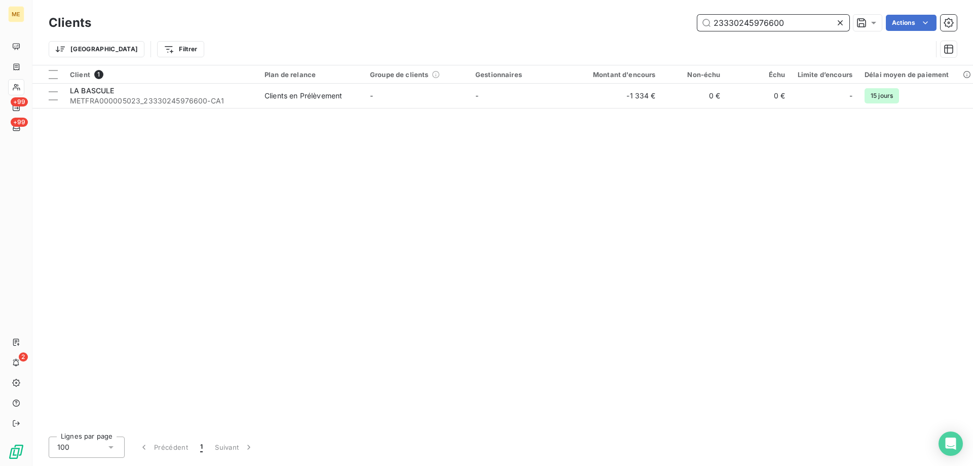
click at [745, 28] on input "23330245976600" at bounding box center [773, 23] width 152 height 16
paste input "METFRA000009922"
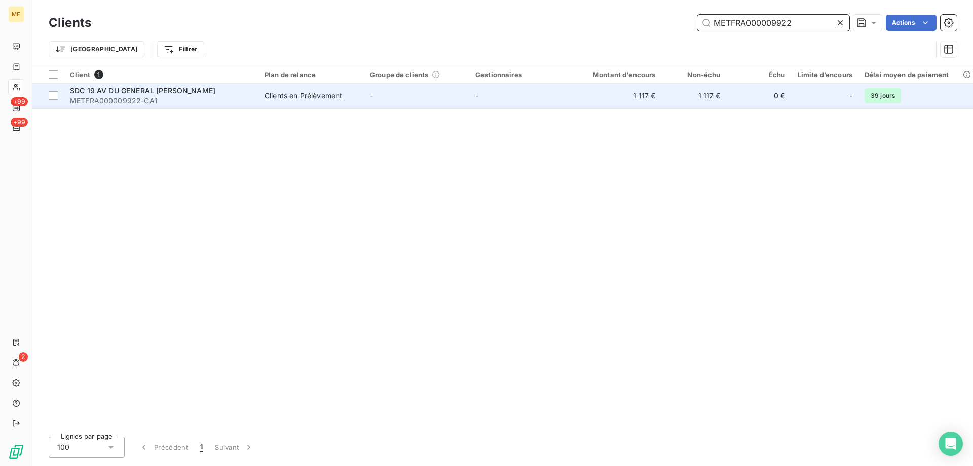
type input "METFRA000009922"
click at [168, 87] on span "SDC 19 AV DU GENERAL [PERSON_NAME]" at bounding box center [142, 90] width 145 height 9
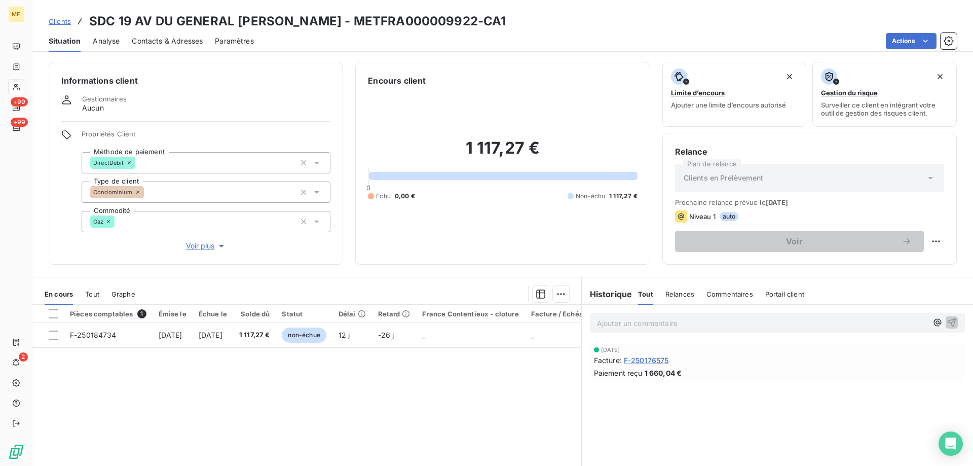
click at [644, 359] on span "F-250176575" at bounding box center [646, 360] width 45 height 11
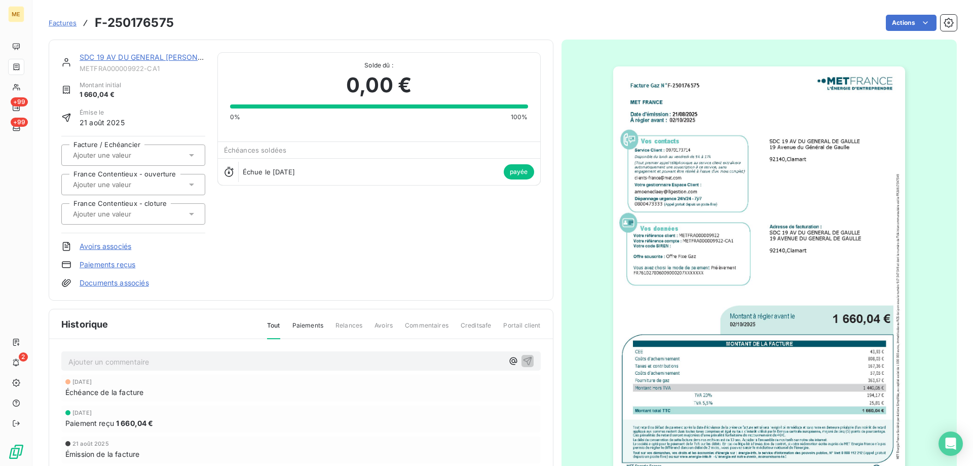
click at [670, 378] on img "button" at bounding box center [759, 272] width 292 height 413
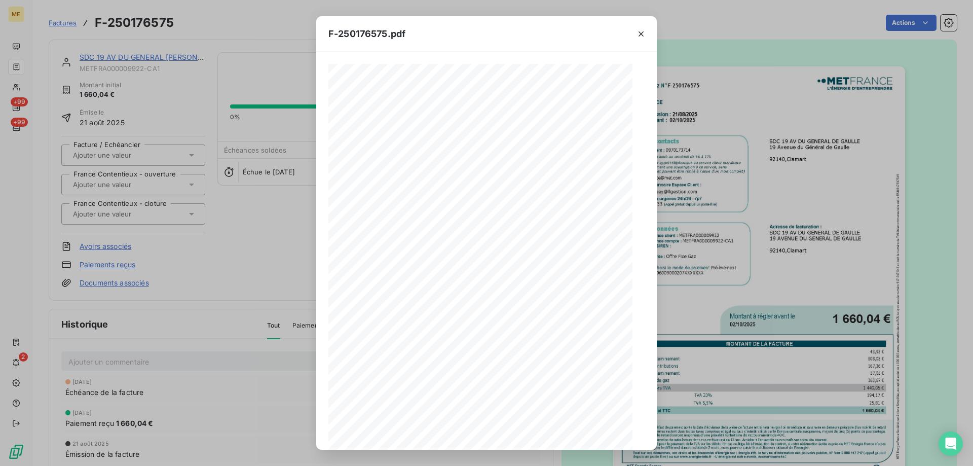
click at [514, 424] on div "1 sur 2" at bounding box center [486, 432] width 95 height 20
click at [520, 431] on icon "button" at bounding box center [524, 432] width 10 height 10
click at [642, 33] on icon "button" at bounding box center [641, 33] width 5 height 5
click at [643, 32] on icon "button" at bounding box center [641, 33] width 5 height 5
click at [42, 72] on div "F-250176575.pdf Facture Gaz N° F-250176575 MET Energie France [STREET_ADDRESS] …" at bounding box center [486, 233] width 973 height 466
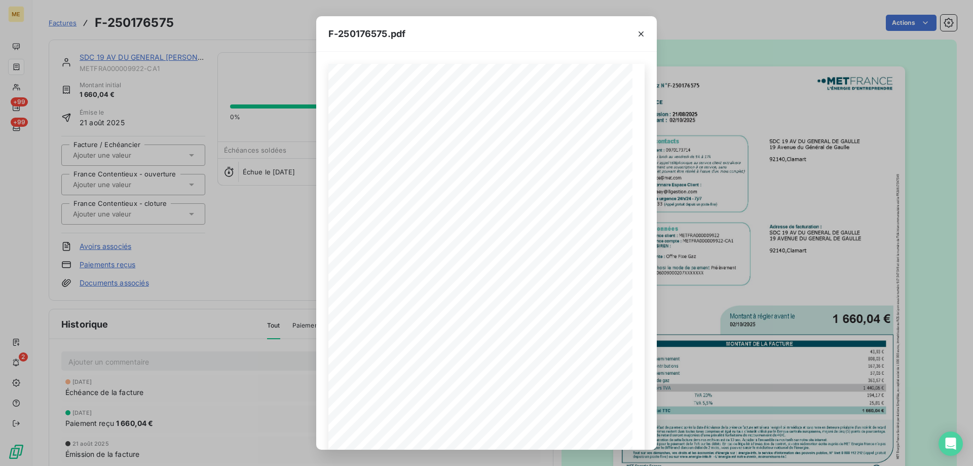
click at [47, 68] on div "F-250176575.pdf Facture Gaz N° F-250176575 MET Energie France [STREET_ADDRESS] …" at bounding box center [486, 233] width 973 height 466
click at [642, 32] on icon "button" at bounding box center [641, 33] width 5 height 5
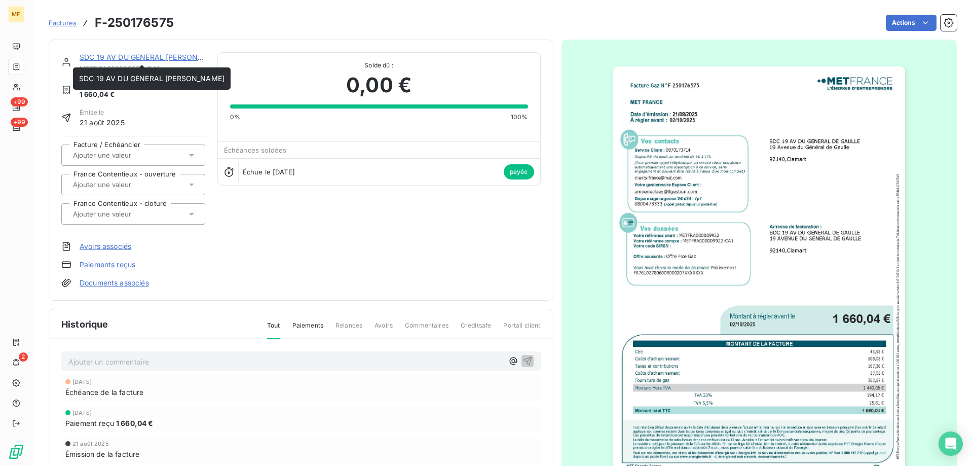
drag, startPoint x: 106, startPoint y: 53, endPoint x: 14, endPoint y: 58, distance: 92.4
click at [106, 53] on link "SDC 19 AV DU GENERAL [PERSON_NAME]" at bounding box center [152, 57] width 145 height 9
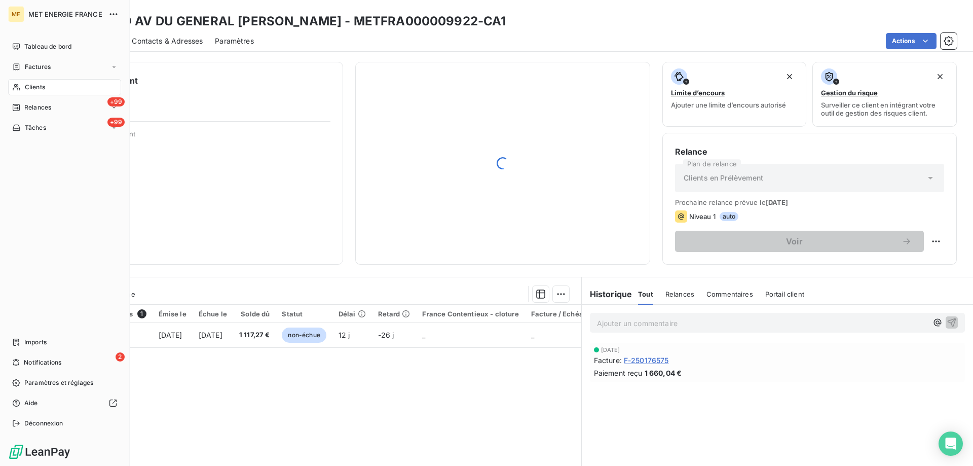
click at [46, 77] on nav "Tableau de bord Factures Clients +99 Relances +99 Tâches" at bounding box center [64, 87] width 113 height 97
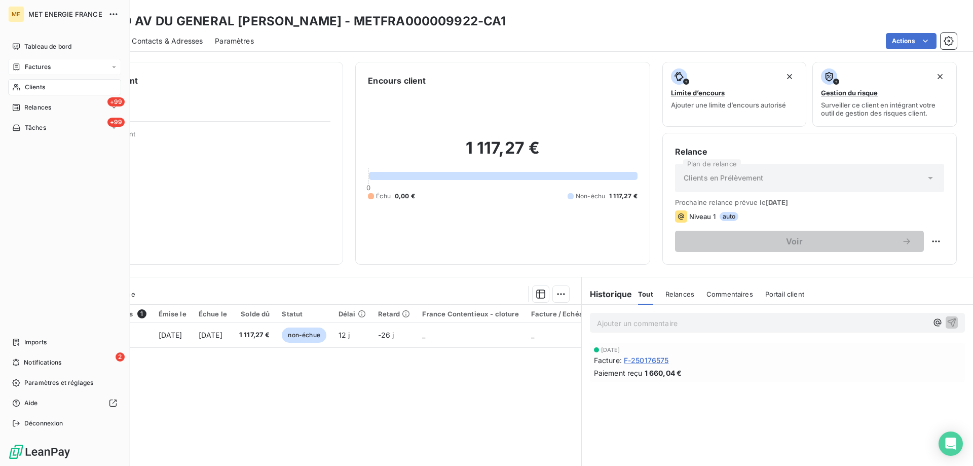
click at [42, 70] on span "Factures" at bounding box center [38, 66] width 26 height 9
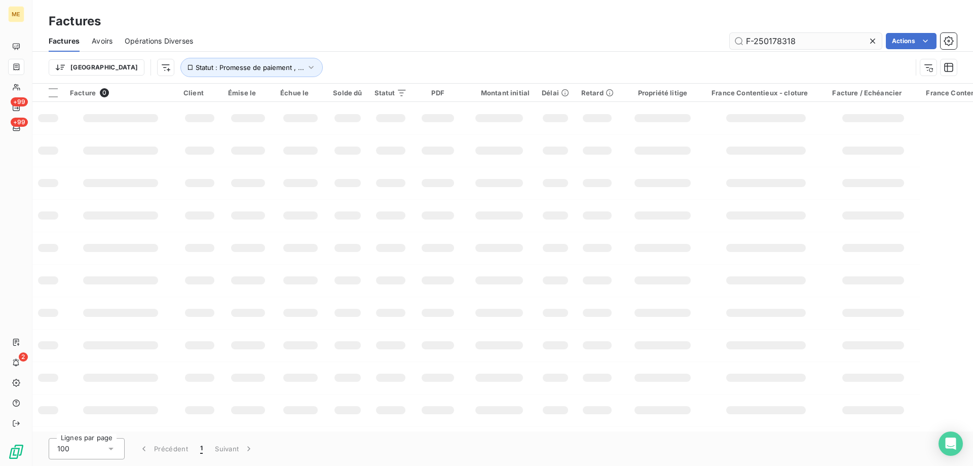
click at [781, 40] on input "F-250178318" at bounding box center [806, 41] width 152 height 16
type input "F-250173932"
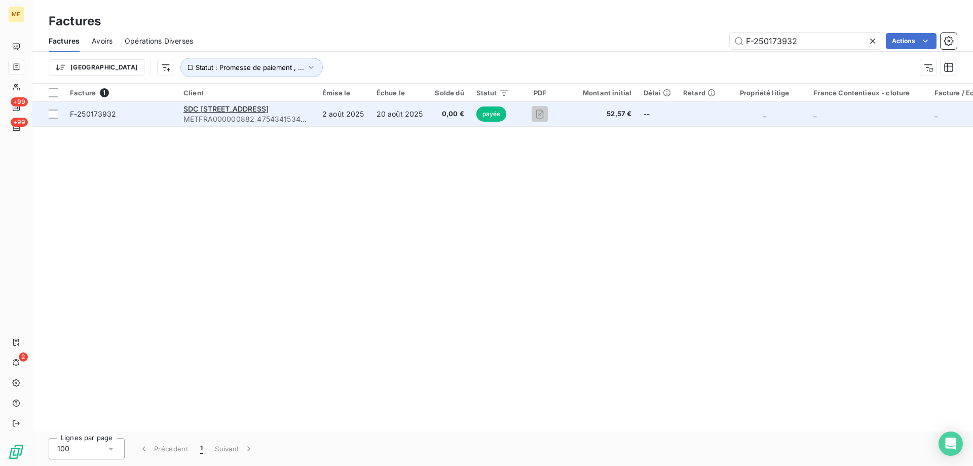
click at [111, 113] on span "F-250173932" at bounding box center [93, 113] width 47 height 9
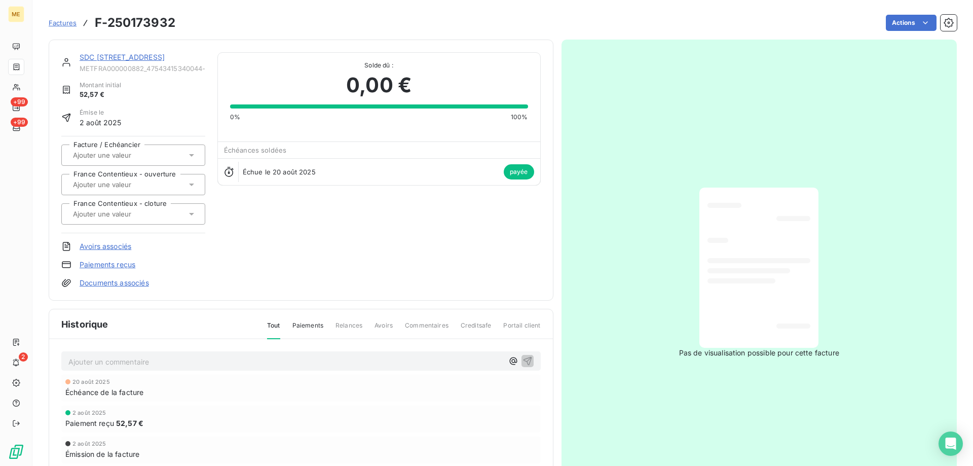
click at [142, 61] on div "SDC [STREET_ADDRESS]" at bounding box center [143, 57] width 126 height 10
click at [149, 58] on link "SDC [STREET_ADDRESS]" at bounding box center [122, 57] width 85 height 9
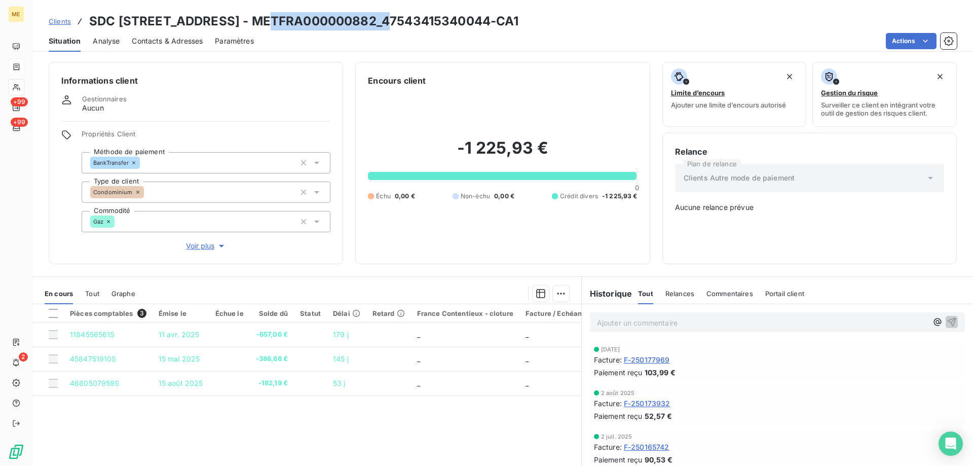
copy h3 "METFRA000000882"
drag, startPoint x: 268, startPoint y: 19, endPoint x: 392, endPoint y: 20, distance: 123.7
click at [392, 20] on h3 "SDC [STREET_ADDRESS] - METFRA000000882_47543415340044-CA1" at bounding box center [304, 21] width 430 height 18
